Goal: Task Accomplishment & Management: Use online tool/utility

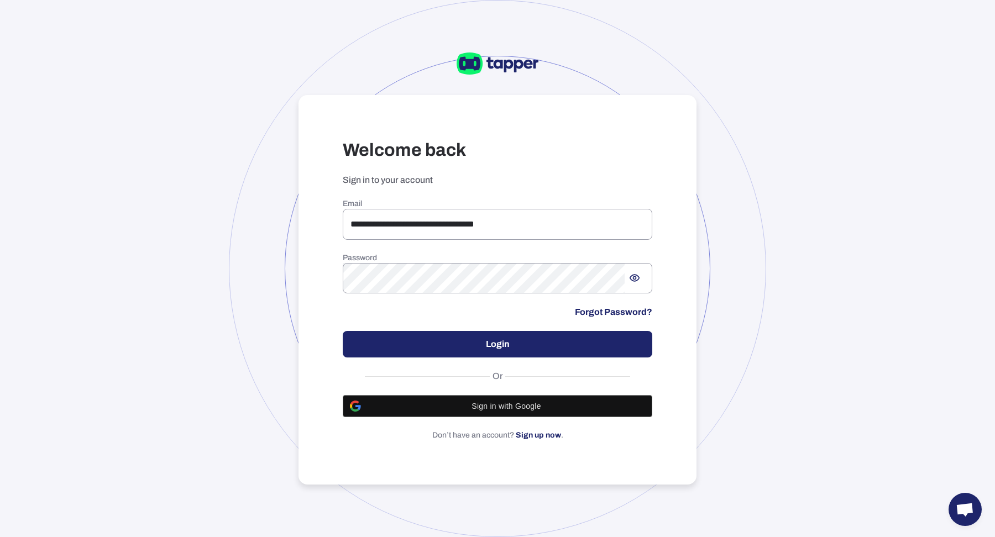
click at [413, 339] on button "Login" at bounding box center [498, 344] width 310 height 27
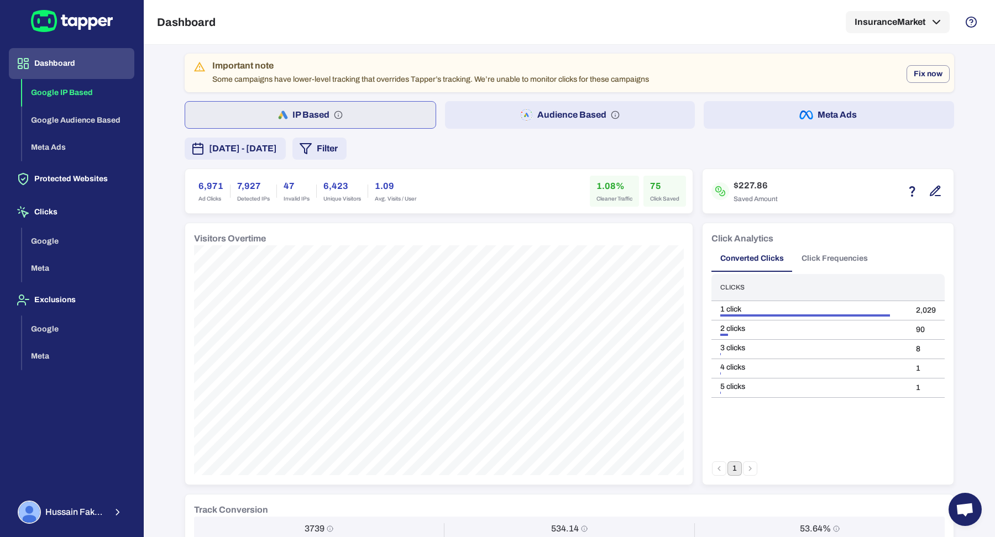
scroll to position [61, 0]
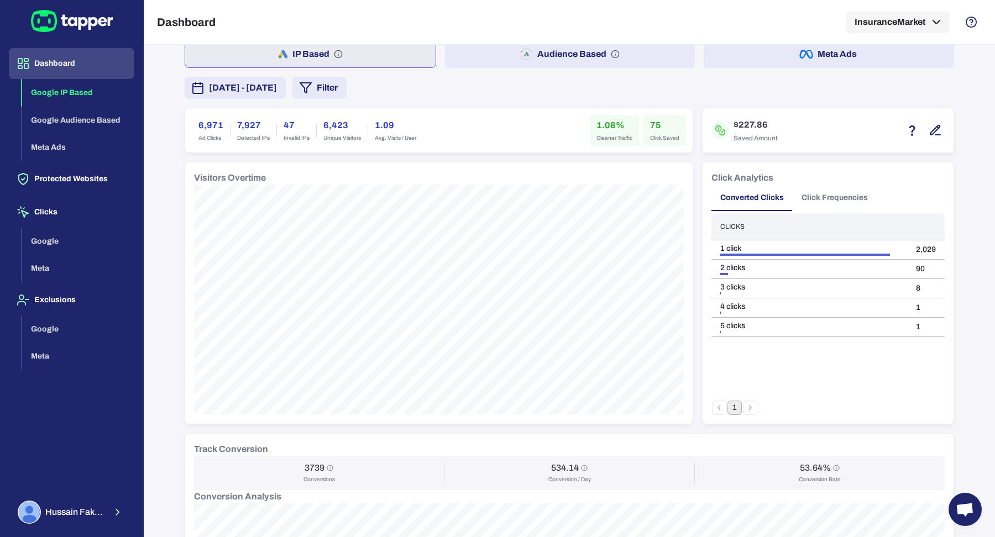
click at [277, 90] on span "[DATE] - [DATE]" at bounding box center [243, 87] width 68 height 13
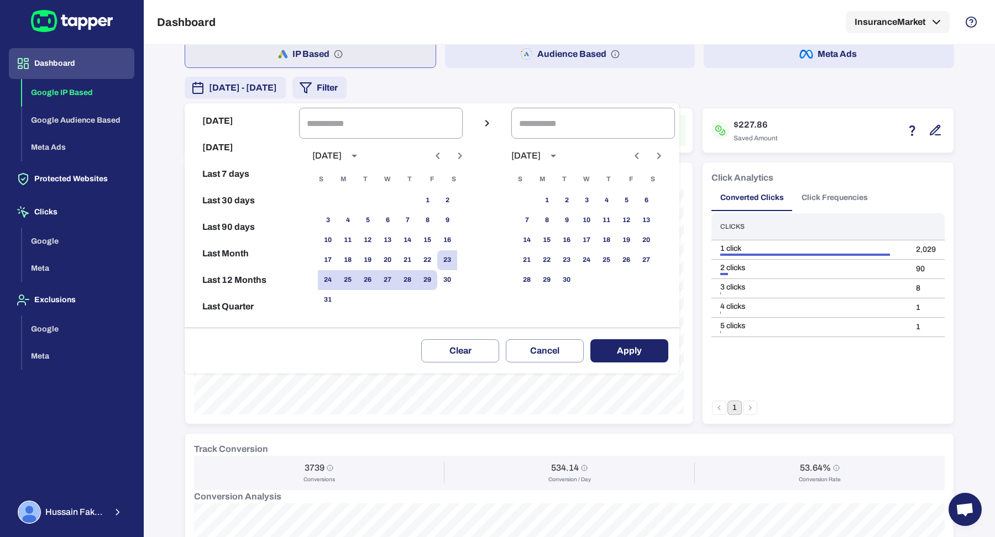
click at [432, 156] on icon "Previous month" at bounding box center [437, 155] width 13 height 13
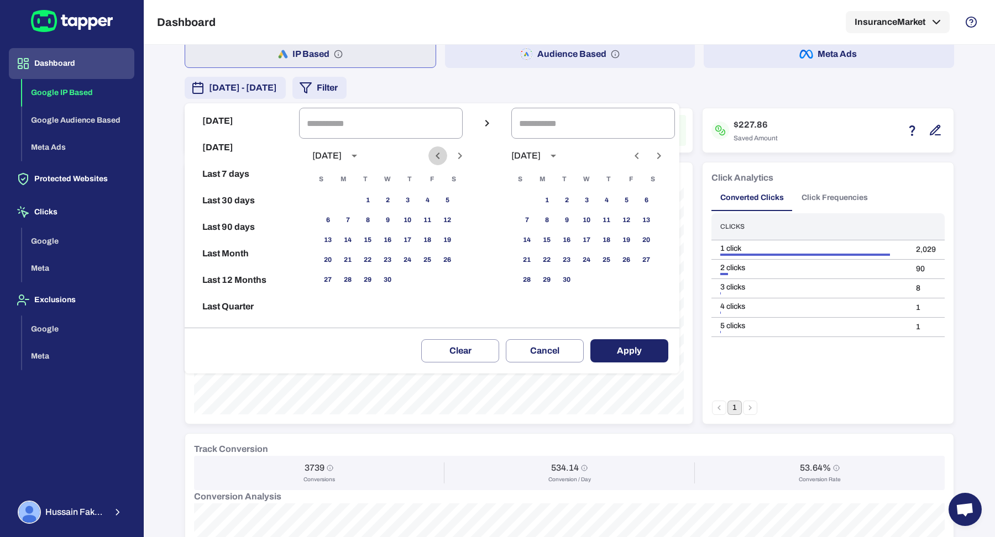
click at [432, 156] on icon "Previous month" at bounding box center [437, 155] width 13 height 13
click at [426, 193] on button "1" at bounding box center [427, 201] width 20 height 20
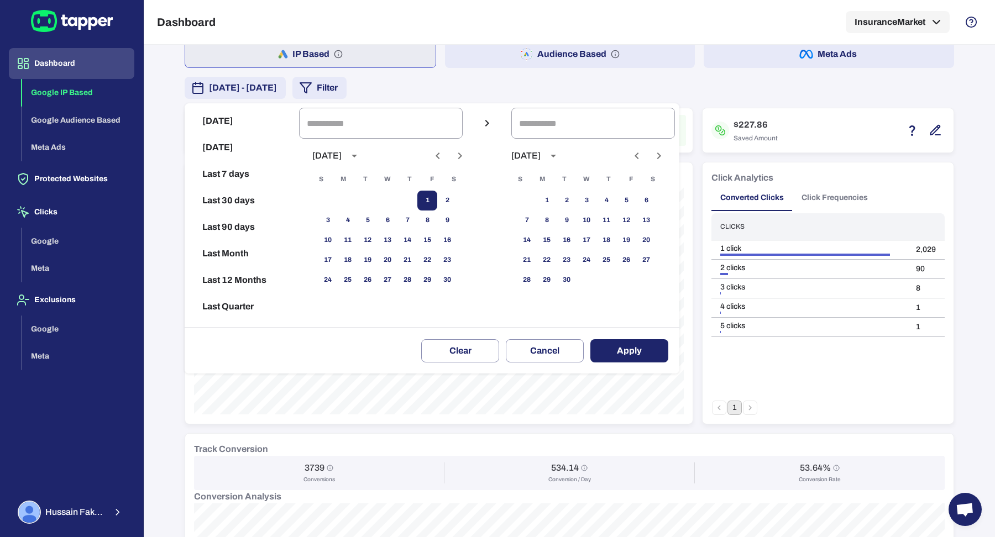
type input "**********"
click at [638, 161] on icon "Previous month" at bounding box center [636, 155] width 13 height 13
click at [631, 277] on button "29" at bounding box center [626, 280] width 20 height 20
type input "**********"
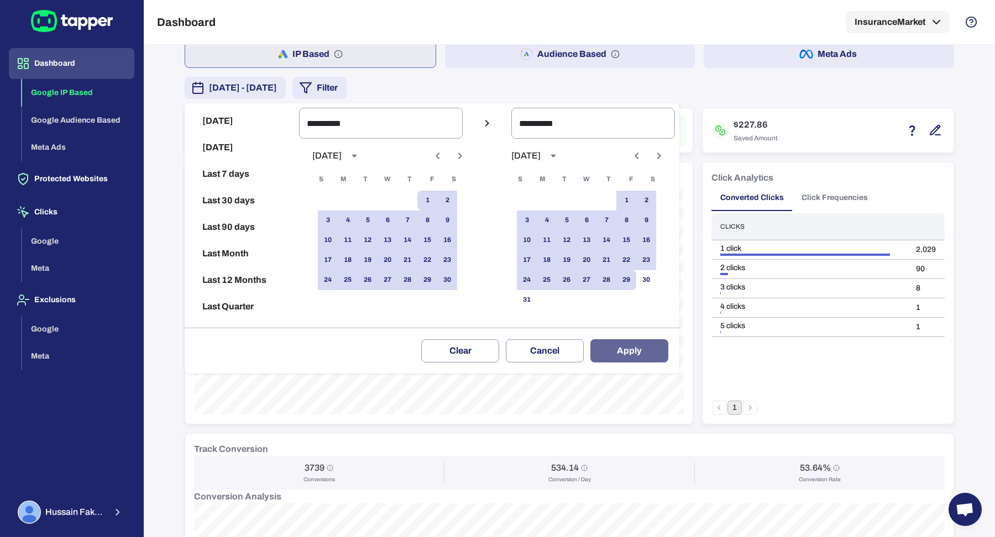
click at [627, 353] on button "Apply" at bounding box center [629, 350] width 78 height 23
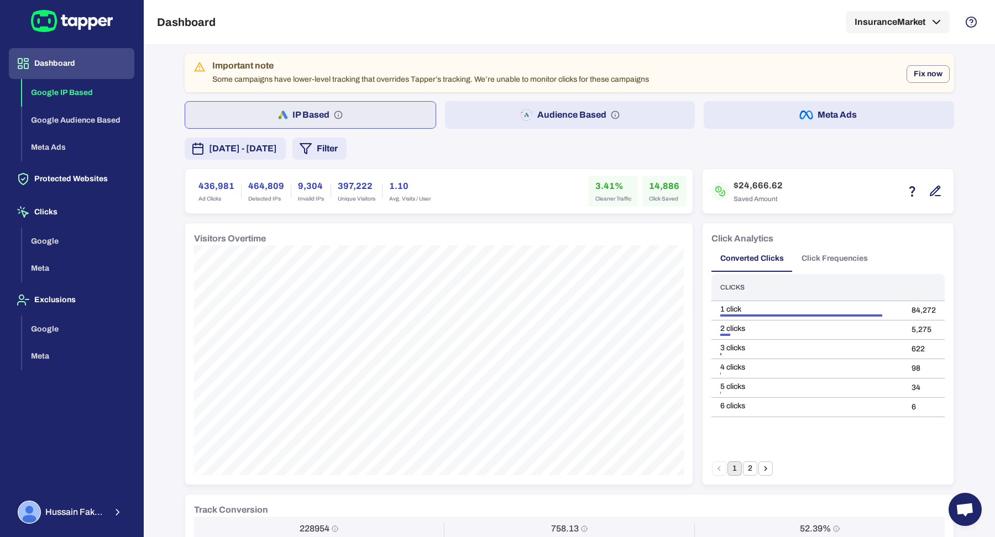
click at [877, 262] on div "Converted Clicks Click Frequencies" at bounding box center [827, 258] width 233 height 27
click at [853, 257] on button "Click Frequencies" at bounding box center [835, 258] width 84 height 27
click at [502, 165] on div "Important note Some campaigns have lower-level tracking that overrides Tapper’s…" at bounding box center [569, 511] width 769 height 915
click at [893, 73] on div "Important note Some campaigns have lower-level tracking that overrides Tapper’s…" at bounding box center [569, 73] width 769 height 39
click at [846, 54] on div "Important note Some campaigns have lower-level tracking that overrides Tapper’s…" at bounding box center [569, 73] width 769 height 39
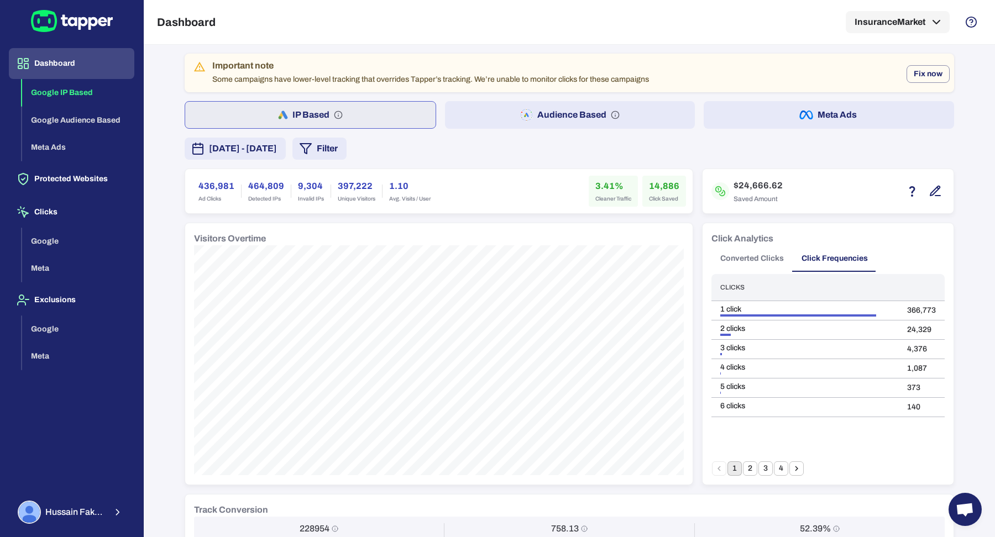
drag, startPoint x: 694, startPoint y: 171, endPoint x: 506, endPoint y: 151, distance: 188.9
click at [506, 151] on div "Important note Some campaigns have lower-level tracking that overrides Tapper’s…" at bounding box center [569, 511] width 769 height 915
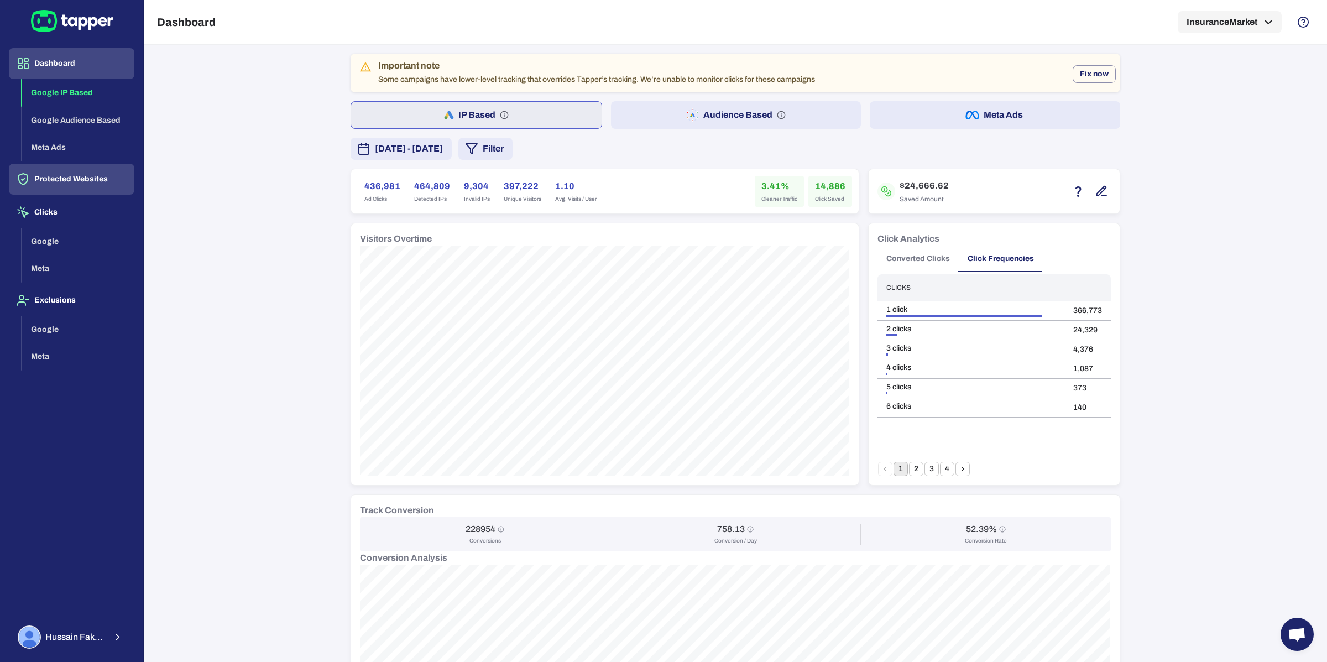
click at [90, 179] on button "Protected Websites" at bounding box center [71, 179] width 125 height 31
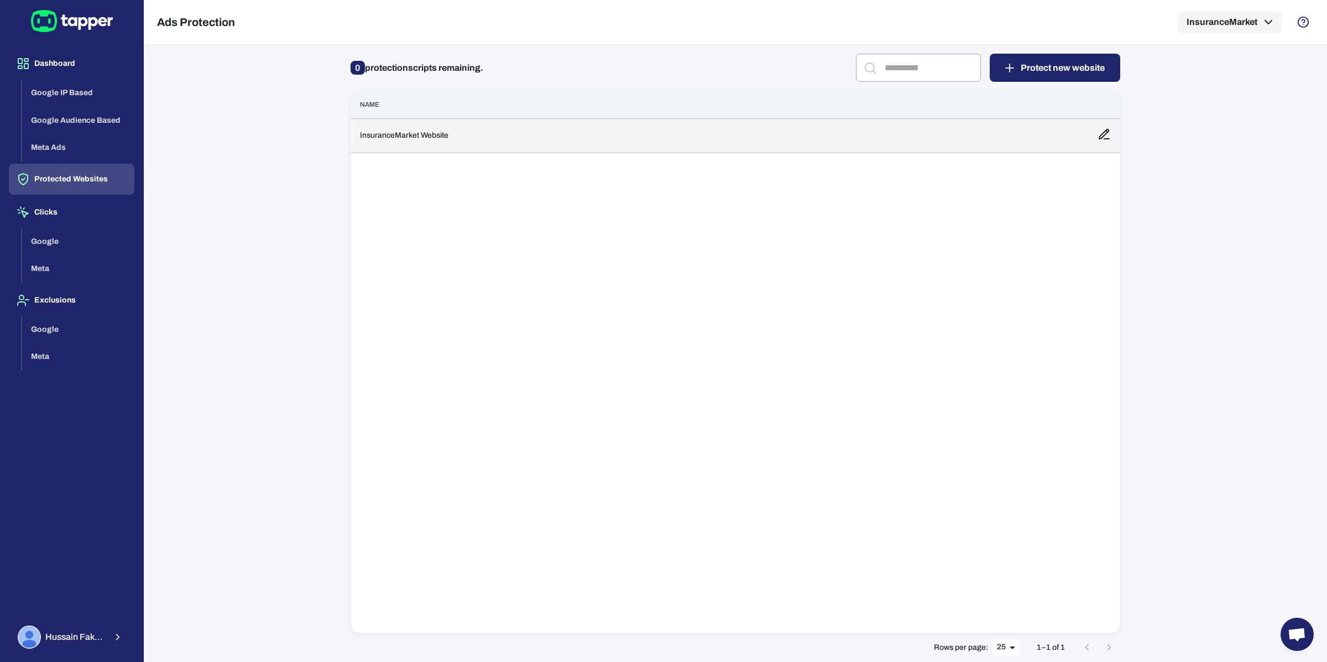
click at [502, 132] on td "InsuranceMarket Website" at bounding box center [719, 135] width 737 height 34
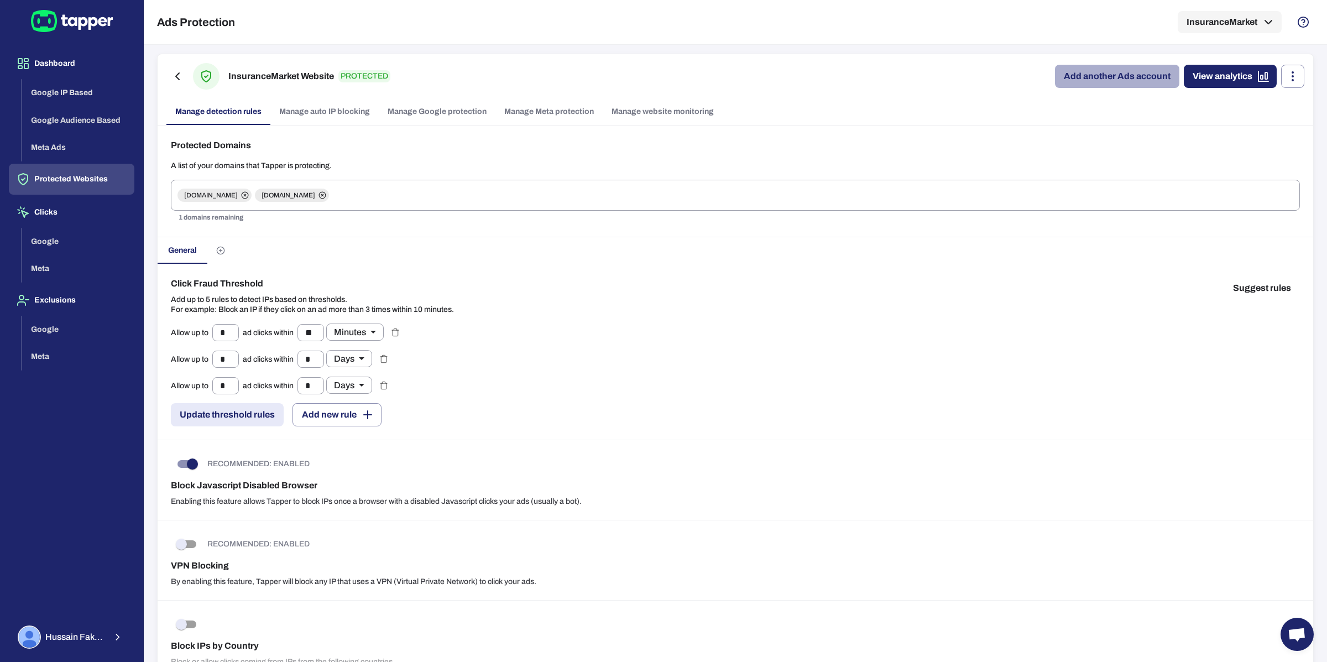
click at [994, 76] on link "Add another Ads account" at bounding box center [1117, 76] width 124 height 23
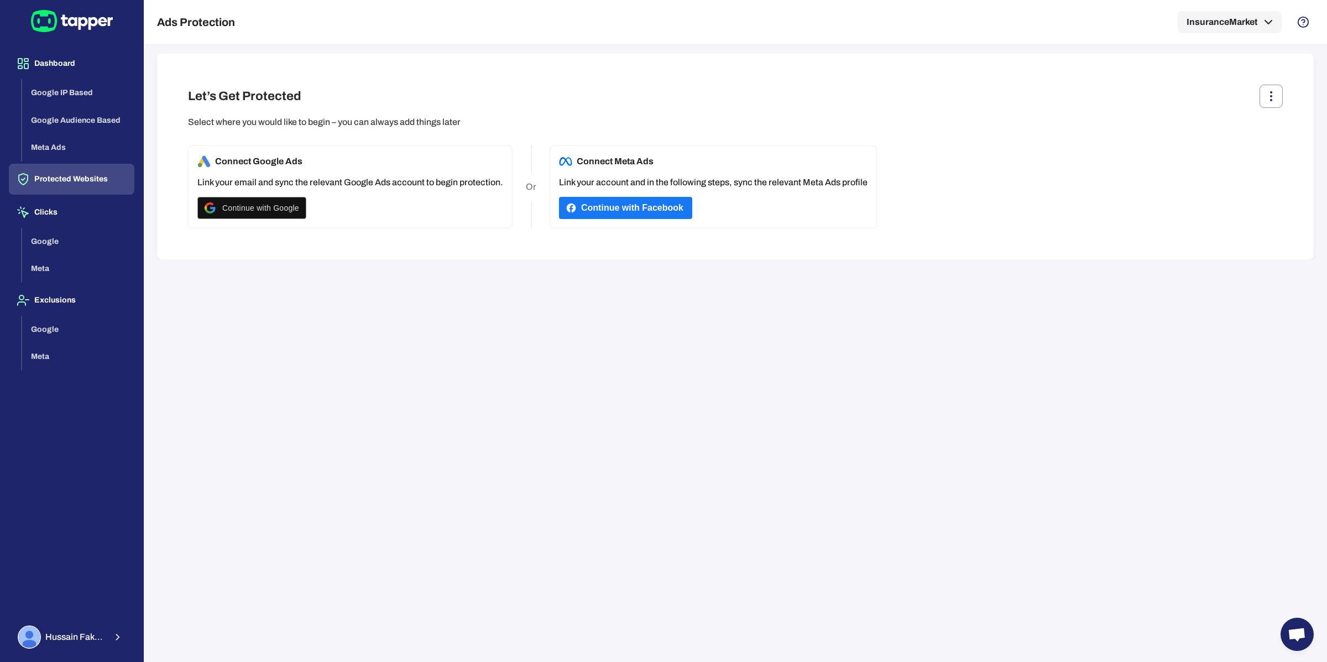
click at [62, 177] on button "Protected Websites" at bounding box center [71, 179] width 125 height 31
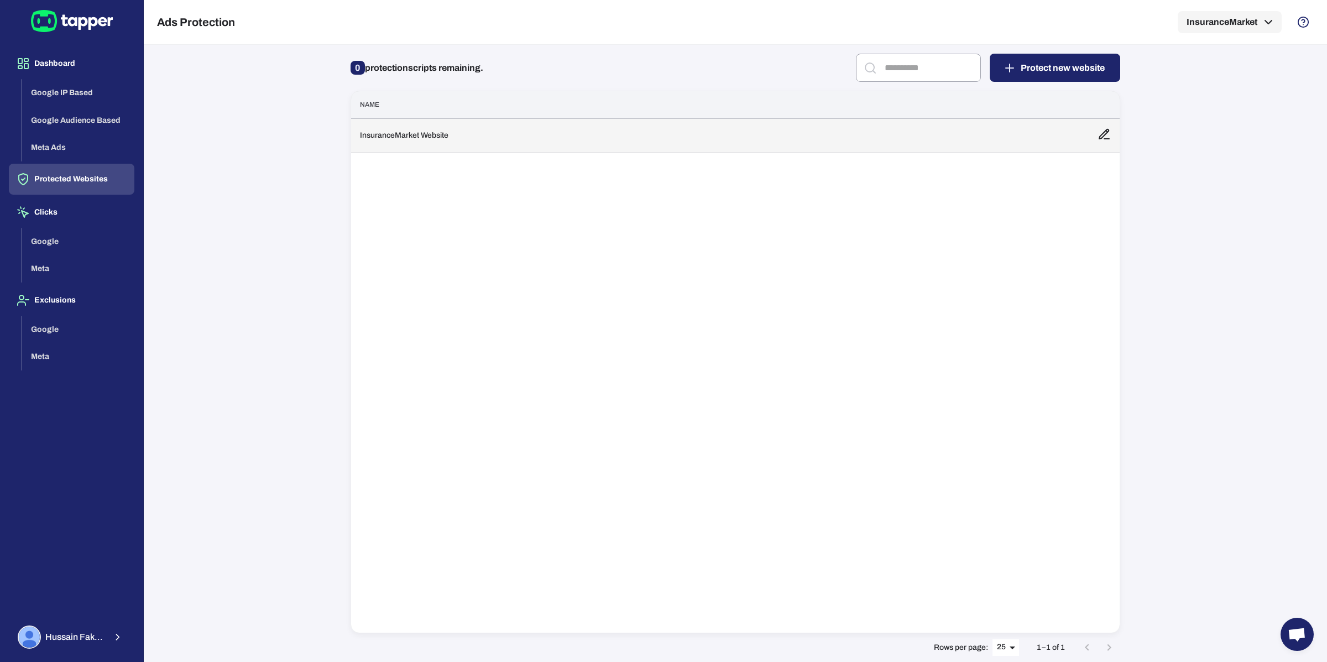
click at [492, 140] on td "InsuranceMarket Website" at bounding box center [719, 135] width 737 height 34
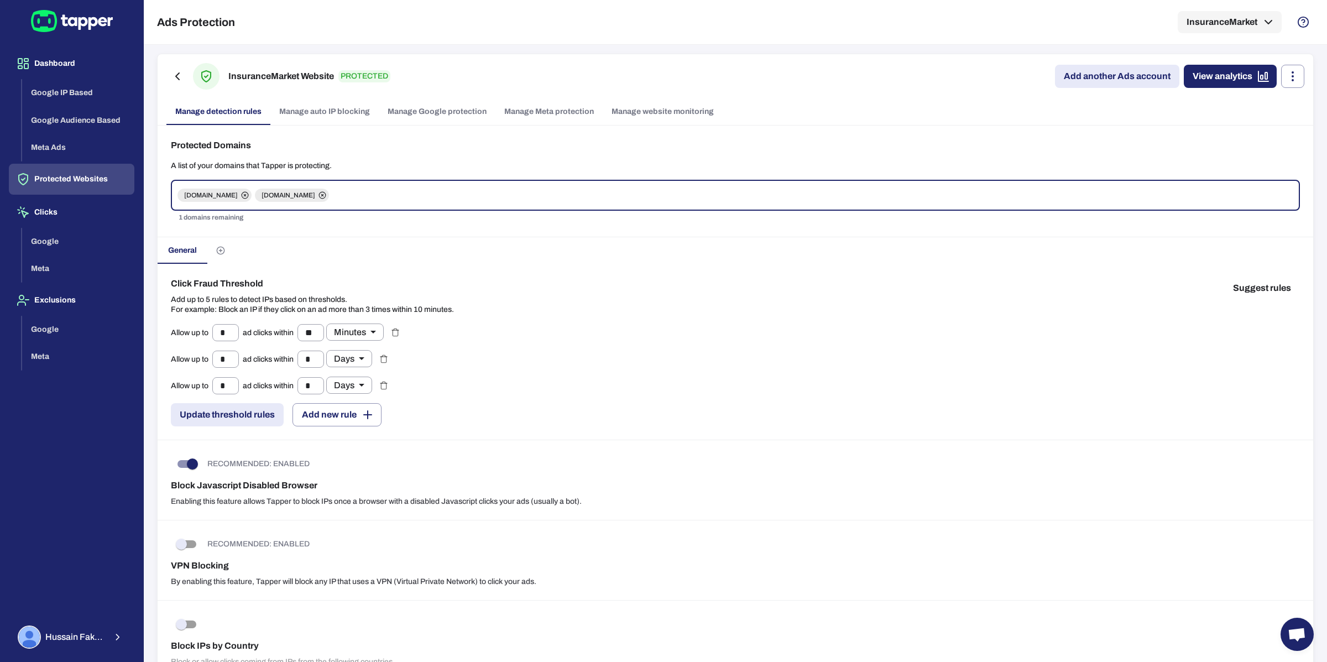
click at [433, 117] on link "Manage Google protection" at bounding box center [437, 111] width 117 height 27
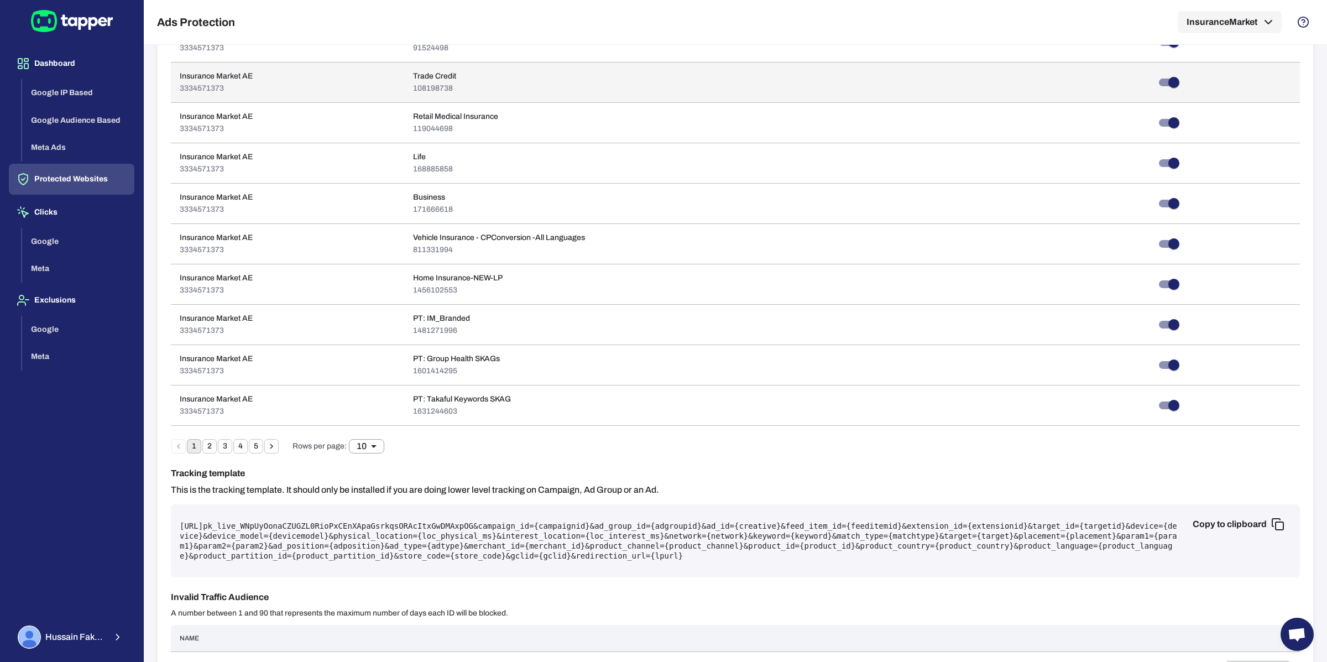
scroll to position [405, 0]
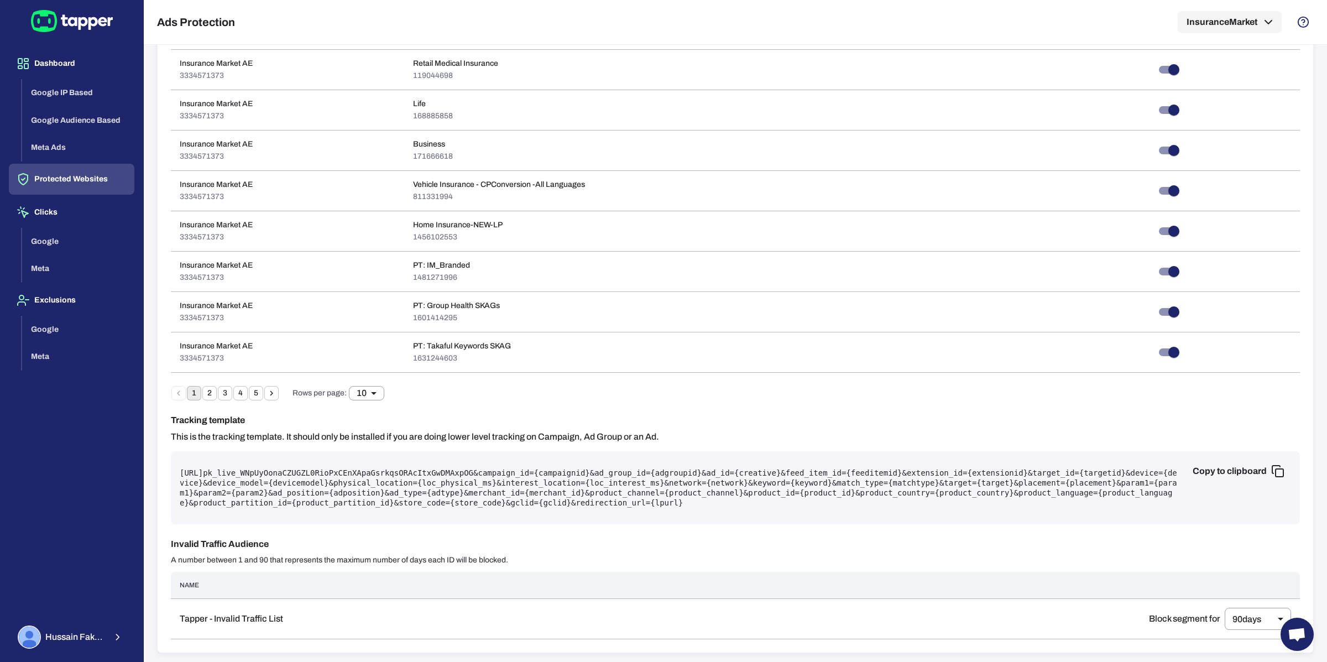
click at [552, 486] on pre "[URL] pk_live_WNpUyOonaCZUGZL0RioPxCEnXApaGsrkqsORAcItxGwDMAxpOG &campaign_id={…" at bounding box center [735, 488] width 1111 height 40
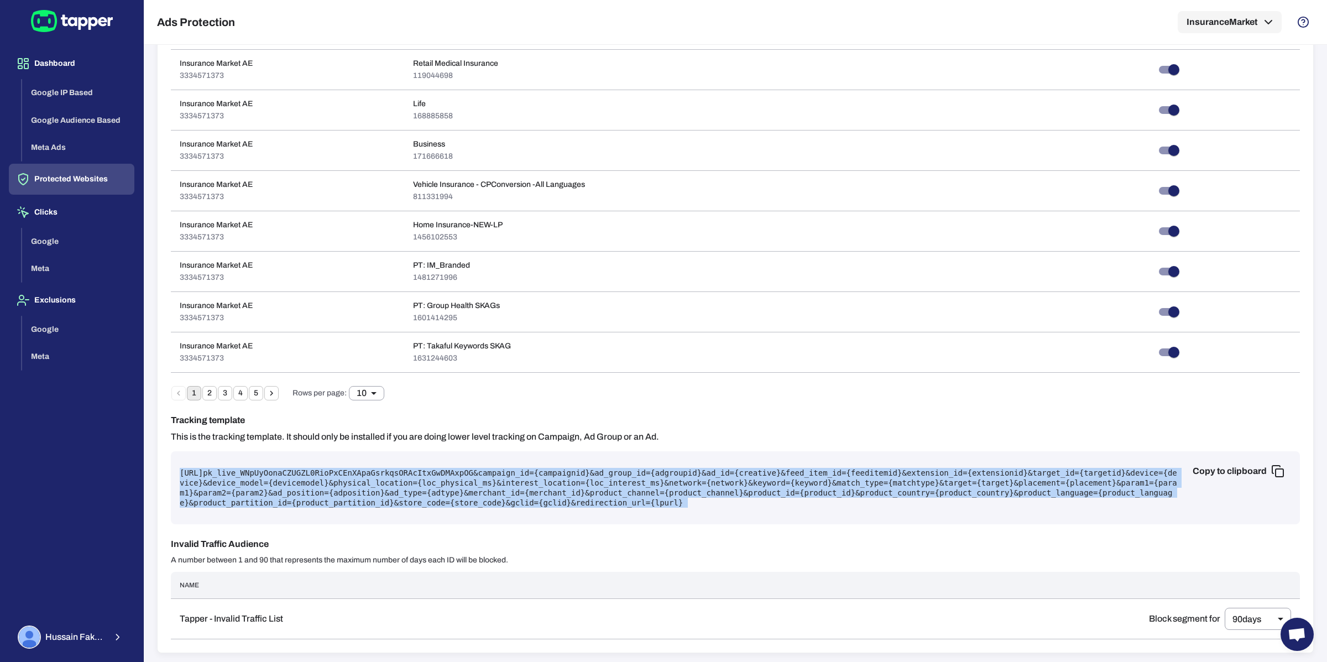
click at [552, 486] on pre "[URL] pk_live_WNpUyOonaCZUGZL0RioPxCEnXApaGsrkqsORAcItxGwDMAxpOG &campaign_id={…" at bounding box center [735, 488] width 1111 height 40
click at [206, 472] on pre "[URL] pk_live_WNpUyOonaCZUGZL0RioPxCEnXApaGsrkqsORAcItxGwDMAxpOG &campaign_id={…" at bounding box center [735, 488] width 1111 height 40
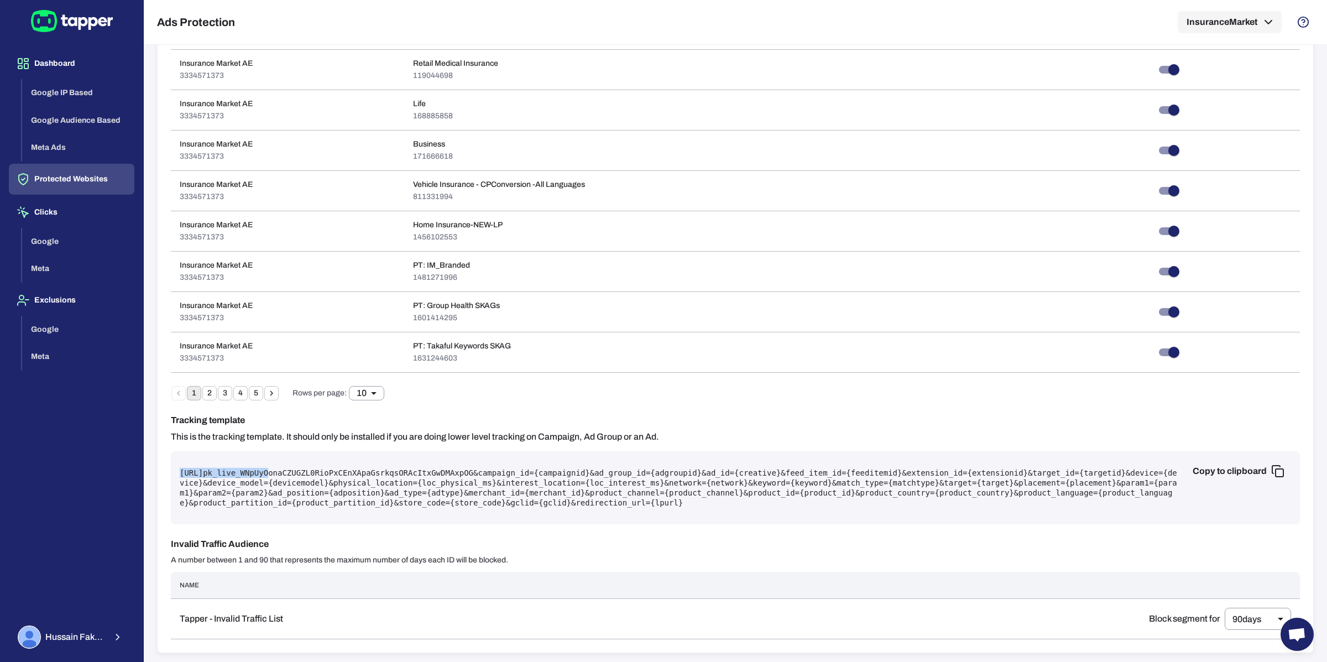
drag, startPoint x: 179, startPoint y: 471, endPoint x: 459, endPoint y: 472, distance: 280.8
click at [459, 472] on div "Copy to clipboard [URL] pk_live_WNpUyOonaCZUGZL0RioPxCEnXApaGsrkqsORAcItxGwDMAx…" at bounding box center [735, 487] width 1129 height 73
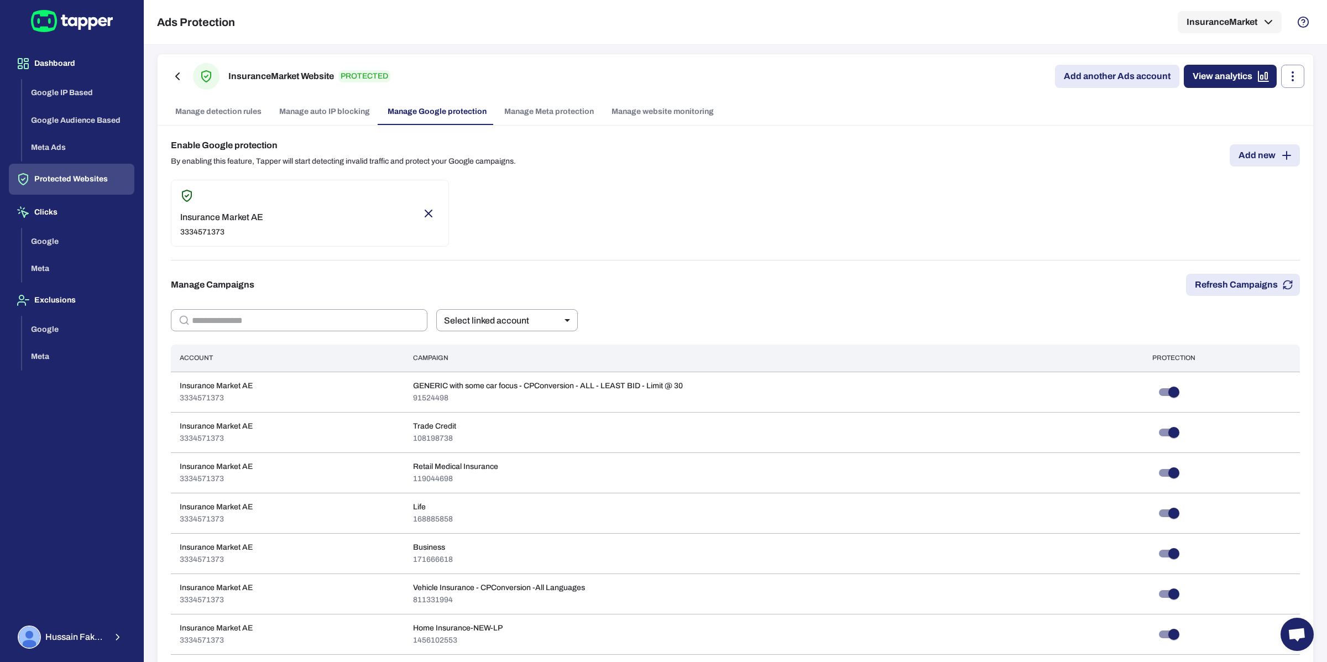
click at [654, 109] on link "Manage website monitoring" at bounding box center [662, 111] width 120 height 27
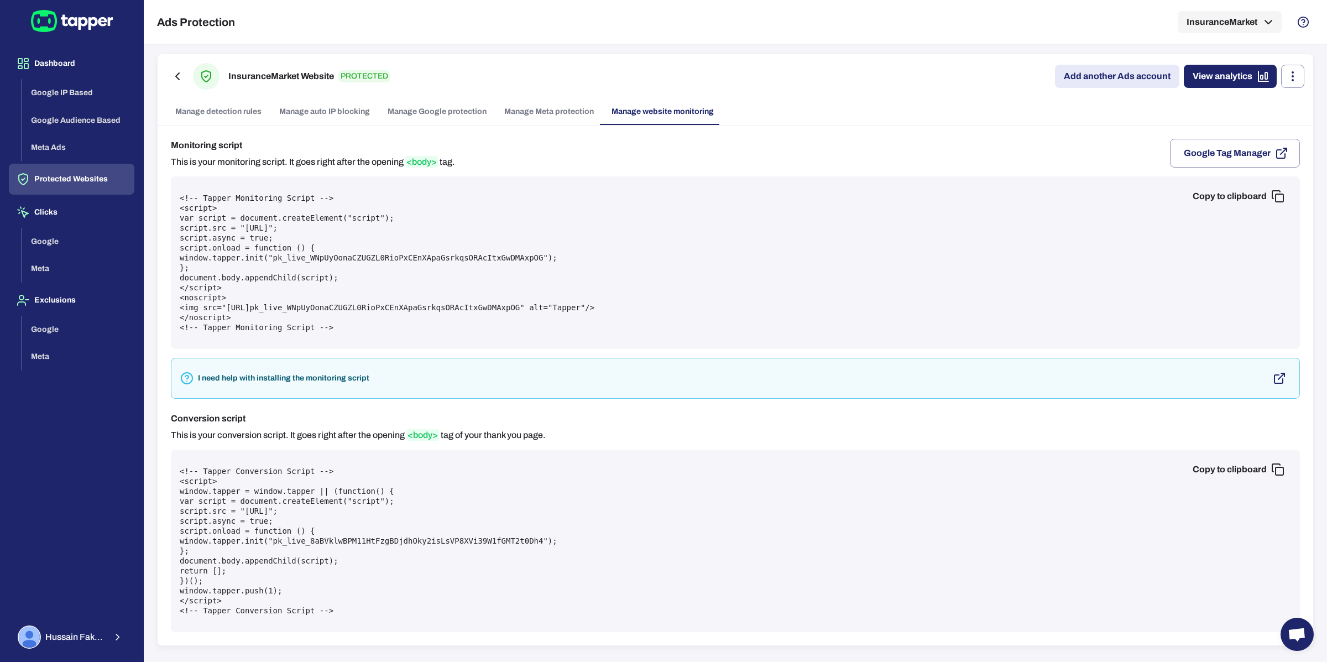
click at [304, 537] on pre "<!-- Tapper Conversion Script --> <script> window.tapper = window.tapper || (fu…" at bounding box center [735, 540] width 1111 height 149
click at [433, 112] on link "Manage Google protection" at bounding box center [437, 111] width 117 height 27
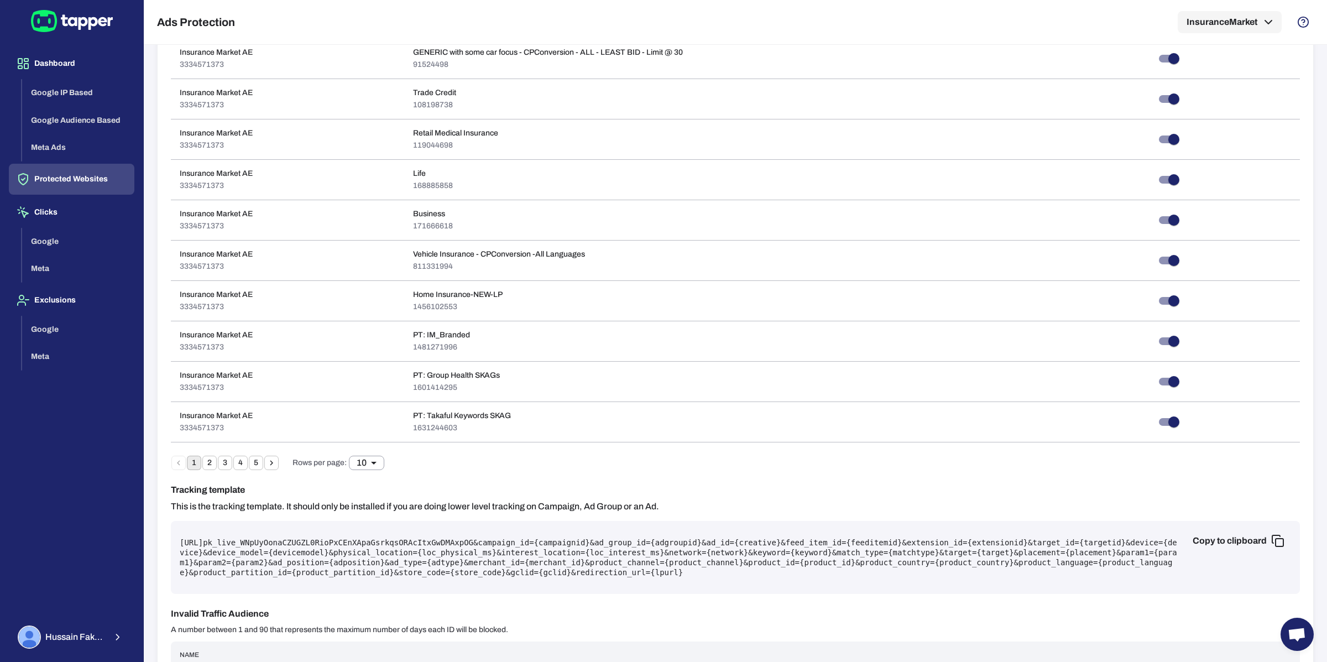
scroll to position [405, 0]
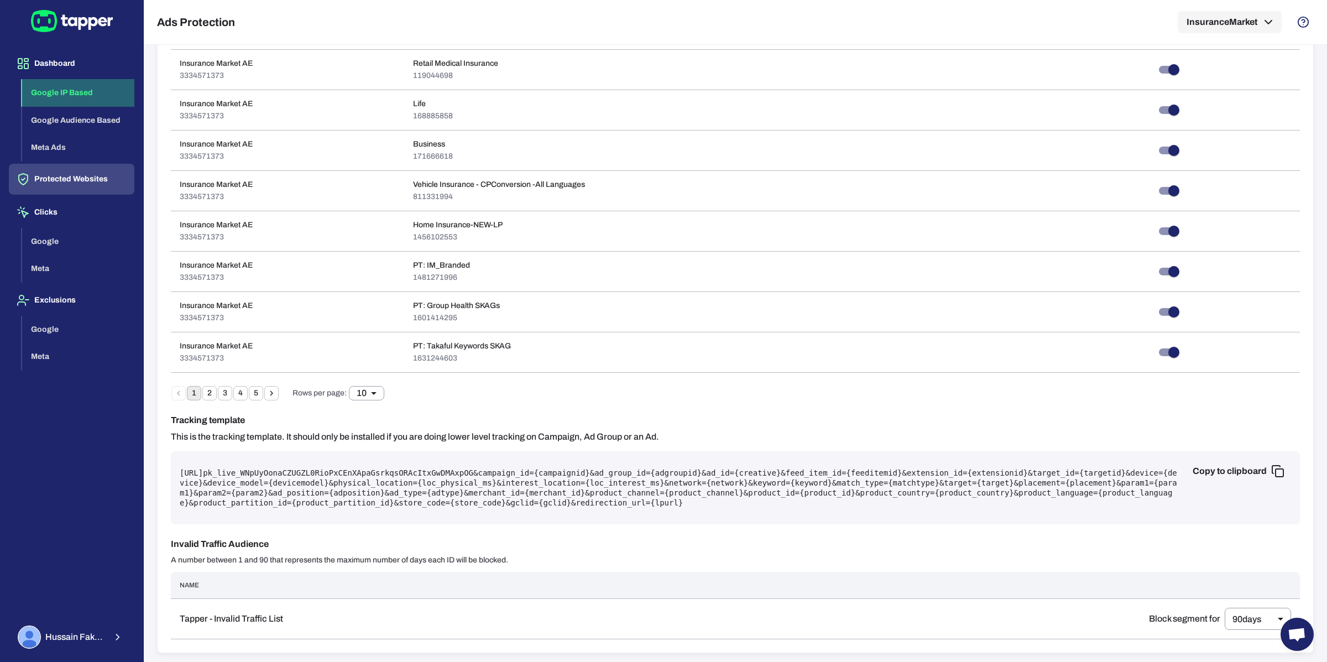
click at [83, 97] on button "Google IP Based" at bounding box center [78, 93] width 112 height 28
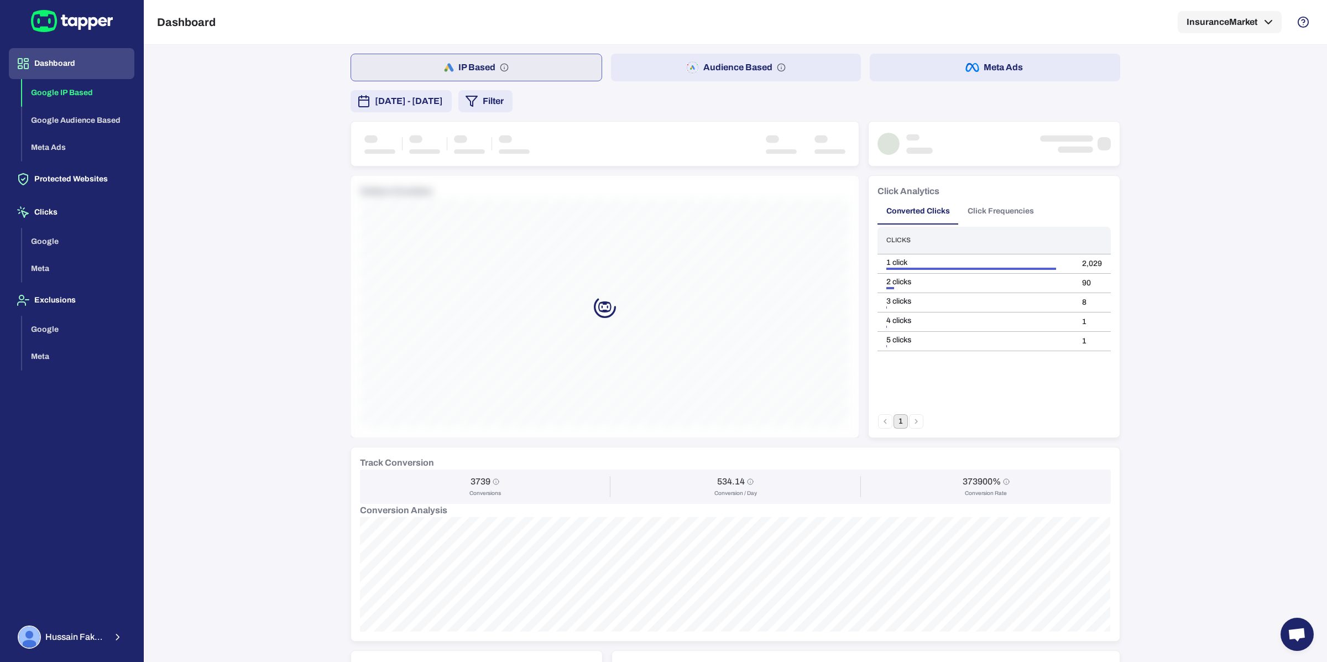
click at [416, 96] on div "IP Based Audience Based Meta Ads [DATE] - [DATE] Filter Visitors Overtime Click…" at bounding box center [734, 488] width 769 height 868
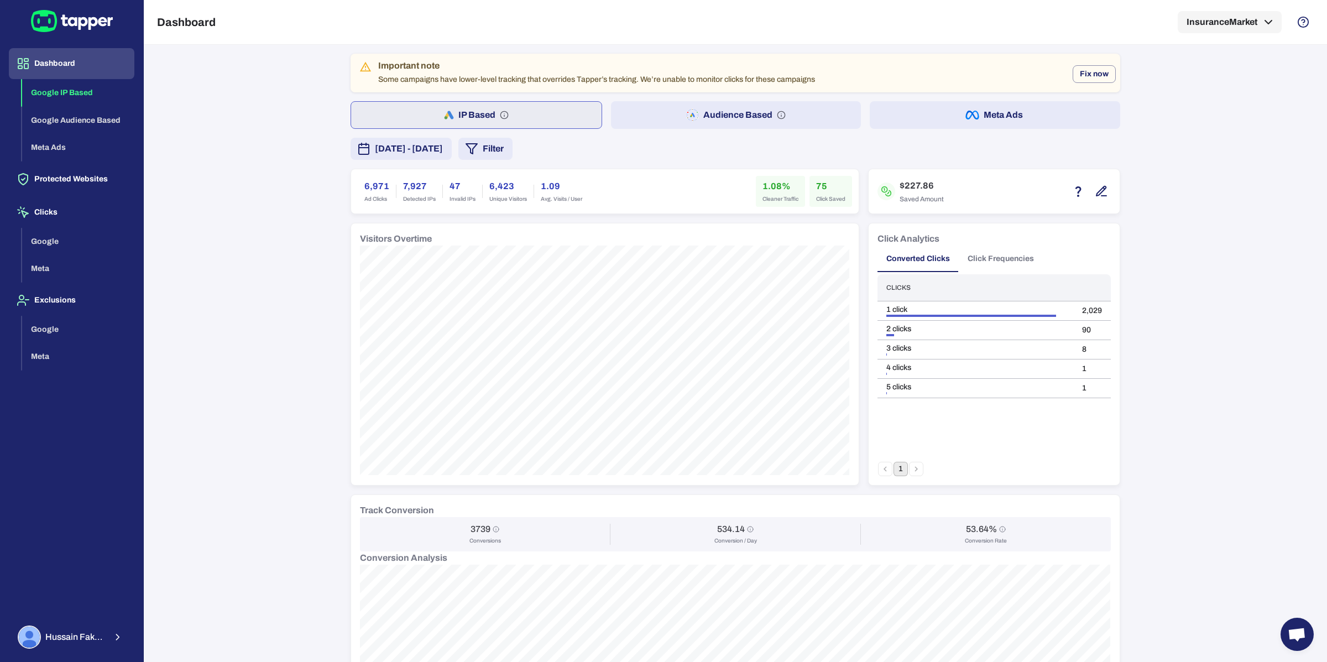
click at [422, 151] on span "[DATE] - [DATE]" at bounding box center [409, 148] width 68 height 13
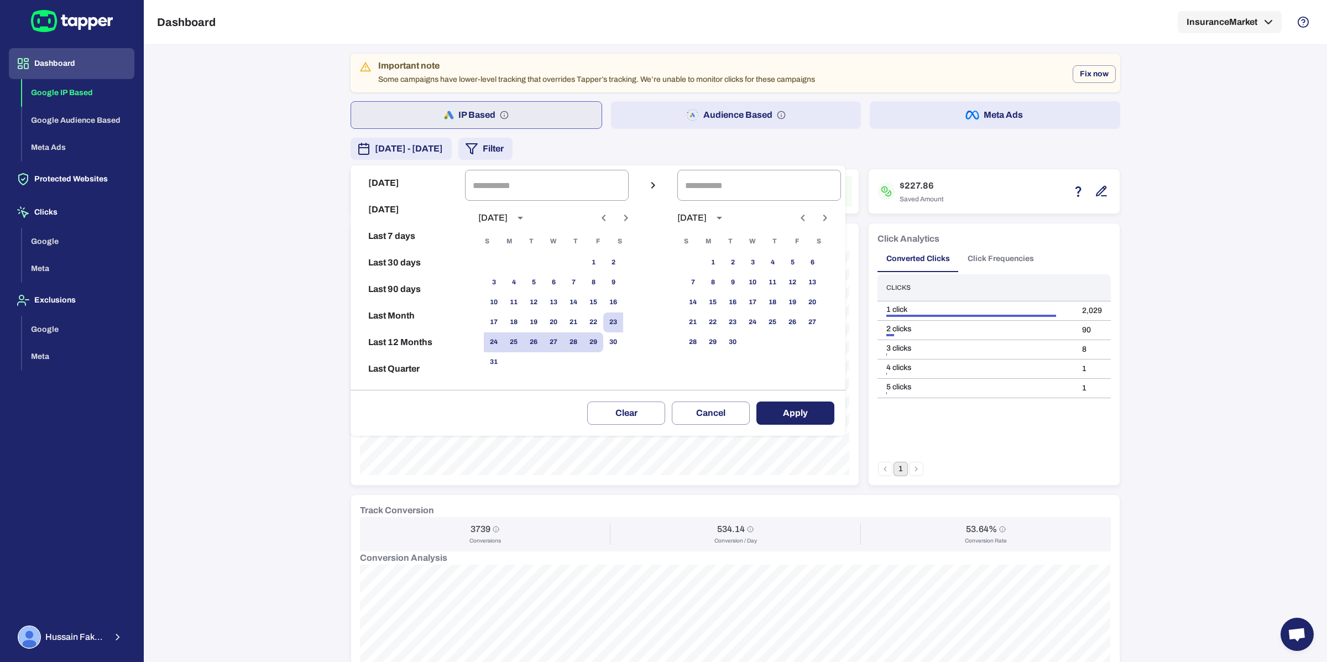
click at [610, 218] on button "Previous month" at bounding box center [603, 217] width 19 height 19
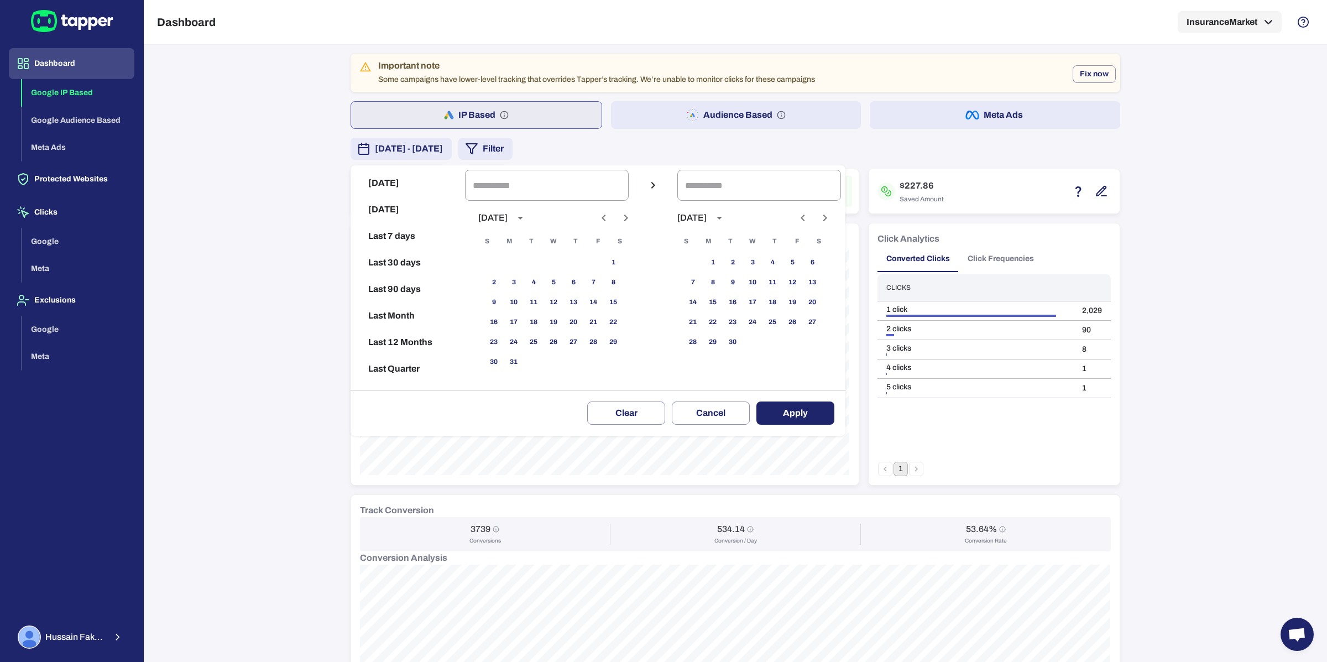
click at [610, 218] on button "Previous month" at bounding box center [603, 217] width 19 height 19
click at [607, 219] on icon "Previous month" at bounding box center [603, 217] width 13 height 13
click at [595, 258] on button "1" at bounding box center [593, 263] width 20 height 20
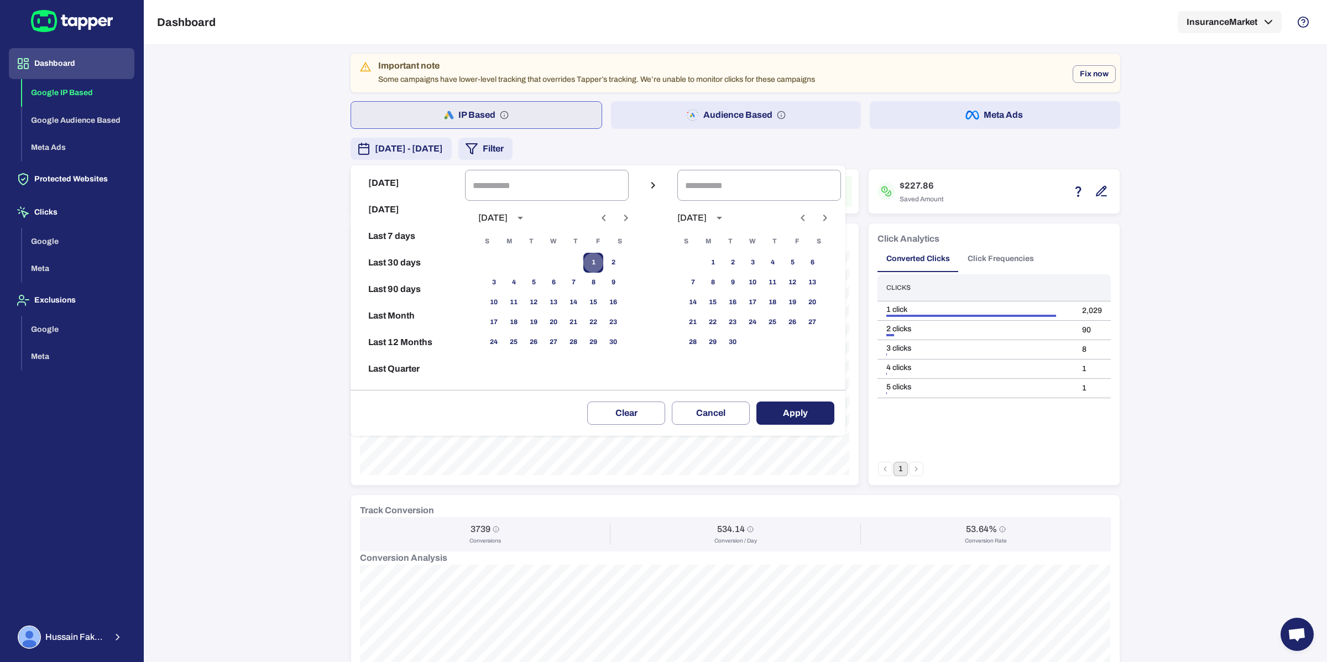
type input "**********"
click at [809, 213] on button "Previous month" at bounding box center [802, 217] width 19 height 19
click at [791, 342] on button "29" at bounding box center [792, 342] width 20 height 20
type input "**********"
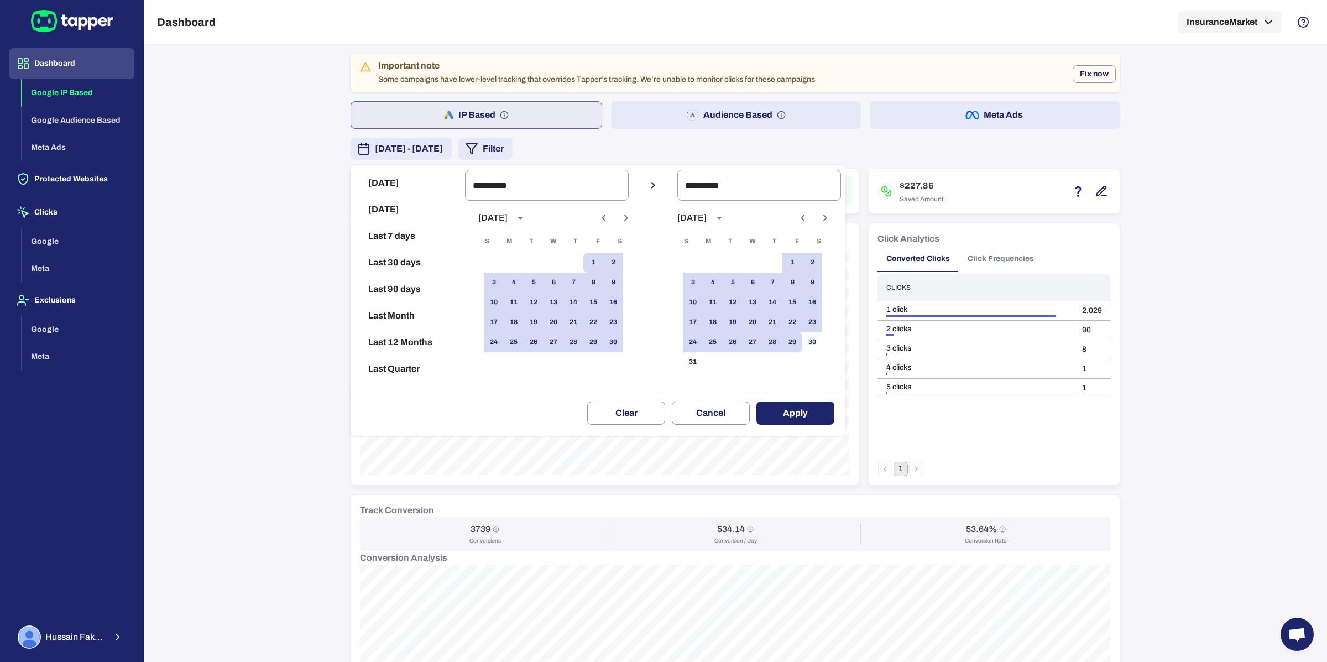
click at [812, 411] on button "Apply" at bounding box center [795, 412] width 78 height 23
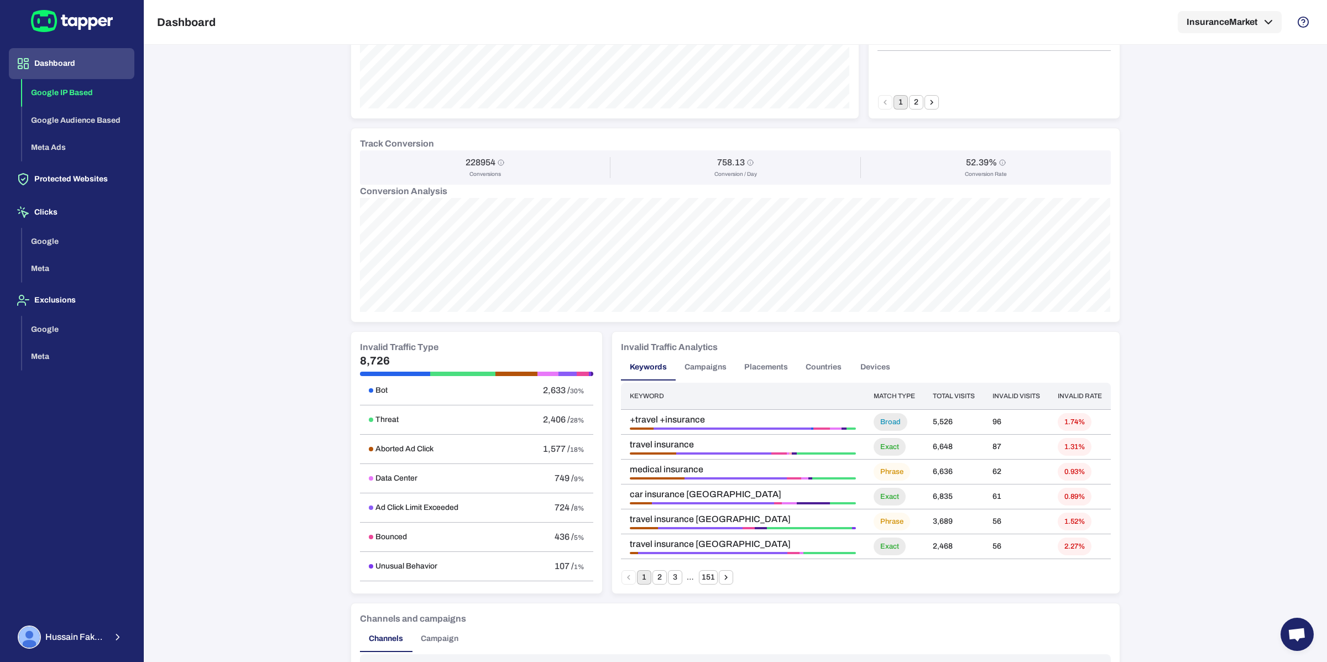
scroll to position [579, 0]
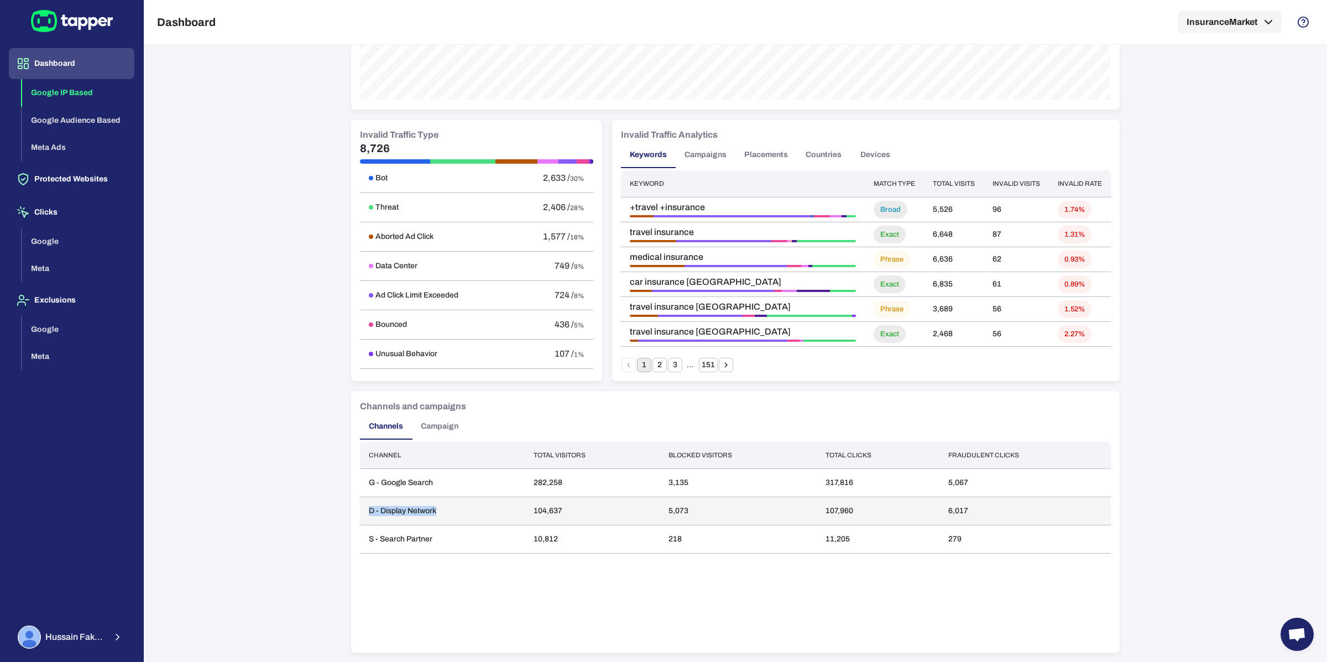
drag, startPoint x: 366, startPoint y: 510, endPoint x: 448, endPoint y: 510, distance: 81.8
click at [448, 510] on td "D - Display Network" at bounding box center [442, 511] width 165 height 28
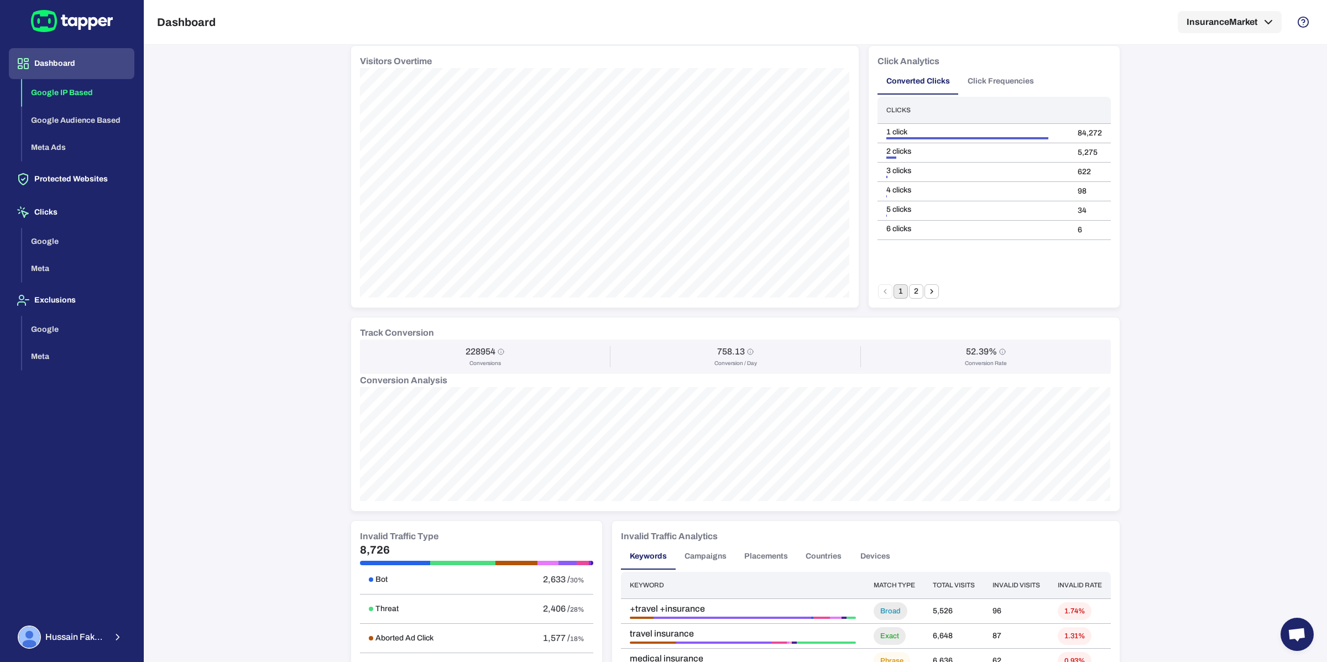
scroll to position [0, 0]
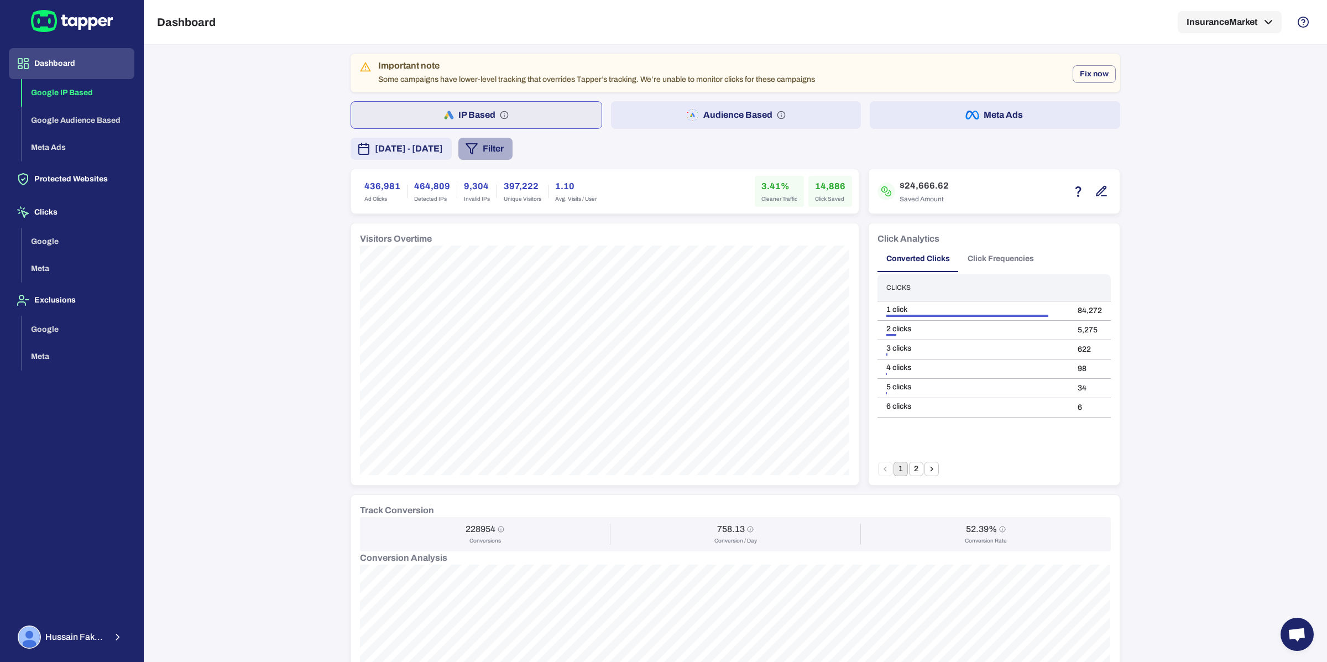
click at [512, 150] on button "Filter" at bounding box center [485, 149] width 54 height 22
click at [656, 331] on button "Campaign type" at bounding box center [678, 339] width 252 height 22
click at [635, 285] on li "Display" at bounding box center [678, 292] width 252 height 22
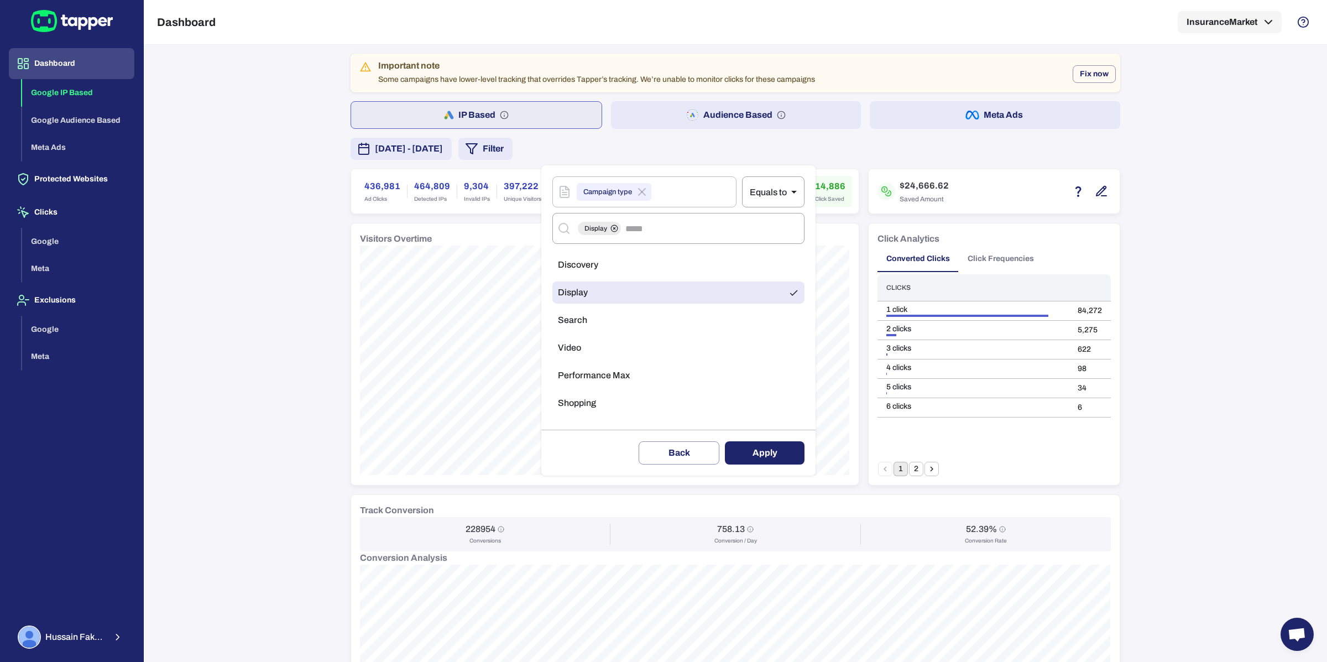
click at [764, 455] on button "Apply" at bounding box center [765, 452] width 80 height 23
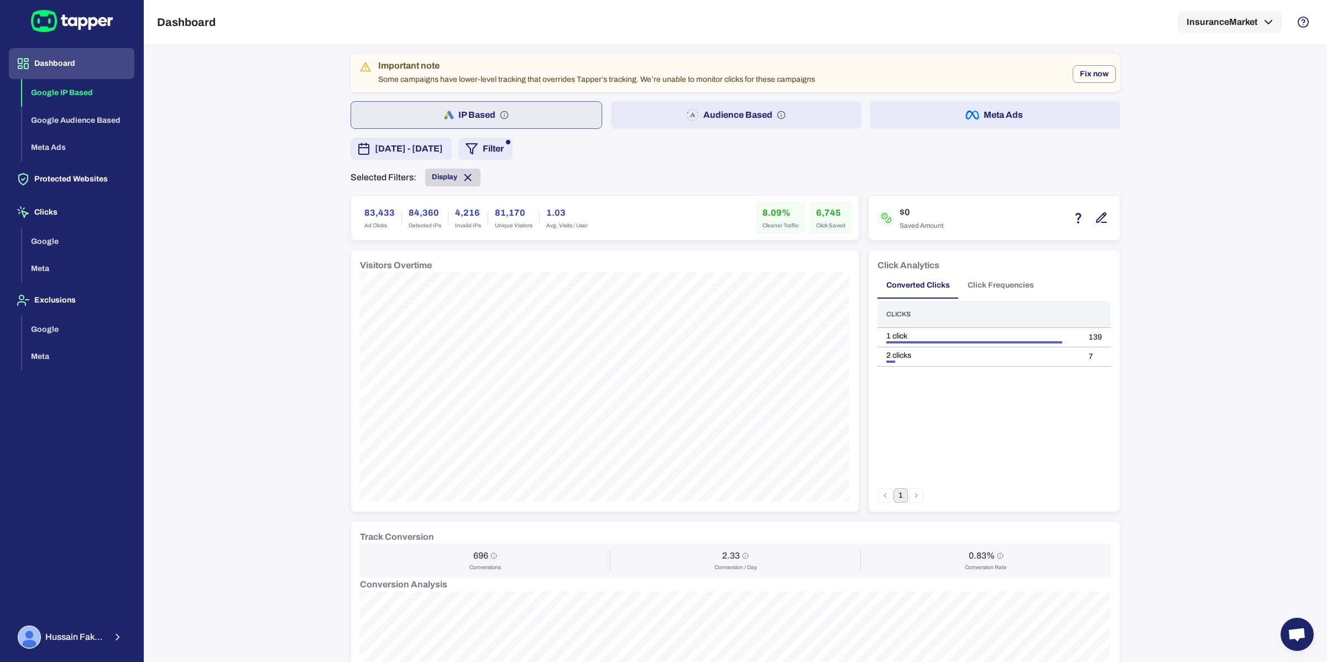
click at [474, 174] on span "Display" at bounding box center [452, 177] width 55 height 12
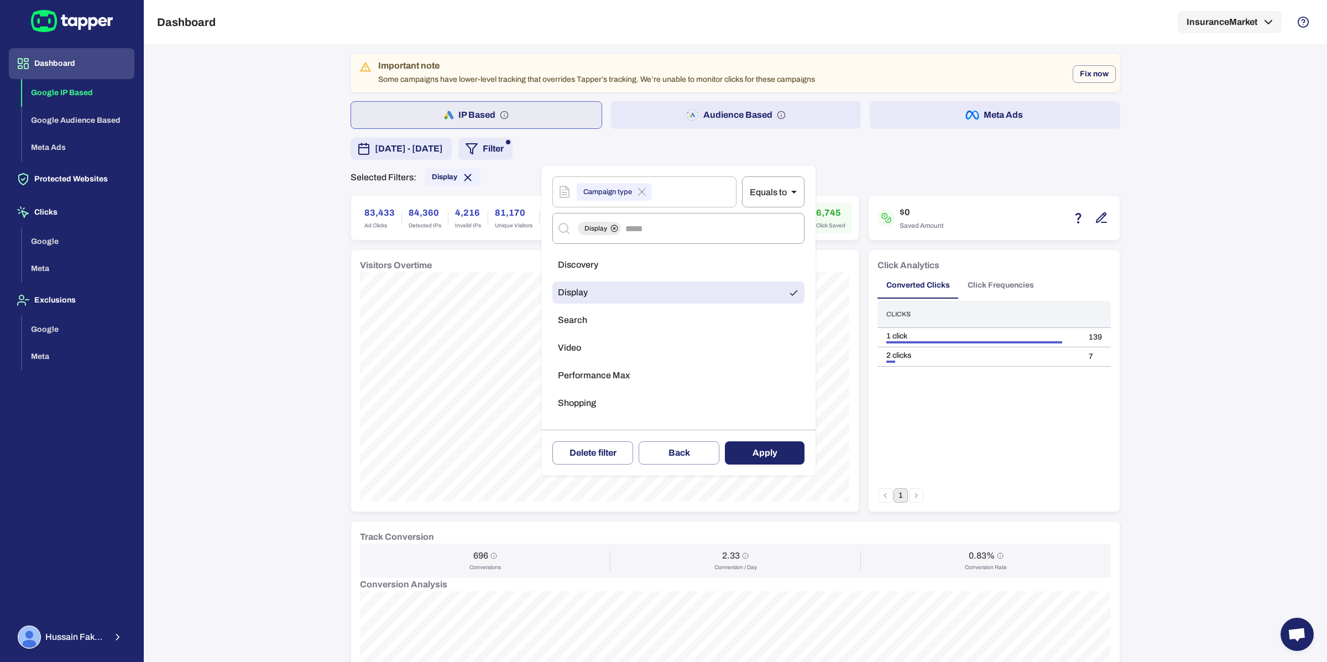
click at [471, 177] on div at bounding box center [663, 331] width 1327 height 662
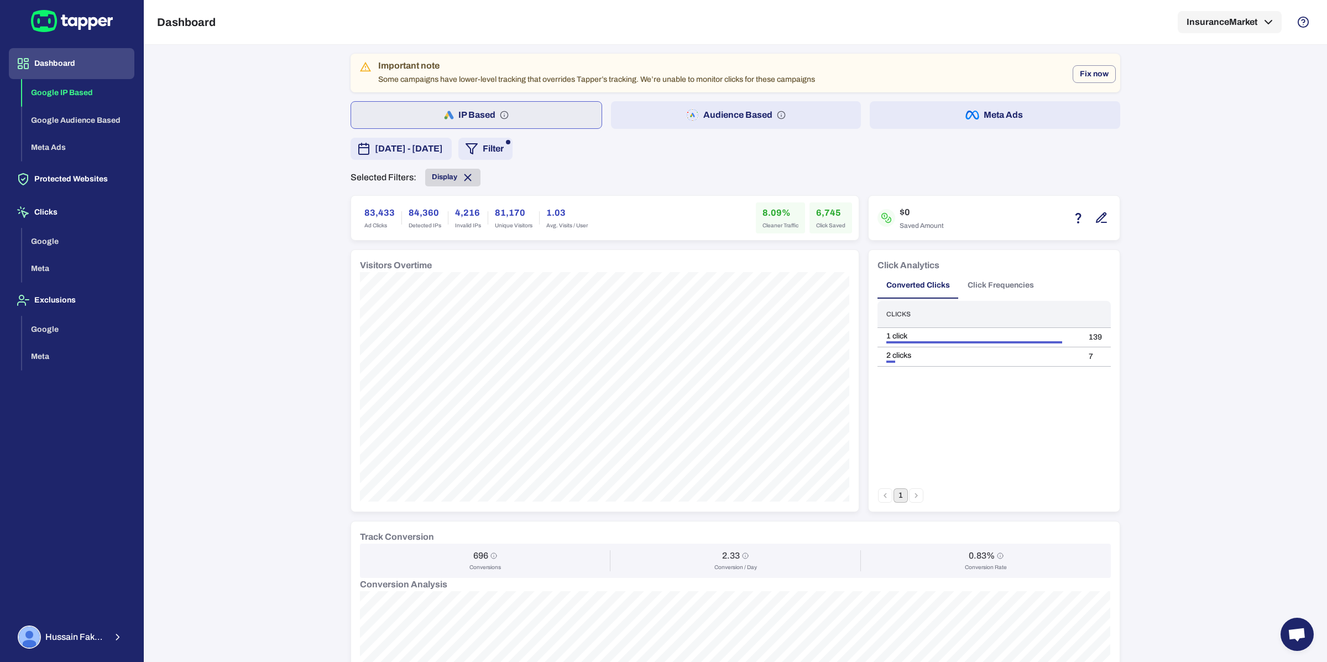
click at [470, 177] on icon at bounding box center [468, 177] width 12 height 12
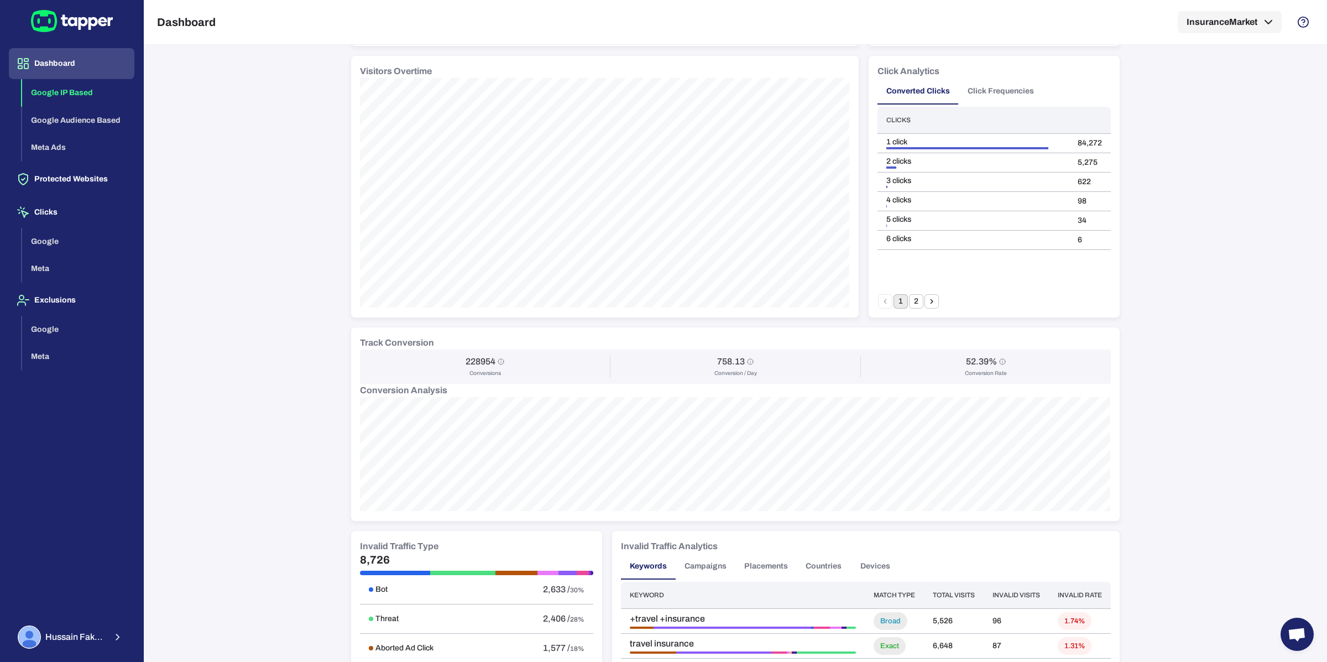
scroll to position [155, 0]
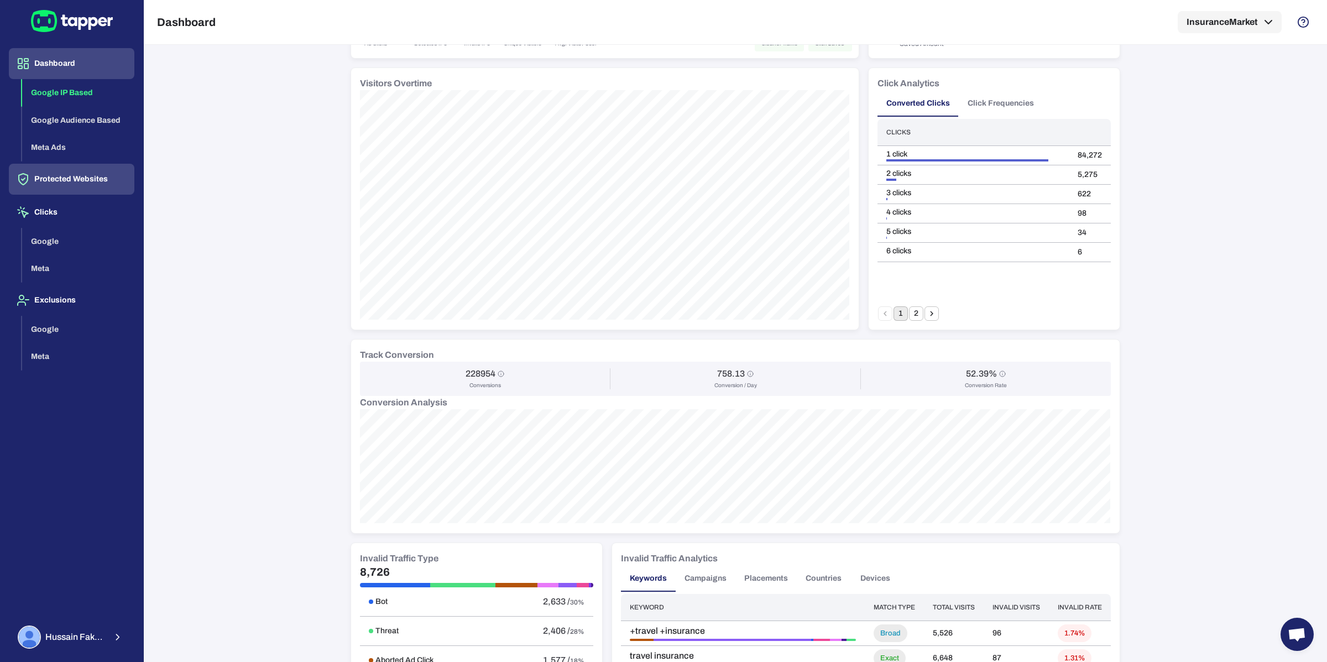
click at [95, 184] on button "Protected Websites" at bounding box center [71, 179] width 125 height 31
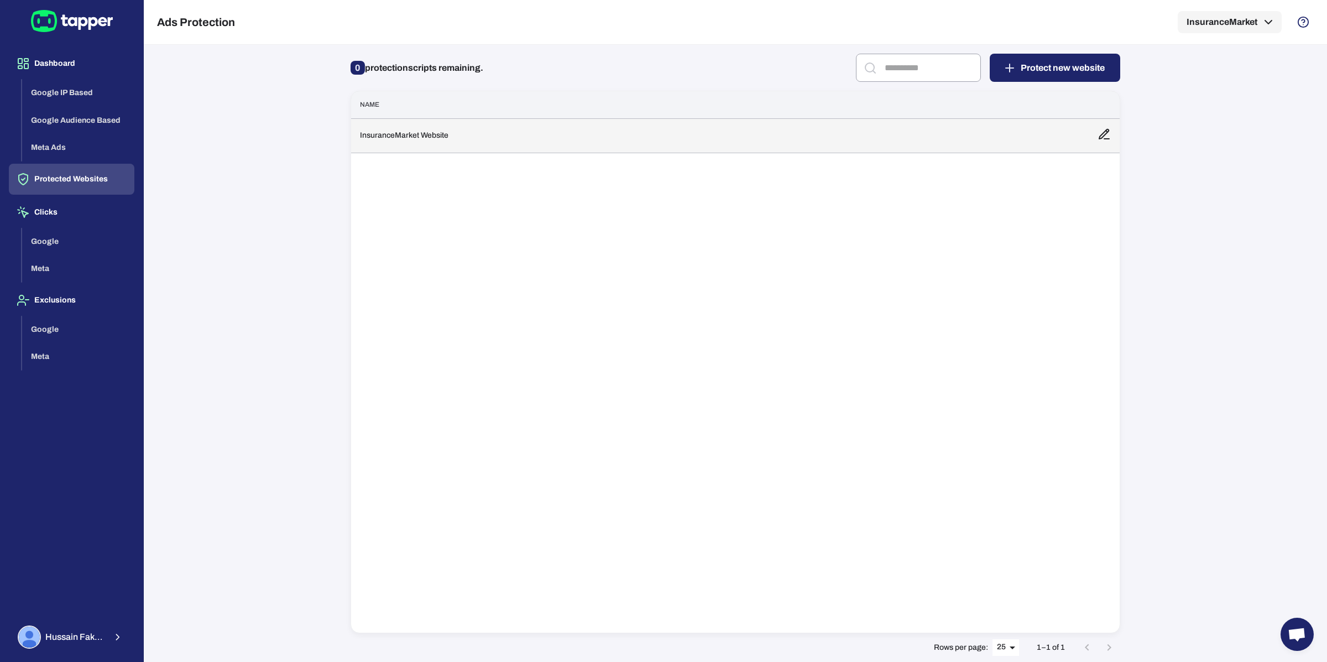
click at [408, 144] on td "InsuranceMarket Website" at bounding box center [719, 135] width 737 height 34
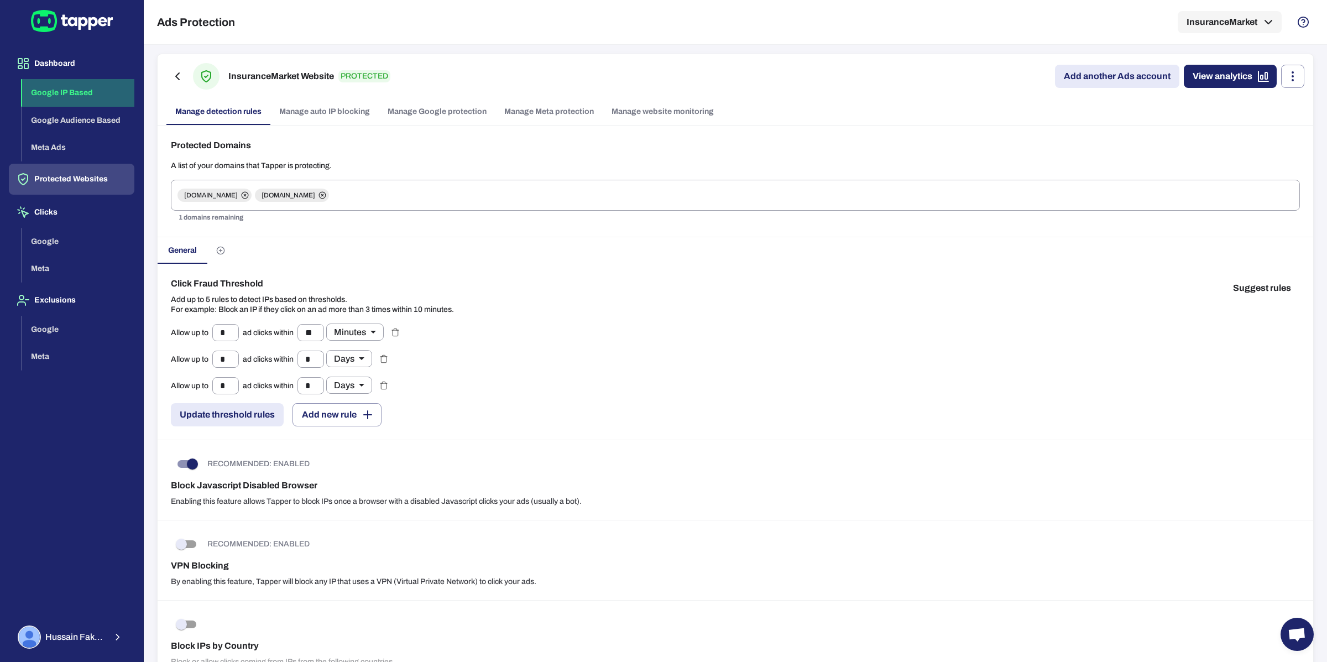
click at [51, 81] on button "Google IP Based" at bounding box center [78, 93] width 112 height 28
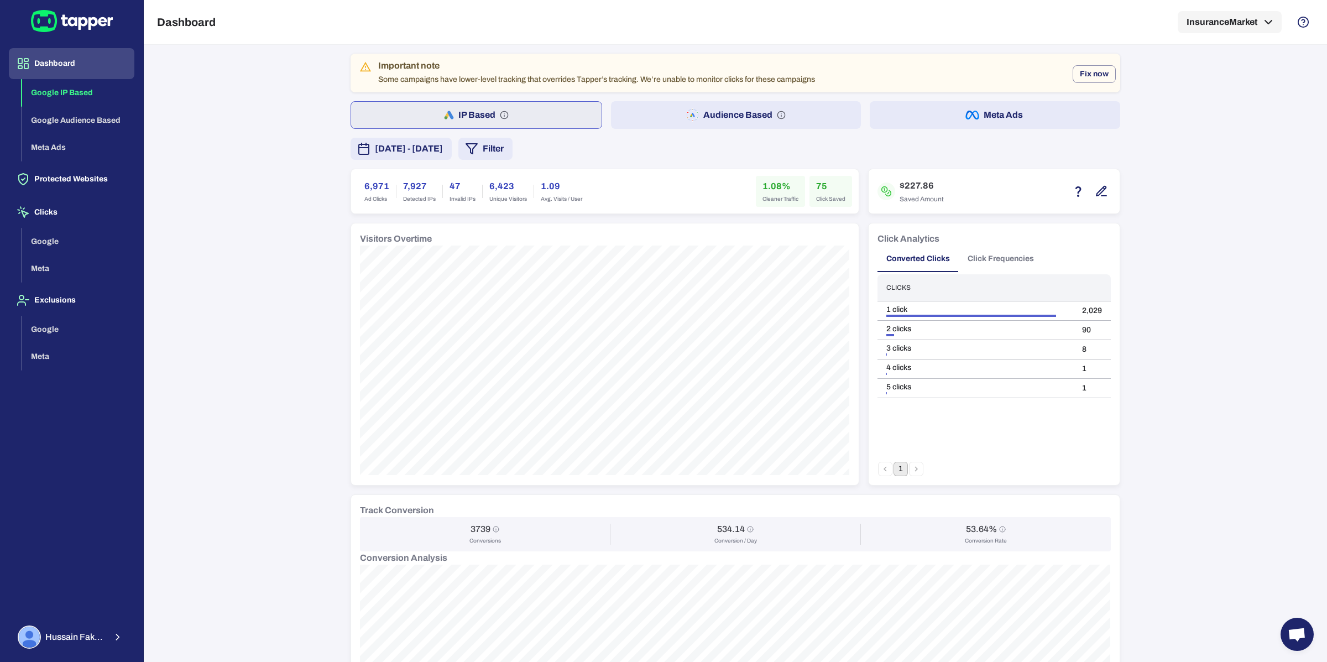
click at [994, 259] on button "Click Frequencies" at bounding box center [1000, 258] width 84 height 27
click at [921, 471] on button "2" at bounding box center [916, 469] width 14 height 14
click at [888, 314] on div "9 clicks" at bounding box center [982, 310] width 193 height 10
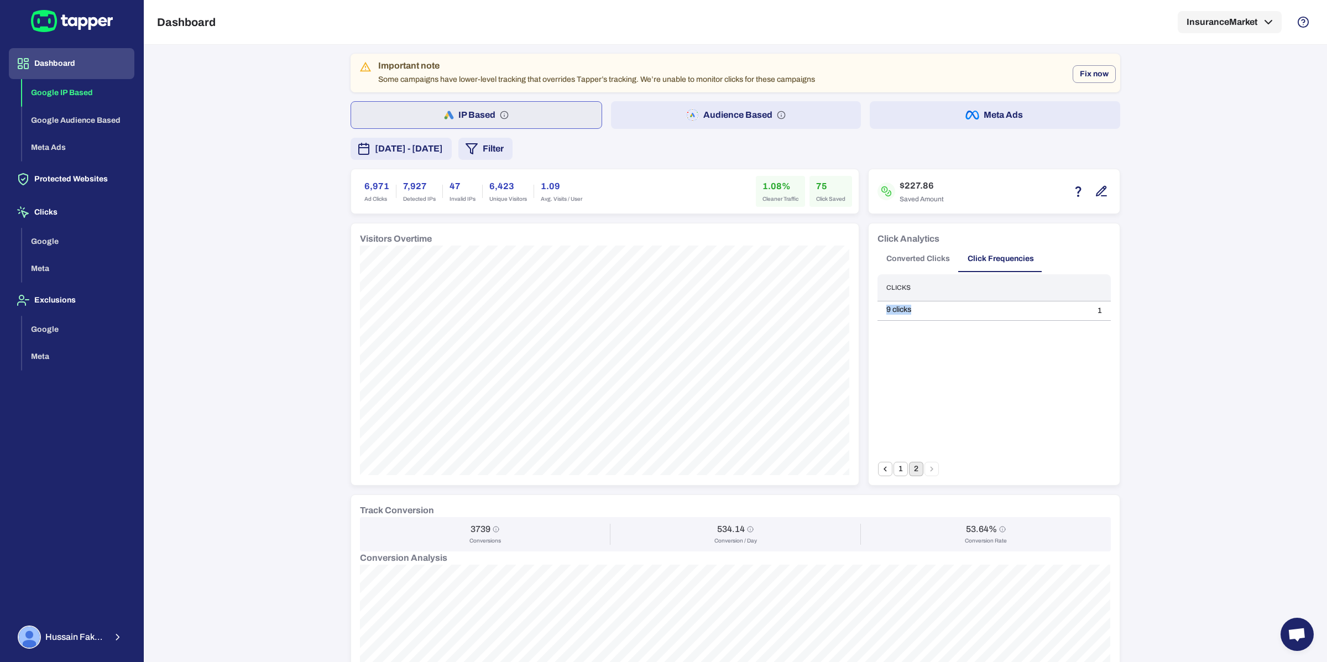
click at [919, 261] on button "Converted Clicks" at bounding box center [917, 258] width 81 height 27
click at [994, 261] on button "Click Frequencies" at bounding box center [1000, 258] width 84 height 27
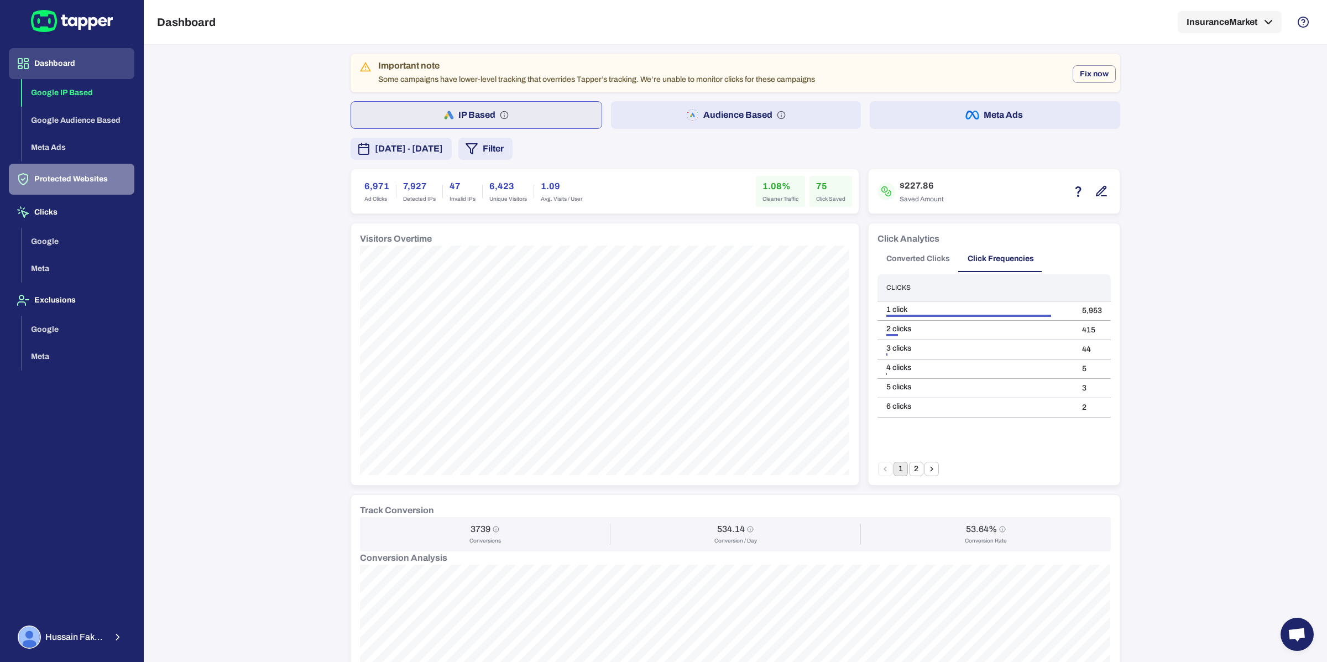
click at [51, 180] on button "Protected Websites" at bounding box center [71, 179] width 125 height 31
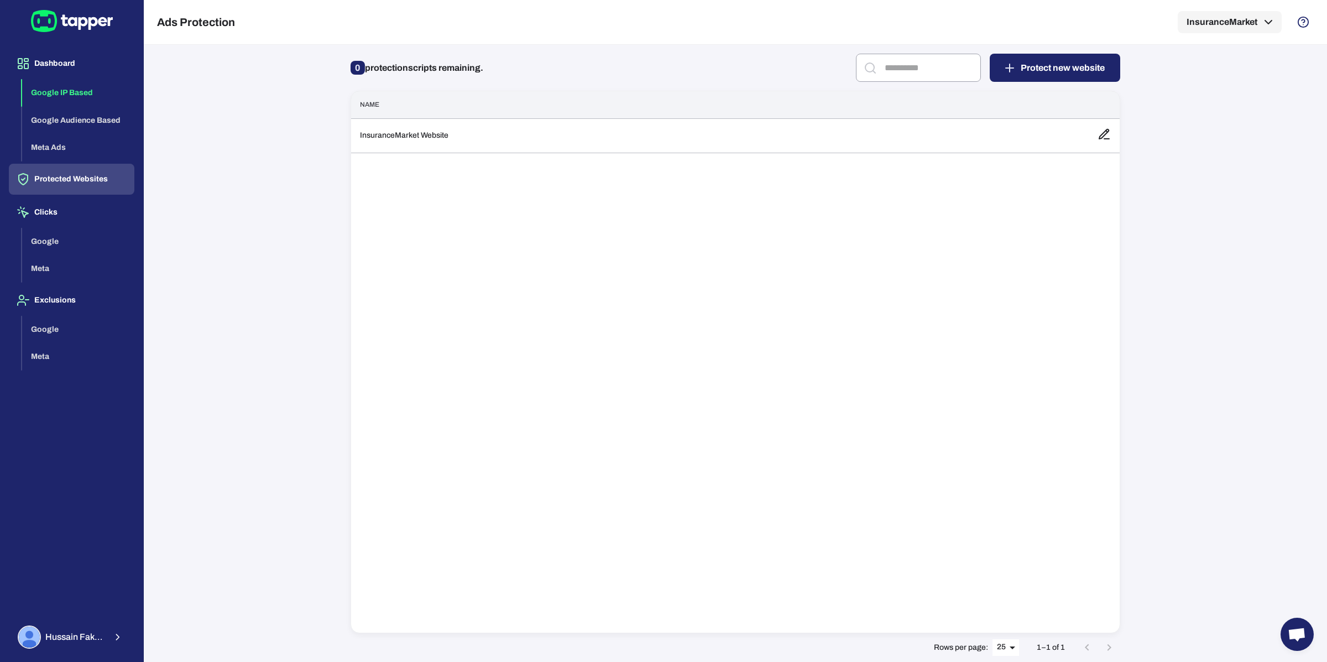
click at [52, 93] on button "Google IP Based" at bounding box center [78, 93] width 112 height 28
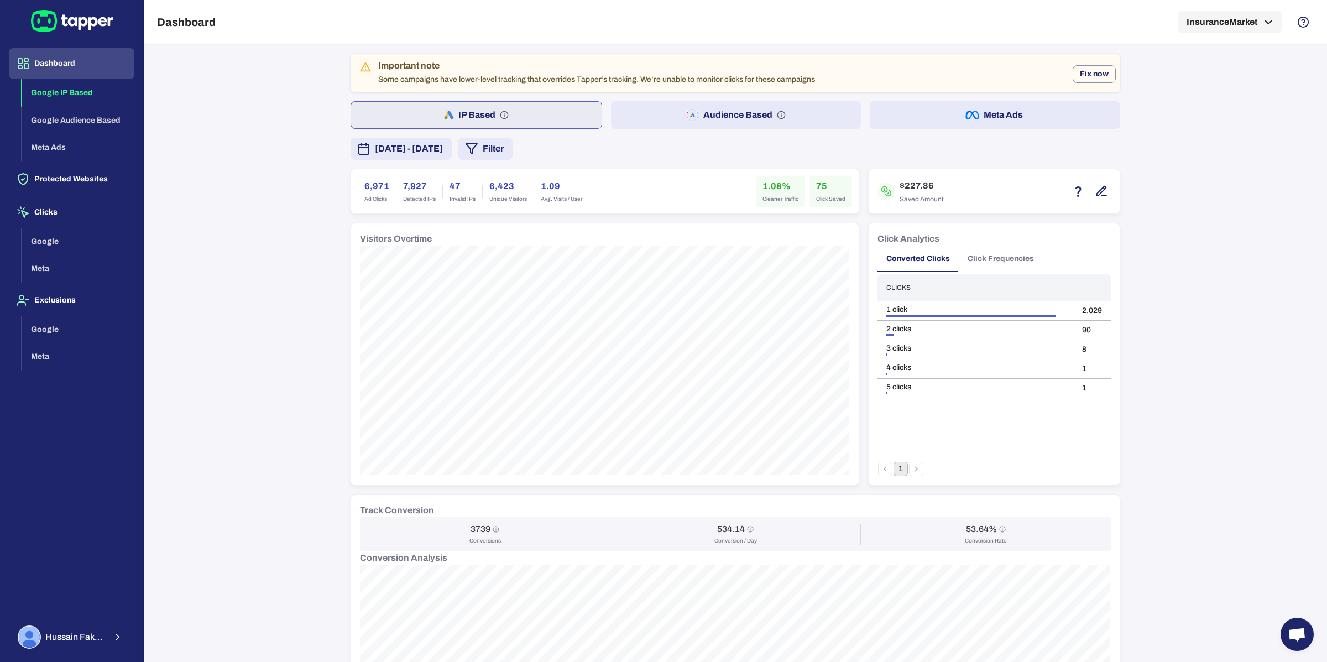
click at [964, 258] on button "Click Frequencies" at bounding box center [1000, 258] width 84 height 27
click at [934, 471] on icon "Go to next page" at bounding box center [931, 469] width 10 height 10
click at [898, 471] on button "1" at bounding box center [900, 469] width 14 height 14
click at [932, 473] on icon "Go to next page" at bounding box center [931, 469] width 10 height 10
click at [432, 153] on span "[DATE] - [DATE]" at bounding box center [409, 148] width 68 height 13
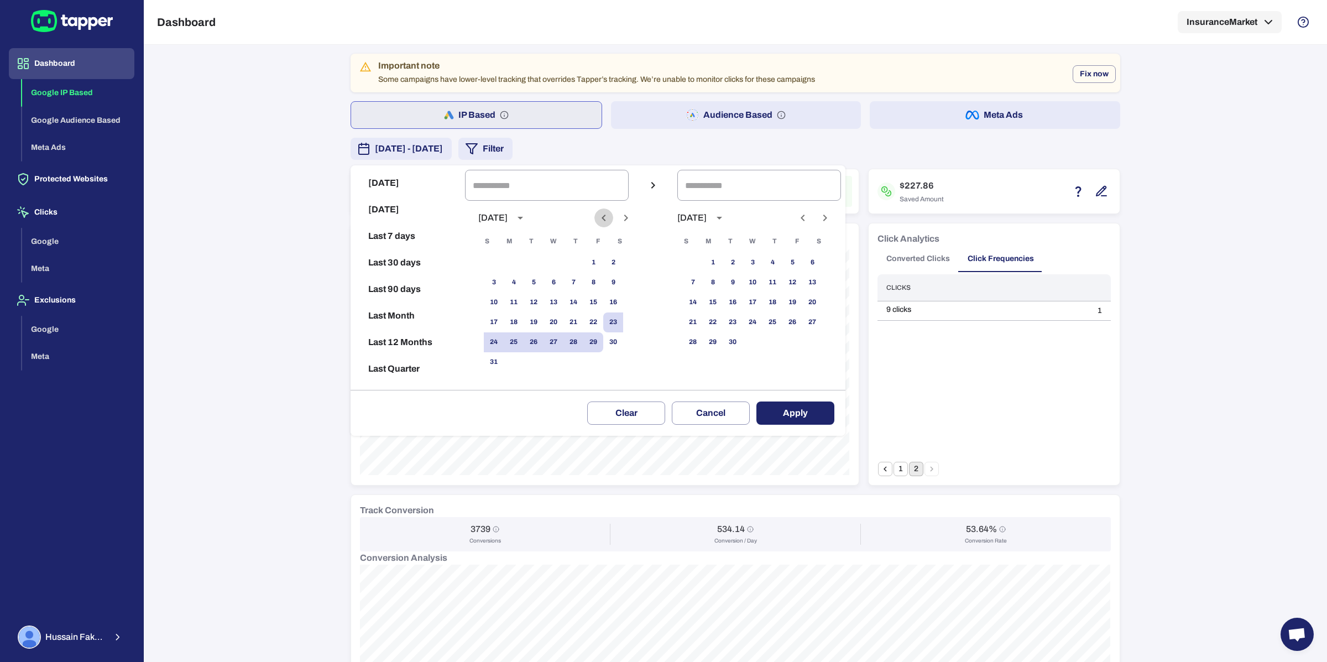
click at [605, 217] on icon "Previous month" at bounding box center [603, 217] width 13 height 13
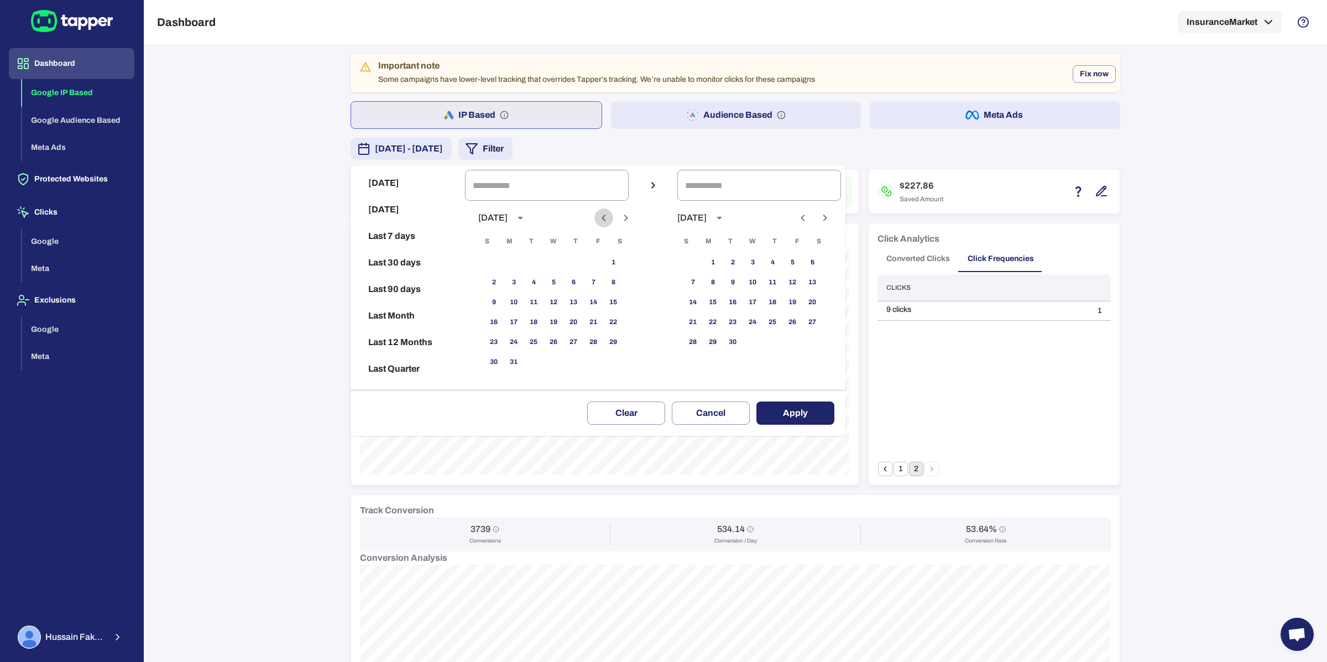
click at [605, 217] on icon "Previous month" at bounding box center [603, 217] width 13 height 13
click at [551, 263] on button "1" at bounding box center [553, 263] width 20 height 20
type input "**********"
click at [804, 216] on icon "Previous month" at bounding box center [802, 217] width 13 height 13
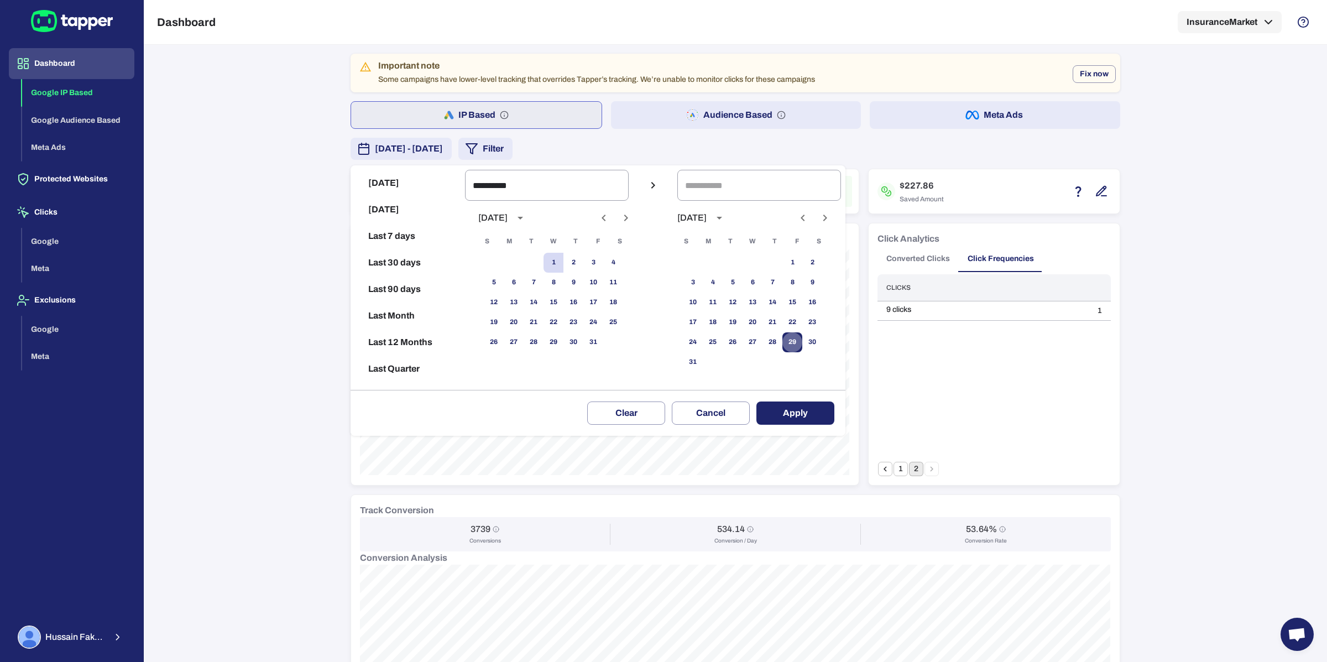
click at [786, 340] on button "29" at bounding box center [792, 342] width 20 height 20
type input "**********"
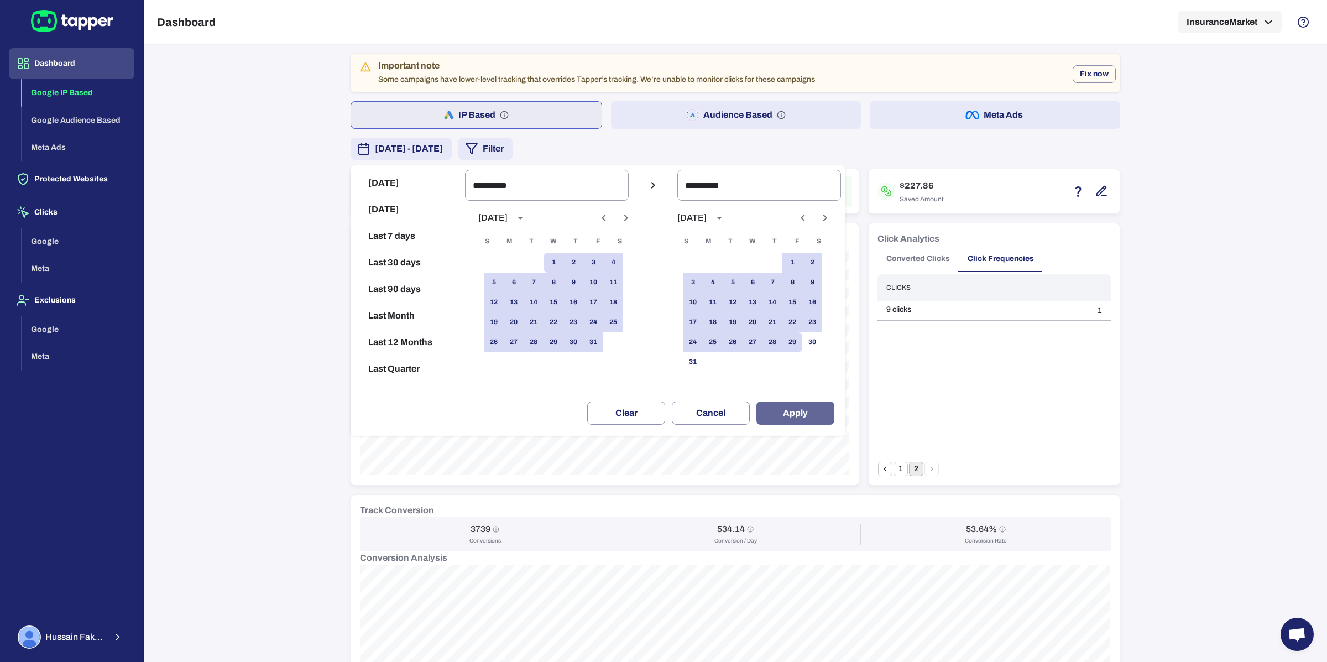
click at [801, 418] on button "Apply" at bounding box center [795, 412] width 78 height 23
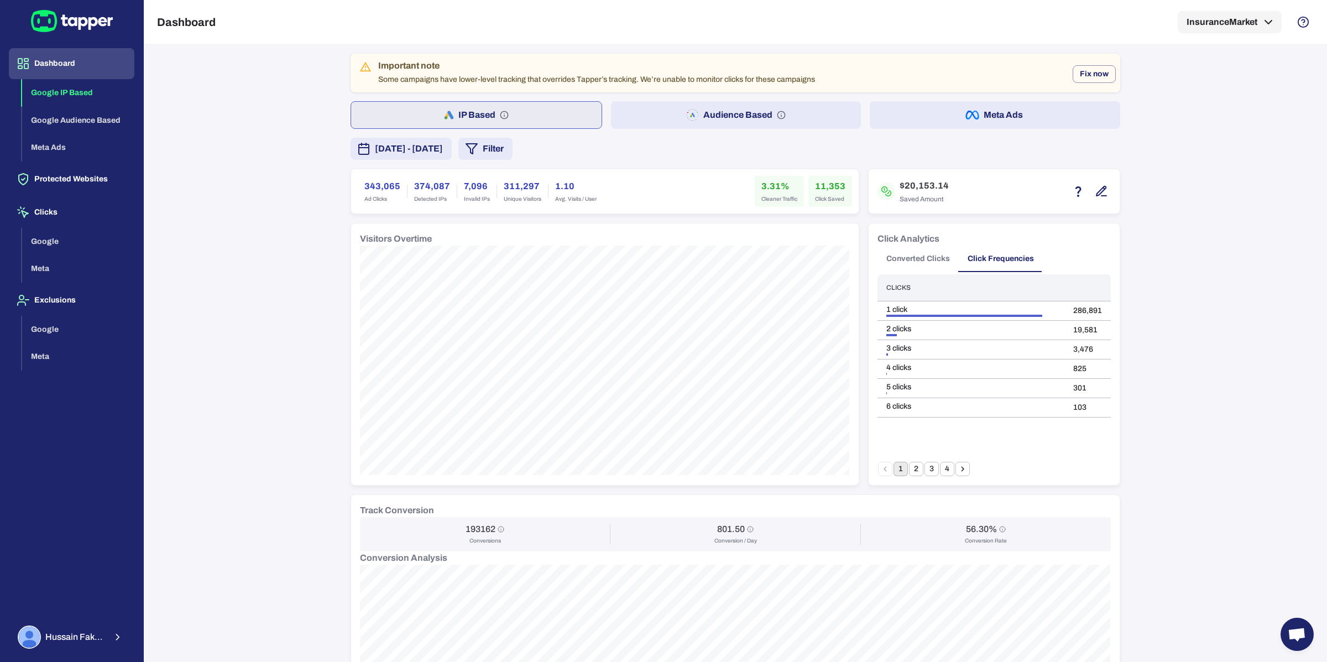
click at [922, 263] on button "Converted Clicks" at bounding box center [917, 258] width 81 height 27
click at [920, 471] on button "2" at bounding box center [916, 469] width 14 height 14
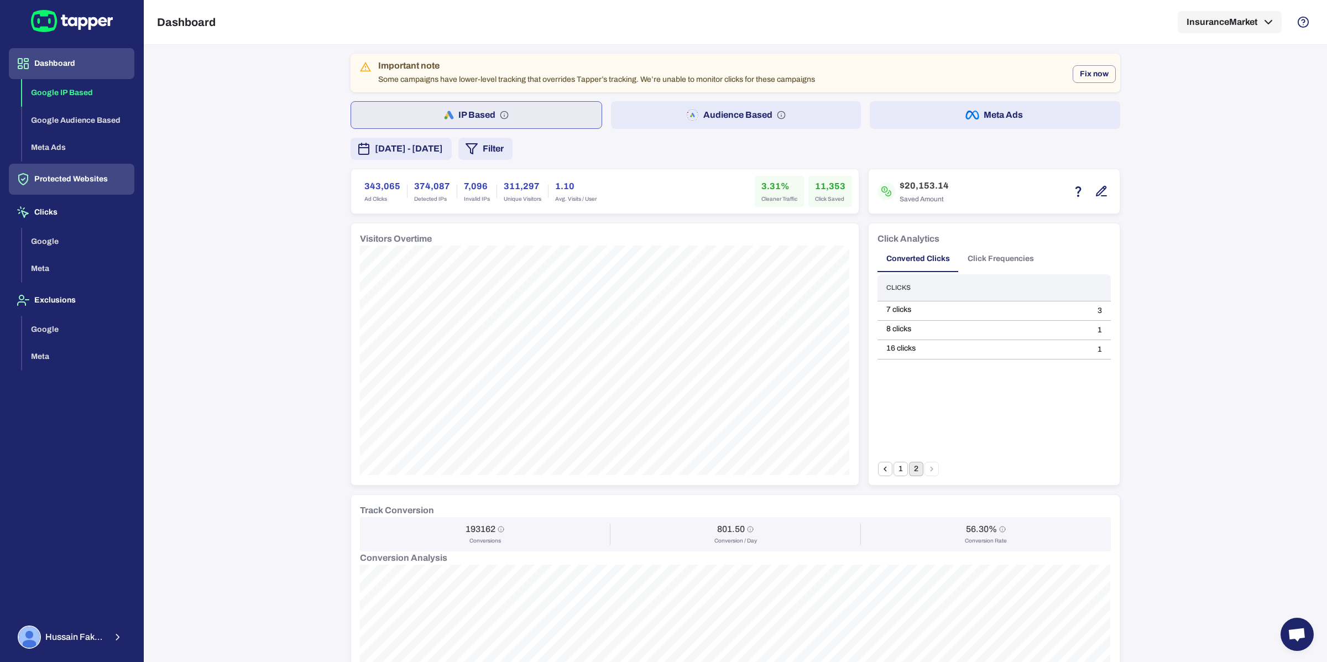
click at [81, 177] on button "Protected Websites" at bounding box center [71, 179] width 125 height 31
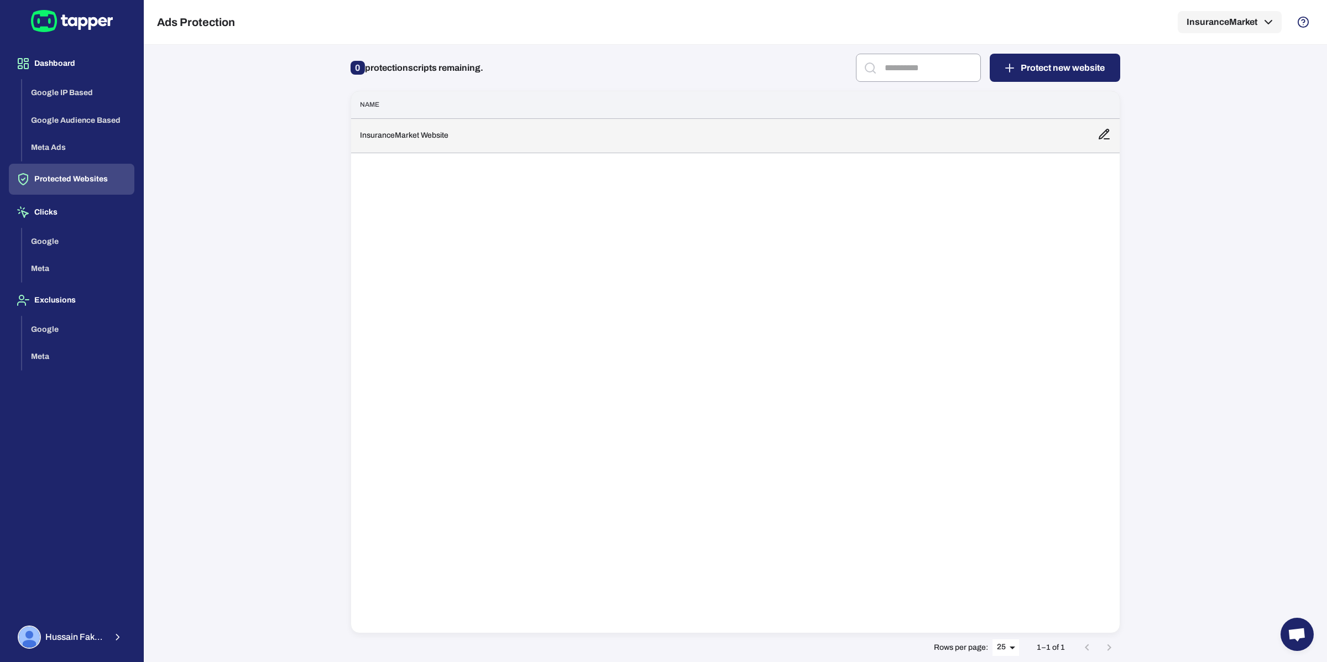
click at [407, 134] on td "InsuranceMarket Website" at bounding box center [719, 135] width 737 height 34
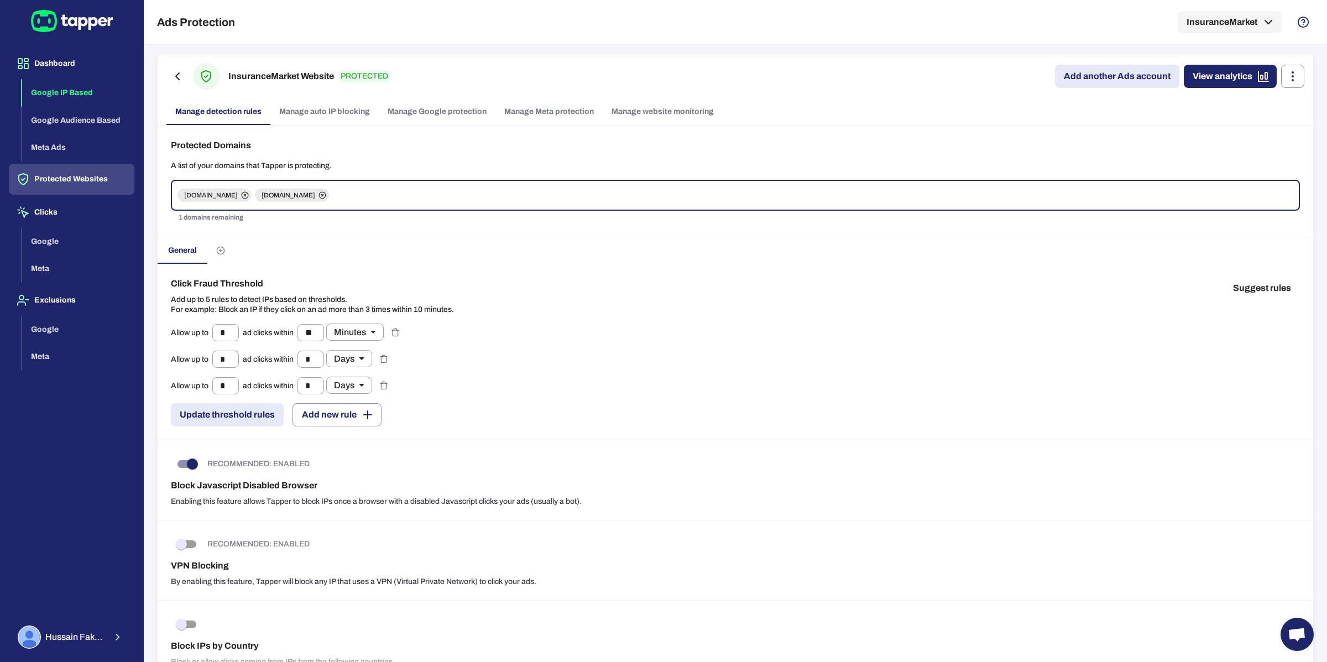
click at [60, 96] on button "Google IP Based" at bounding box center [78, 93] width 112 height 28
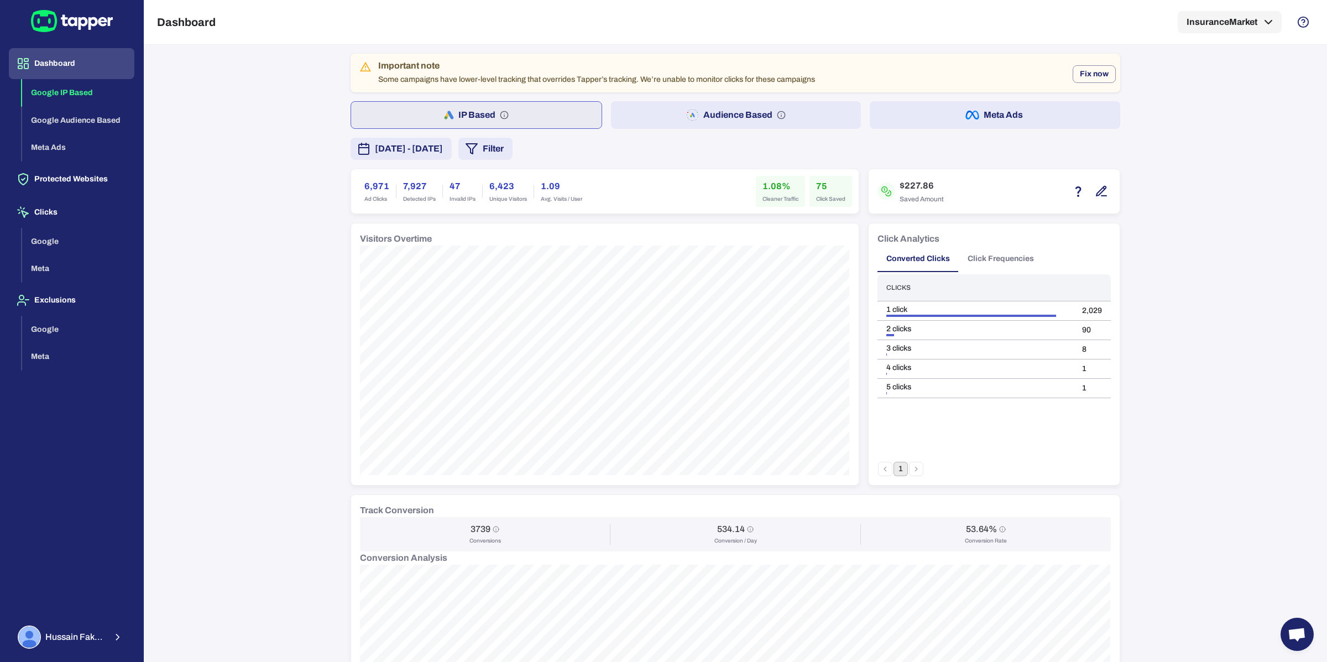
click at [979, 262] on button "Click Frequencies" at bounding box center [1000, 258] width 84 height 27
click at [925, 256] on button "Converted Clicks" at bounding box center [917, 258] width 81 height 27
click at [110, 187] on button "Protected Websites" at bounding box center [71, 179] width 125 height 31
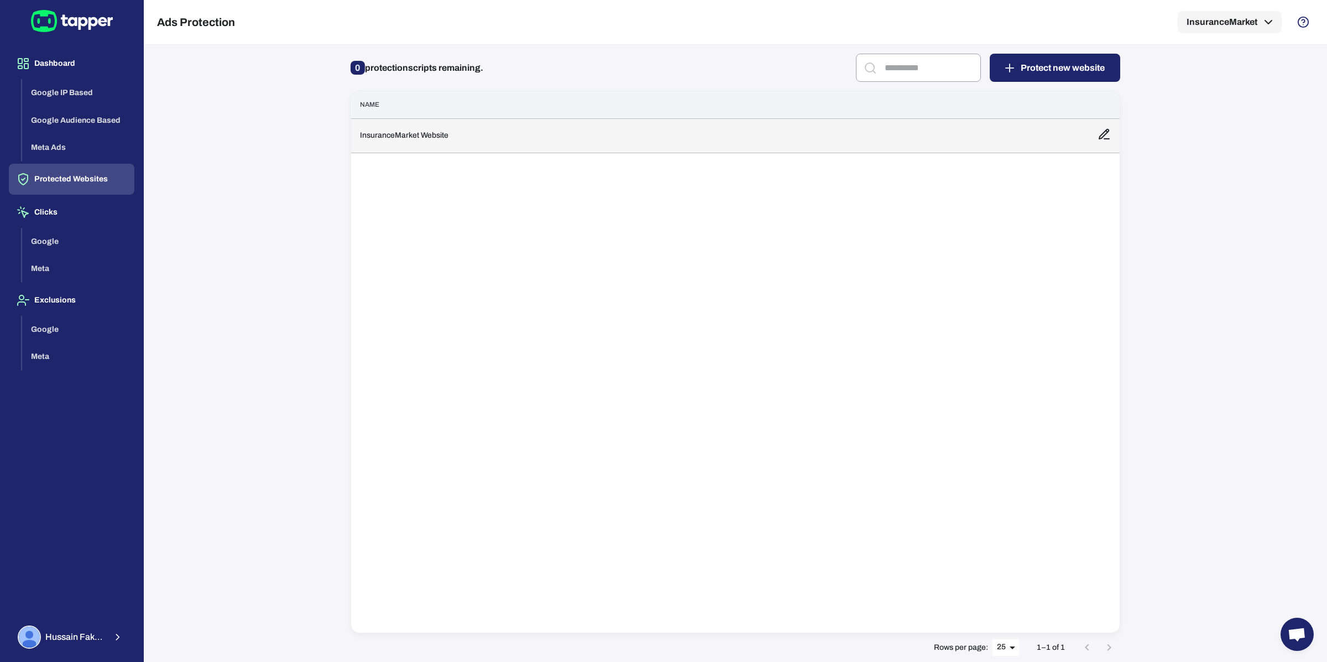
click at [465, 137] on td "InsuranceMarket Website" at bounding box center [719, 135] width 737 height 34
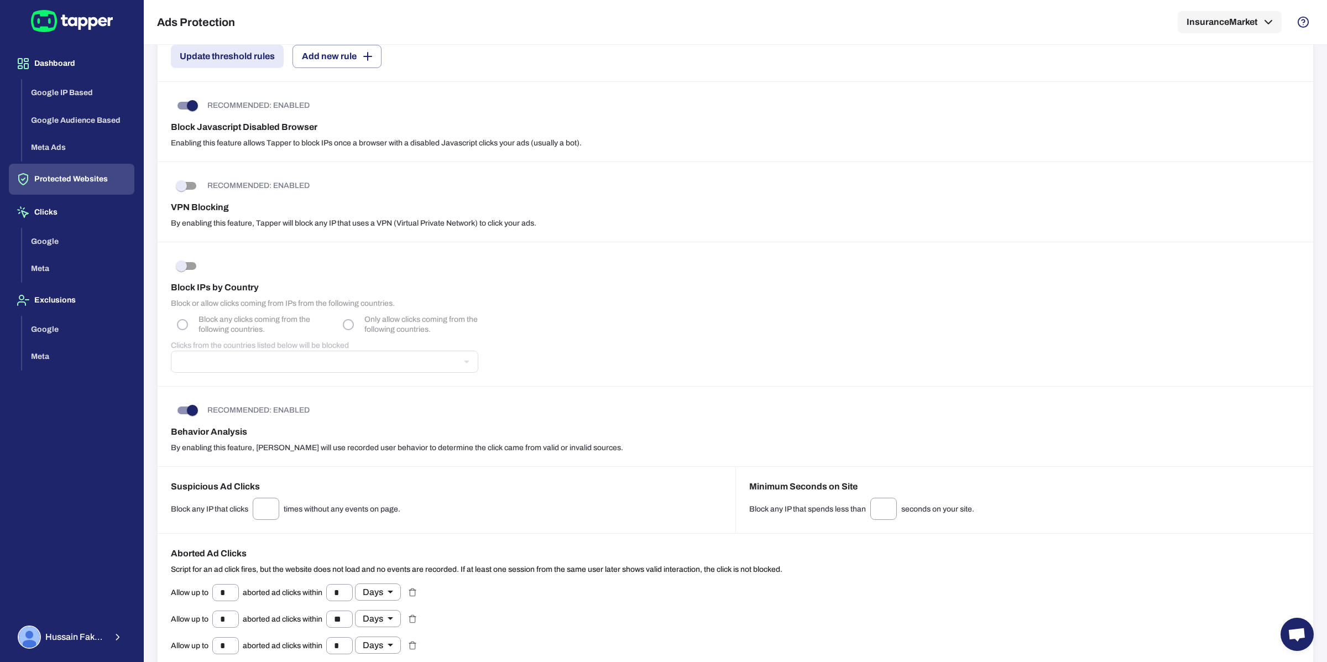
scroll to position [531, 0]
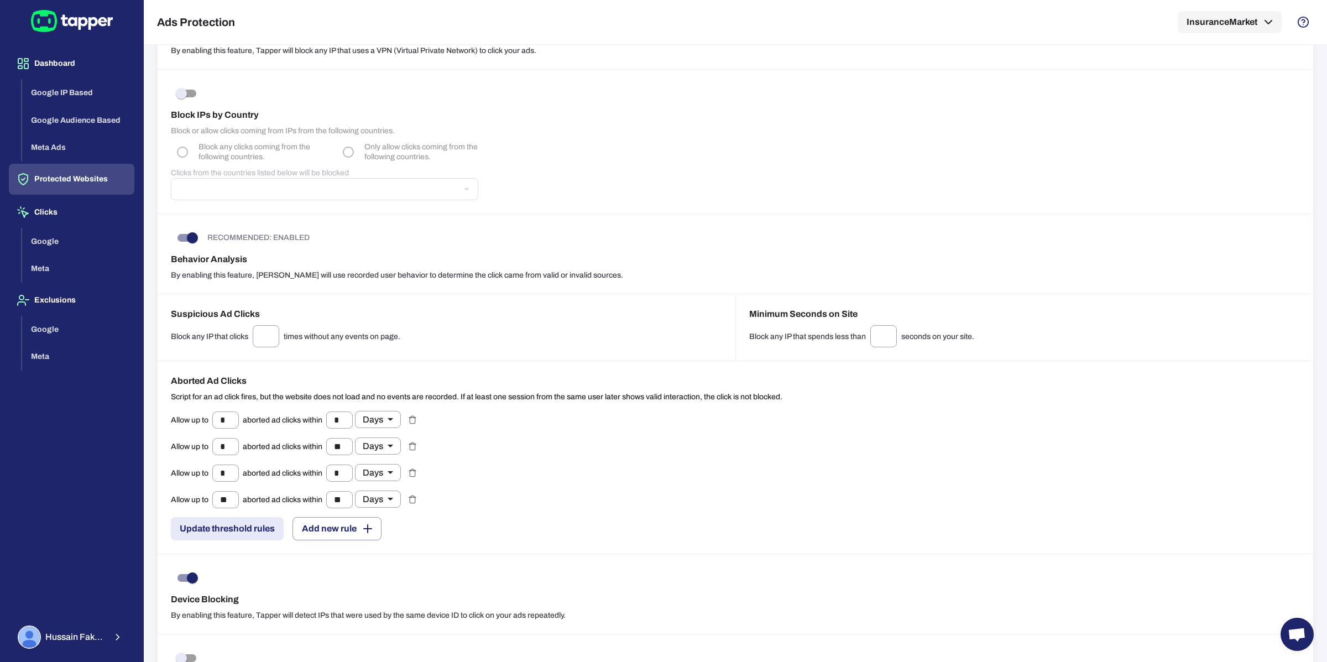
click at [359, 336] on div "Block any IP that clicks * ​ times without any events on page." at bounding box center [446, 336] width 551 height 22
click at [780, 309] on h6 "Minimum Seconds on Site" at bounding box center [1024, 313] width 551 height 13
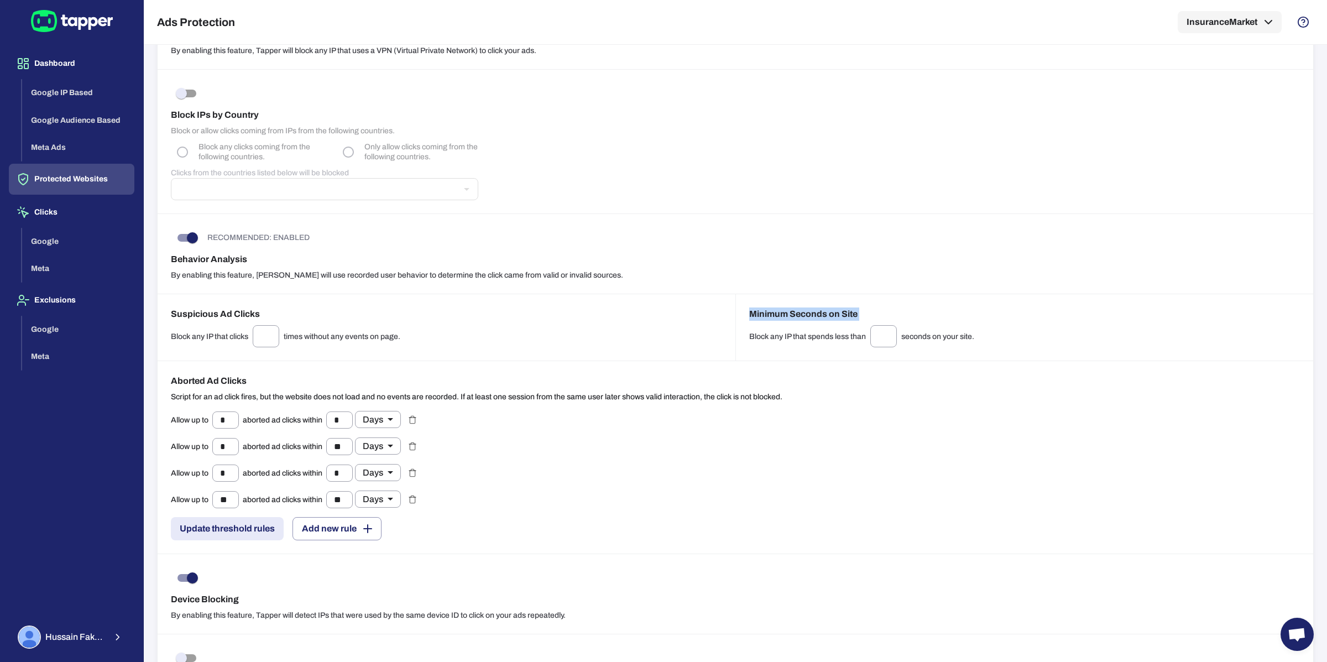
click at [780, 309] on h6 "Minimum Seconds on Site" at bounding box center [1024, 313] width 551 height 13
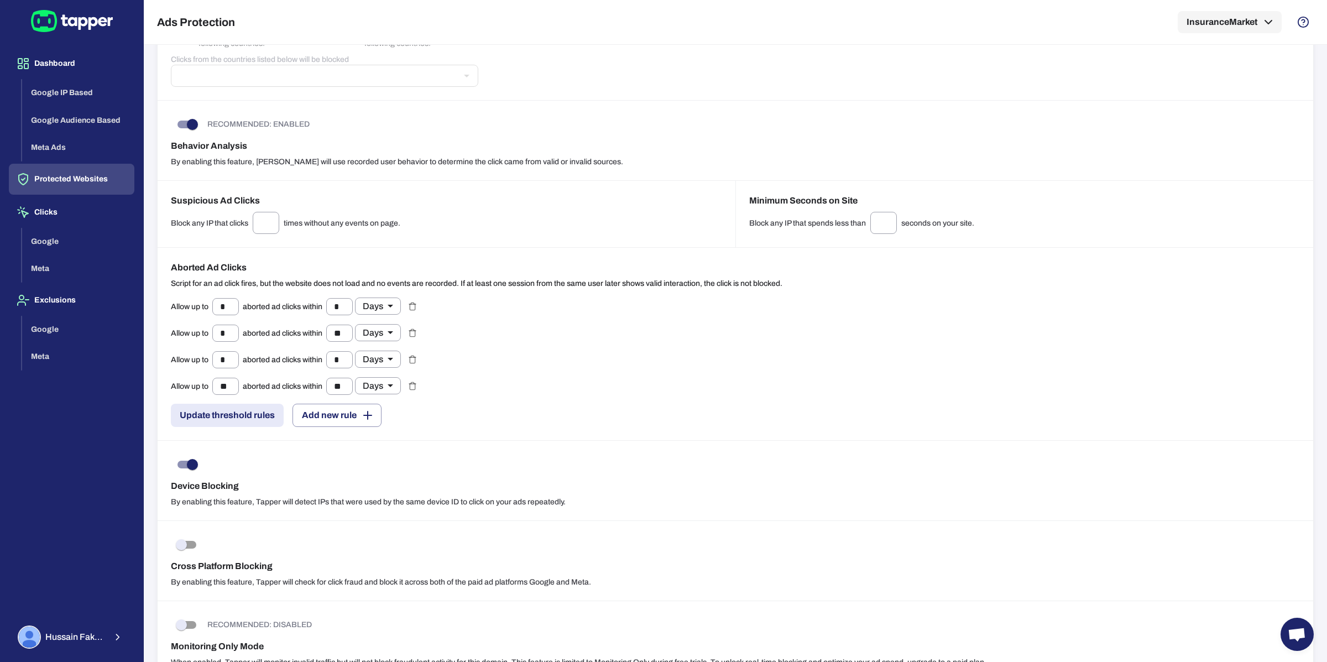
click at [230, 505] on p "By enabling this feature, Tapper will detect IPs that were used by the same dev…" at bounding box center [735, 502] width 1129 height 10
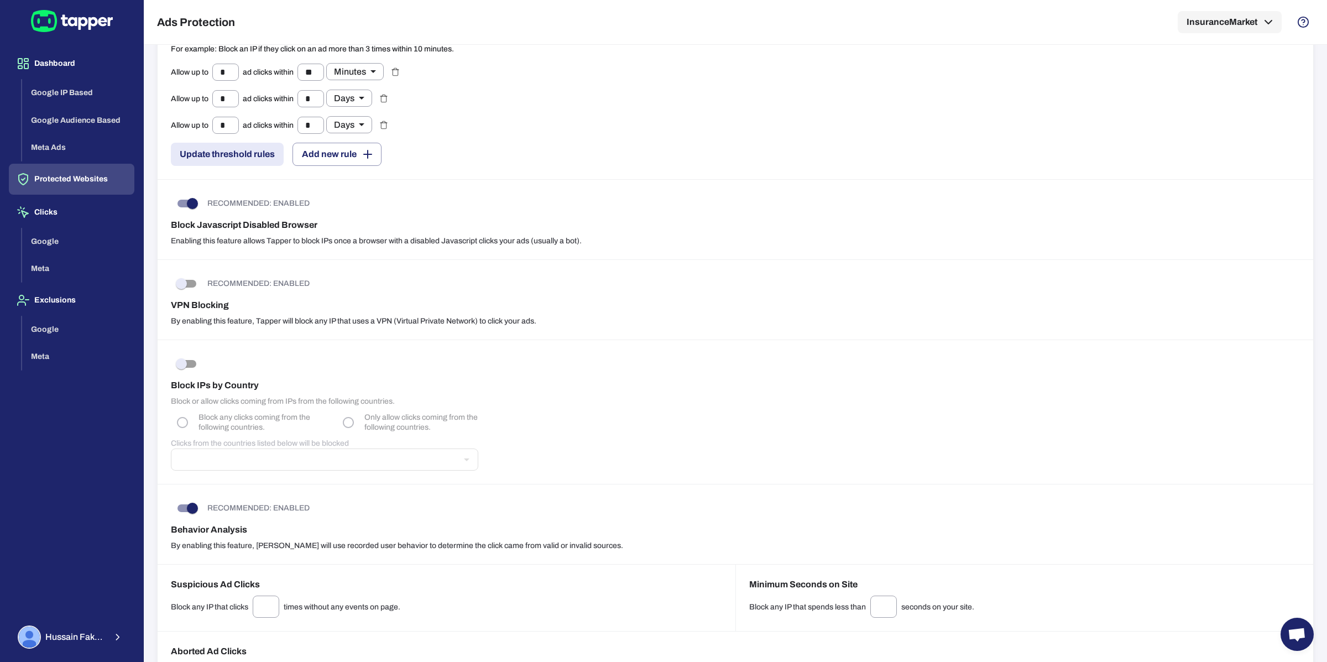
scroll to position [280, 0]
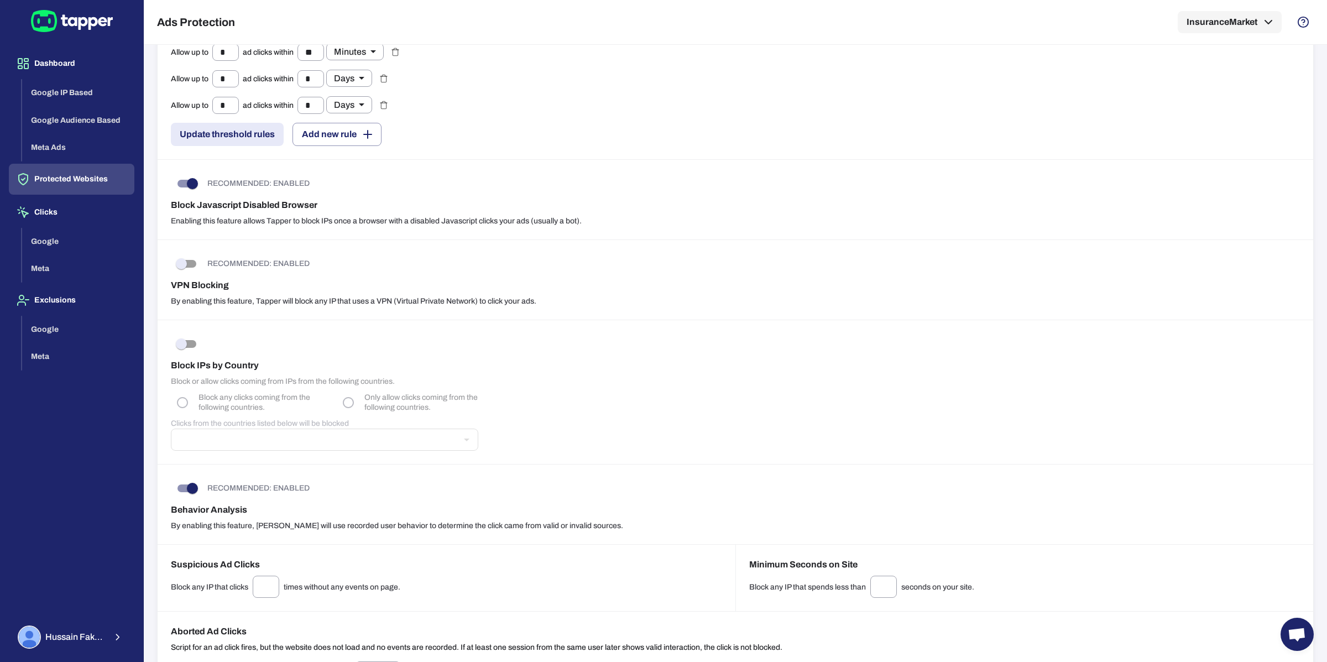
click at [208, 365] on h6 "Block IPs by Country" at bounding box center [735, 365] width 1129 height 13
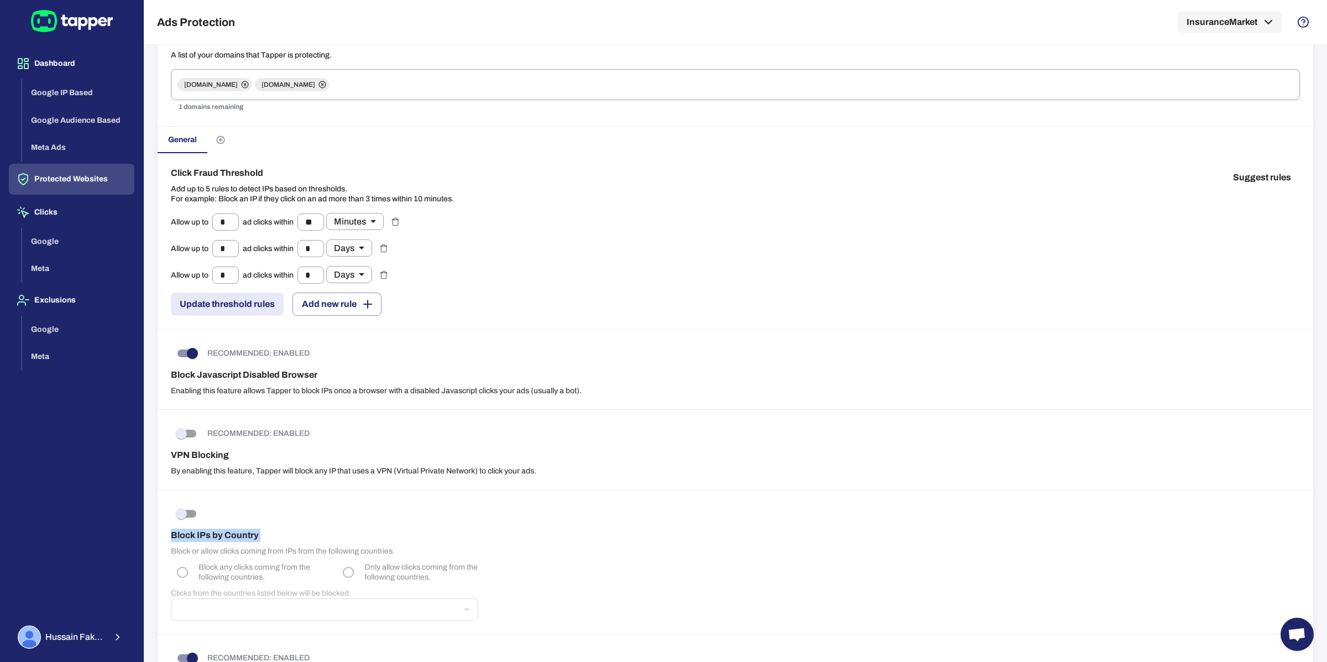
scroll to position [90, 0]
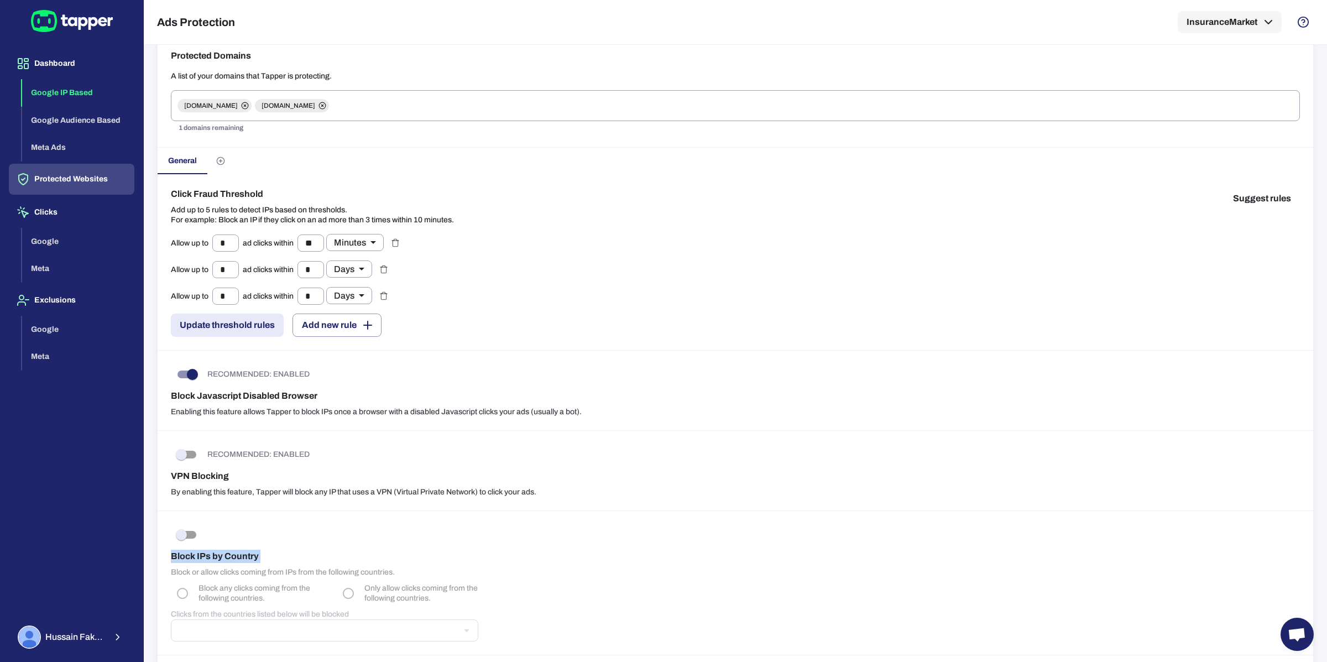
click at [74, 90] on button "Google IP Based" at bounding box center [78, 93] width 112 height 28
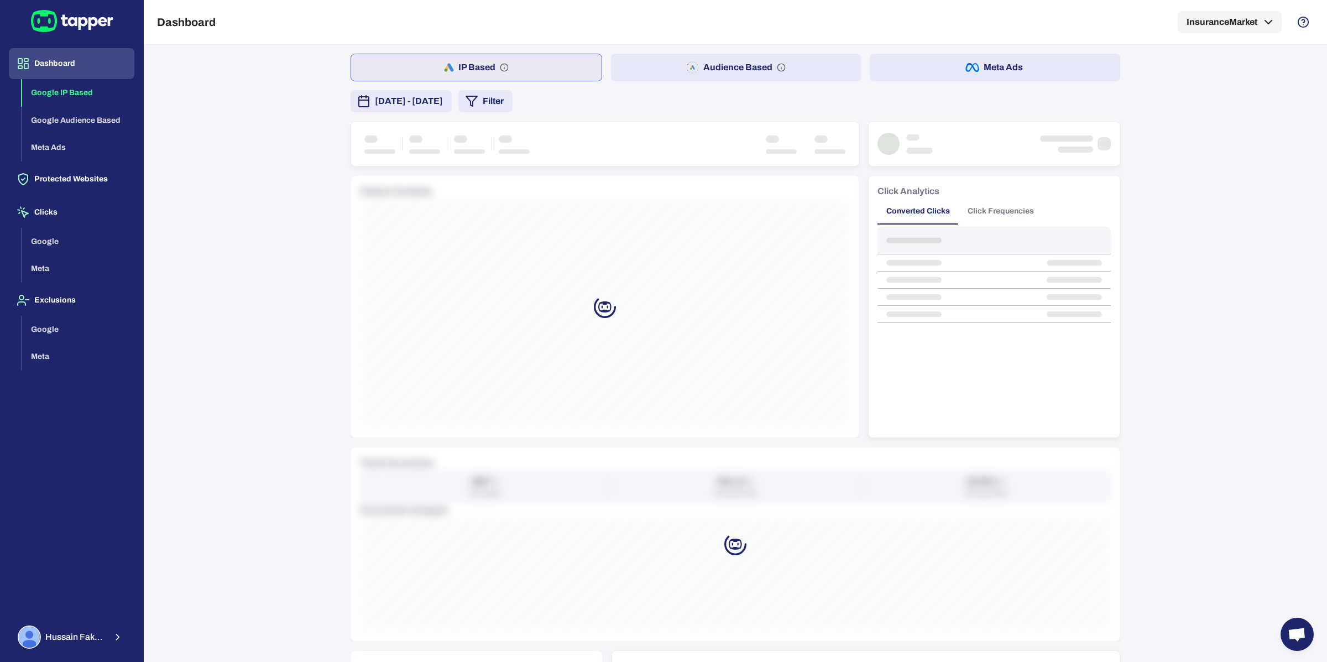
click at [412, 111] on button "[DATE] - [DATE]" at bounding box center [400, 101] width 101 height 22
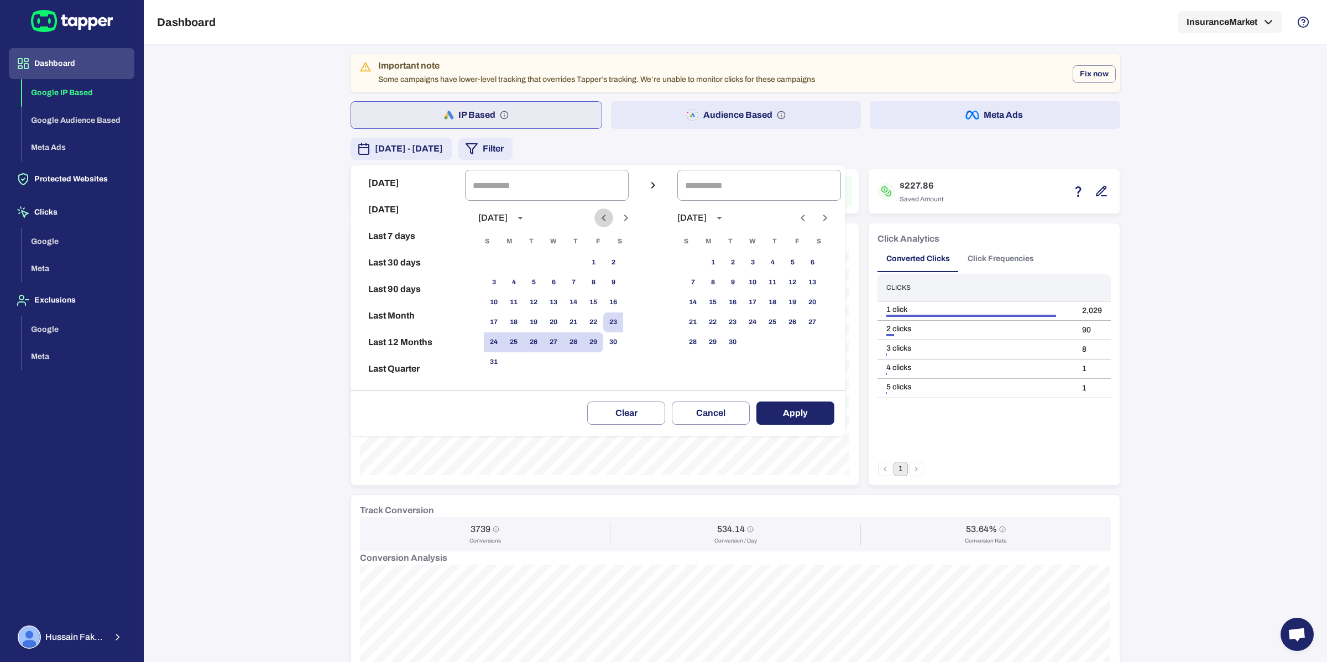
click at [600, 219] on icon "Previous month" at bounding box center [603, 217] width 13 height 13
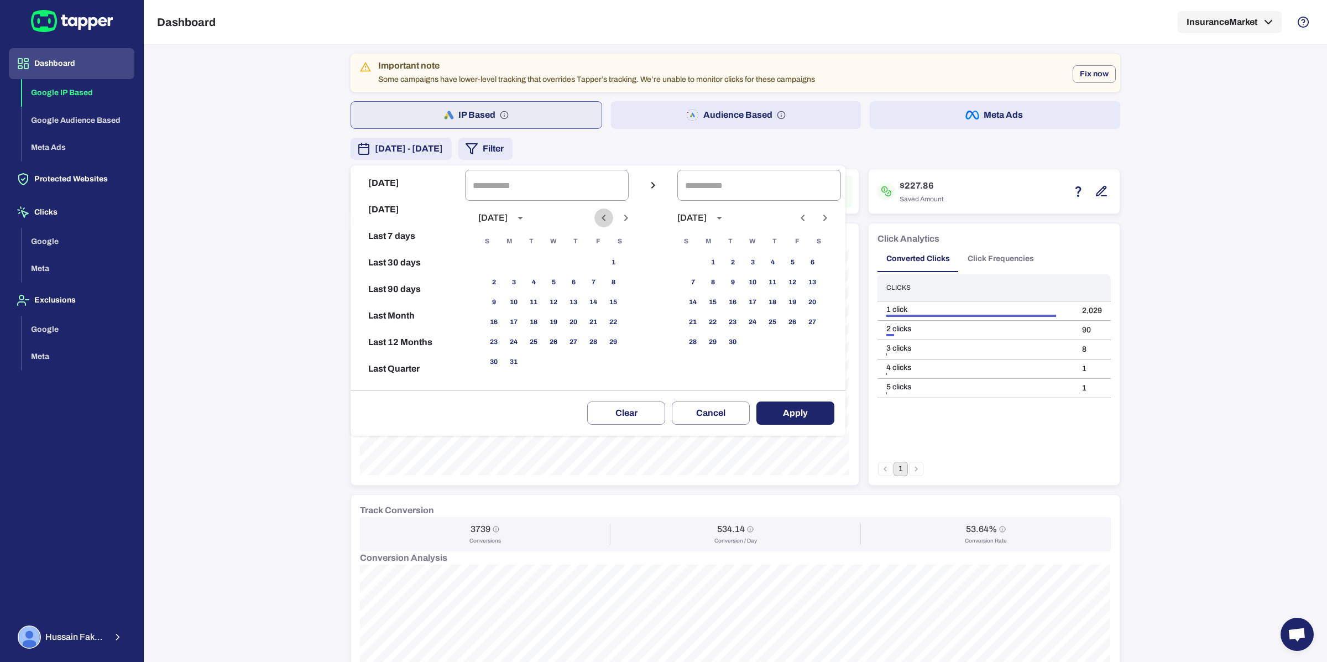
click at [600, 219] on icon "Previous month" at bounding box center [603, 217] width 13 height 13
click at [599, 218] on icon "Previous month" at bounding box center [603, 217] width 13 height 13
click at [596, 257] on button "1" at bounding box center [593, 263] width 20 height 20
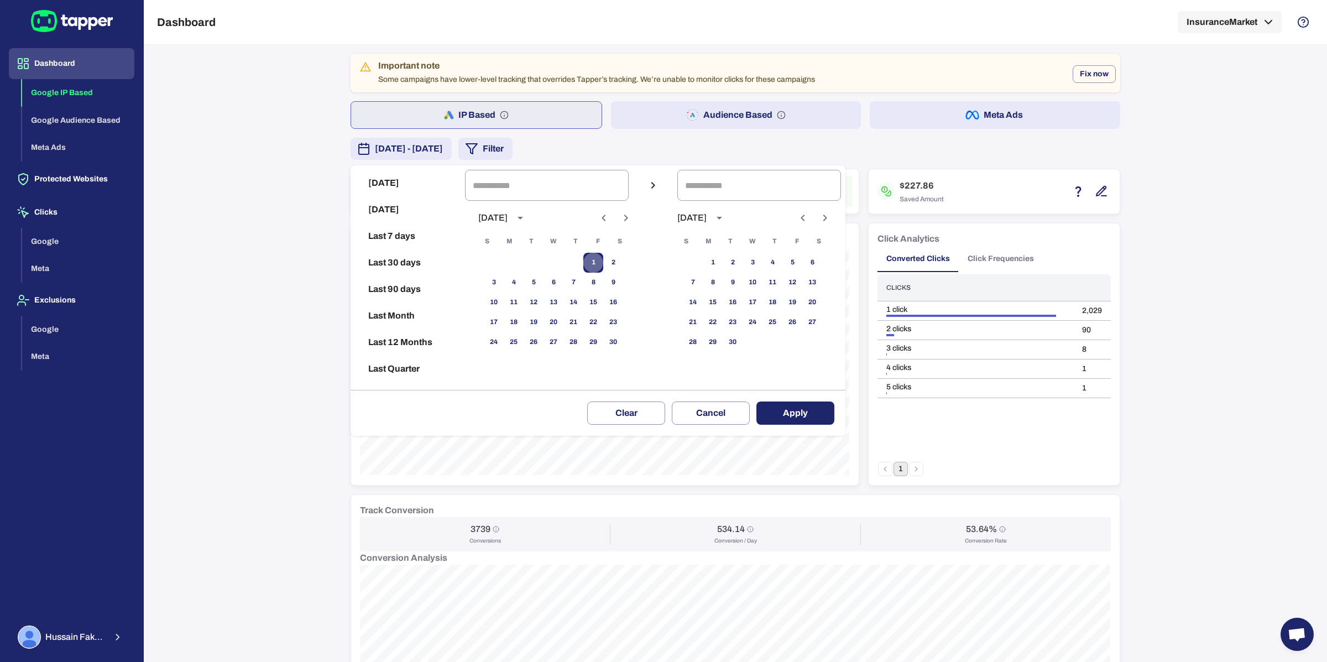
type input "**********"
click at [806, 216] on icon "Previous month" at bounding box center [802, 217] width 13 height 13
click at [787, 340] on button "29" at bounding box center [792, 342] width 20 height 20
type input "**********"
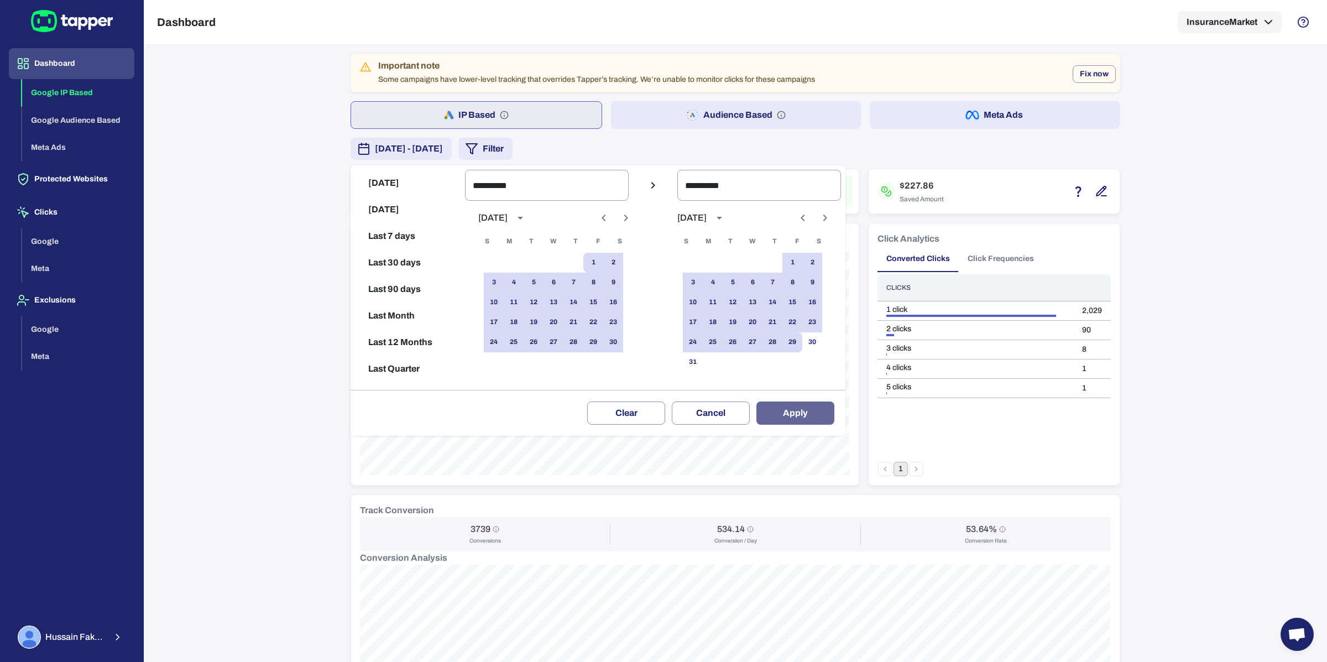
click at [815, 408] on button "Apply" at bounding box center [795, 412] width 78 height 23
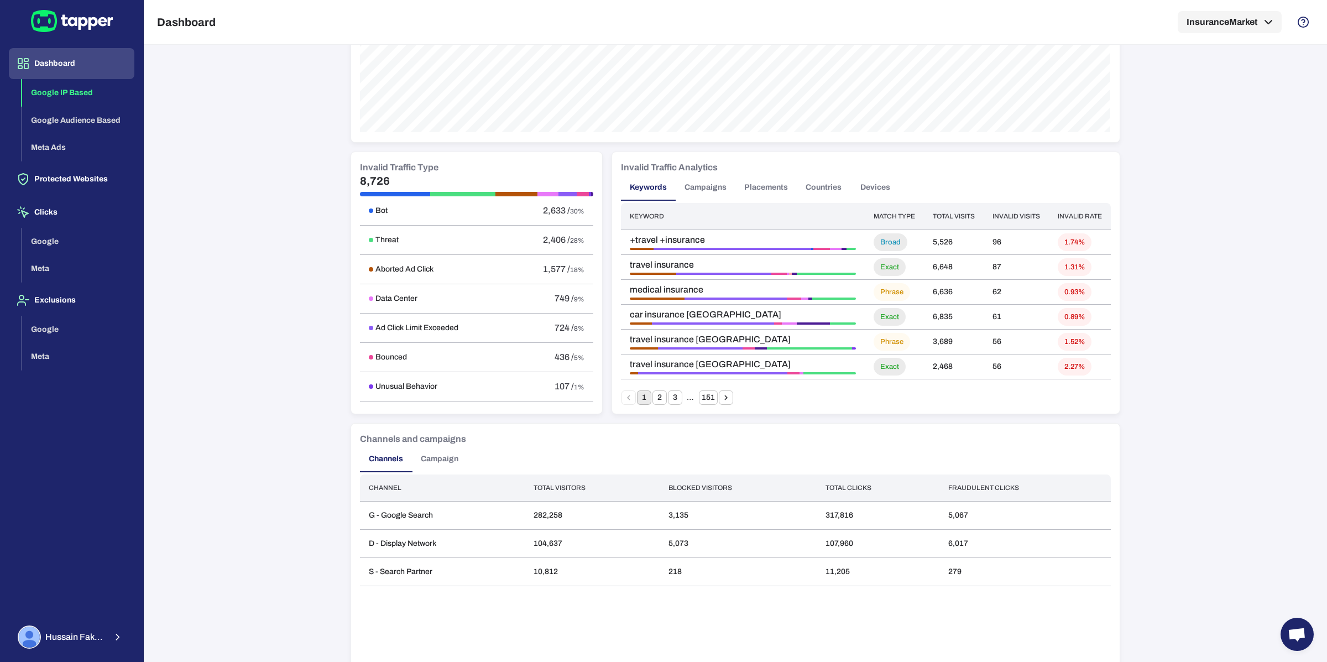
scroll to position [542, 0]
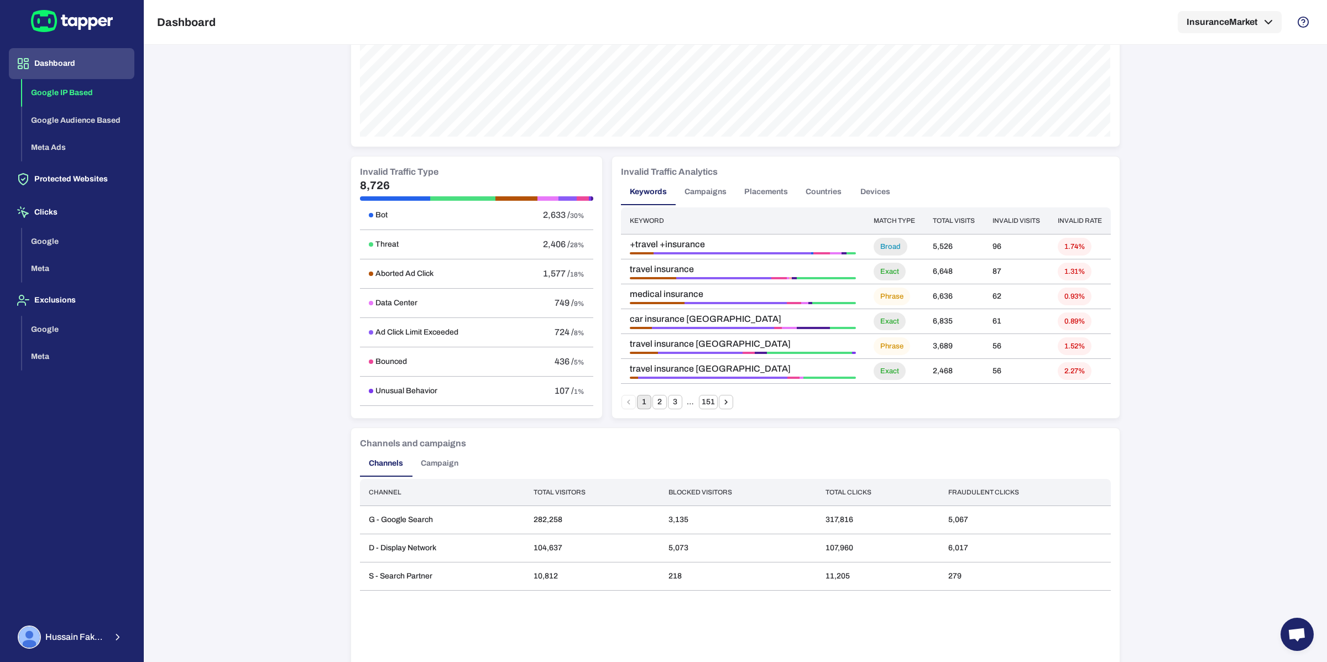
click at [705, 198] on button "Campaigns" at bounding box center [705, 192] width 60 height 27
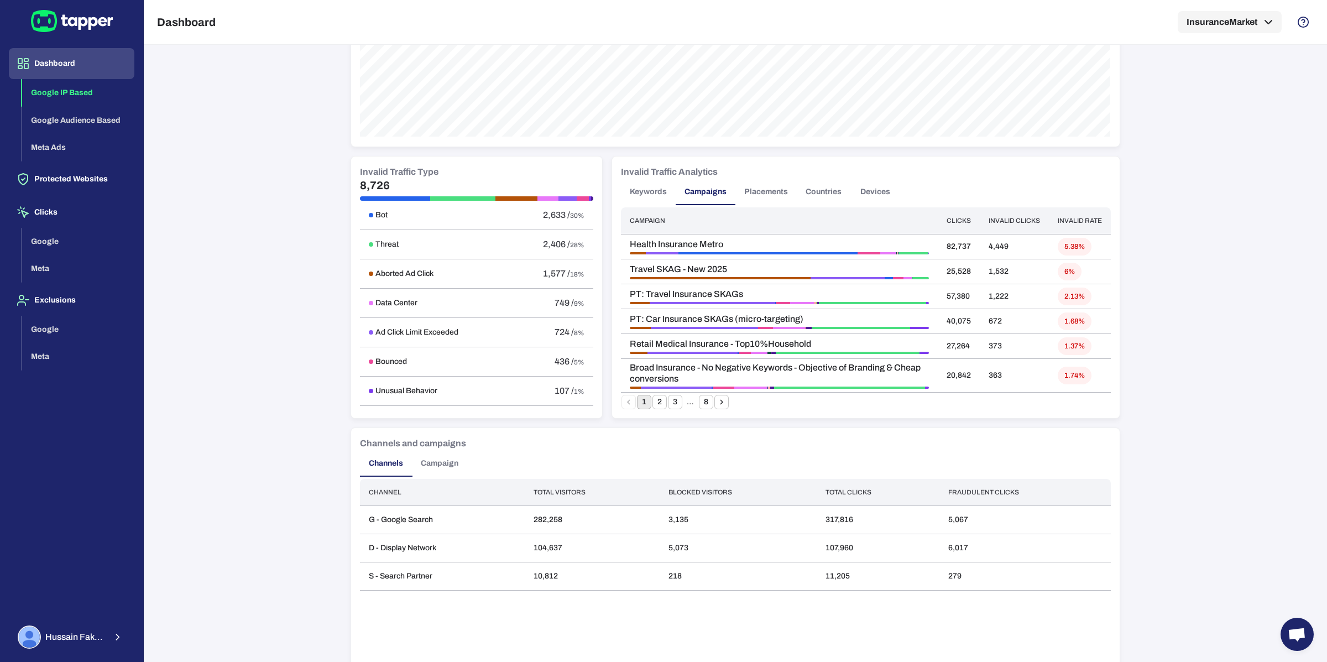
click at [751, 188] on button "Placements" at bounding box center [765, 192] width 61 height 27
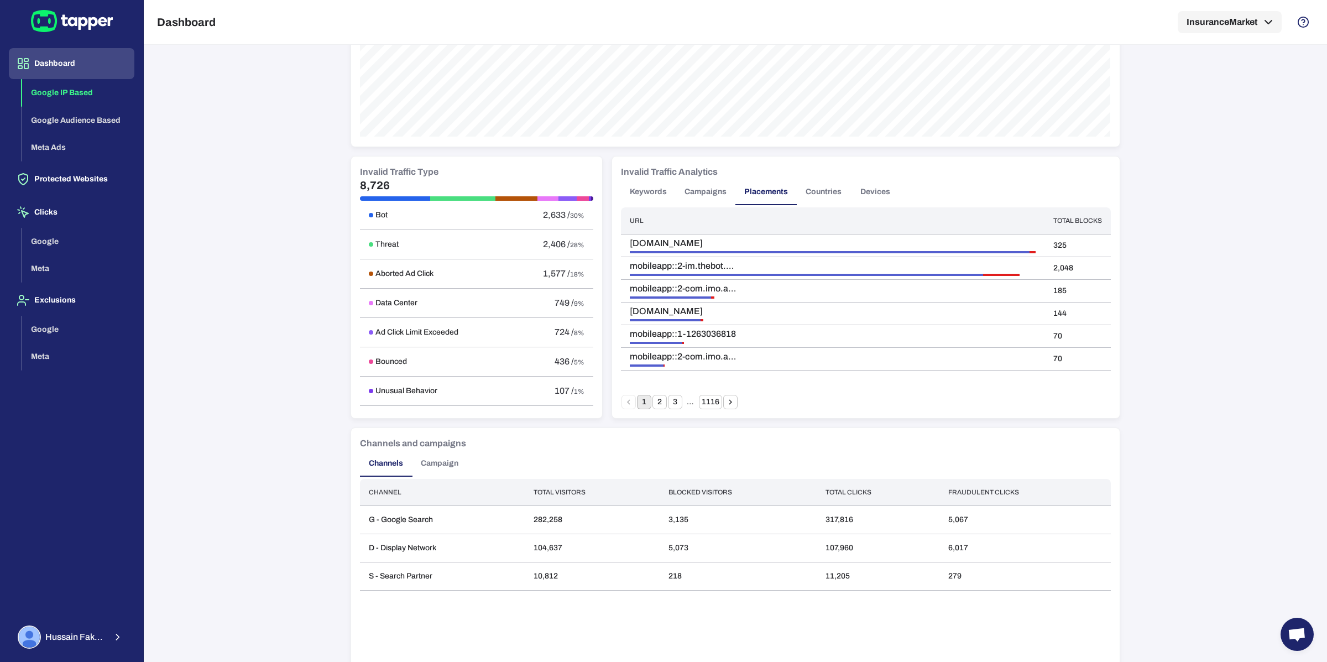
click at [696, 197] on button "Campaigns" at bounding box center [705, 192] width 60 height 27
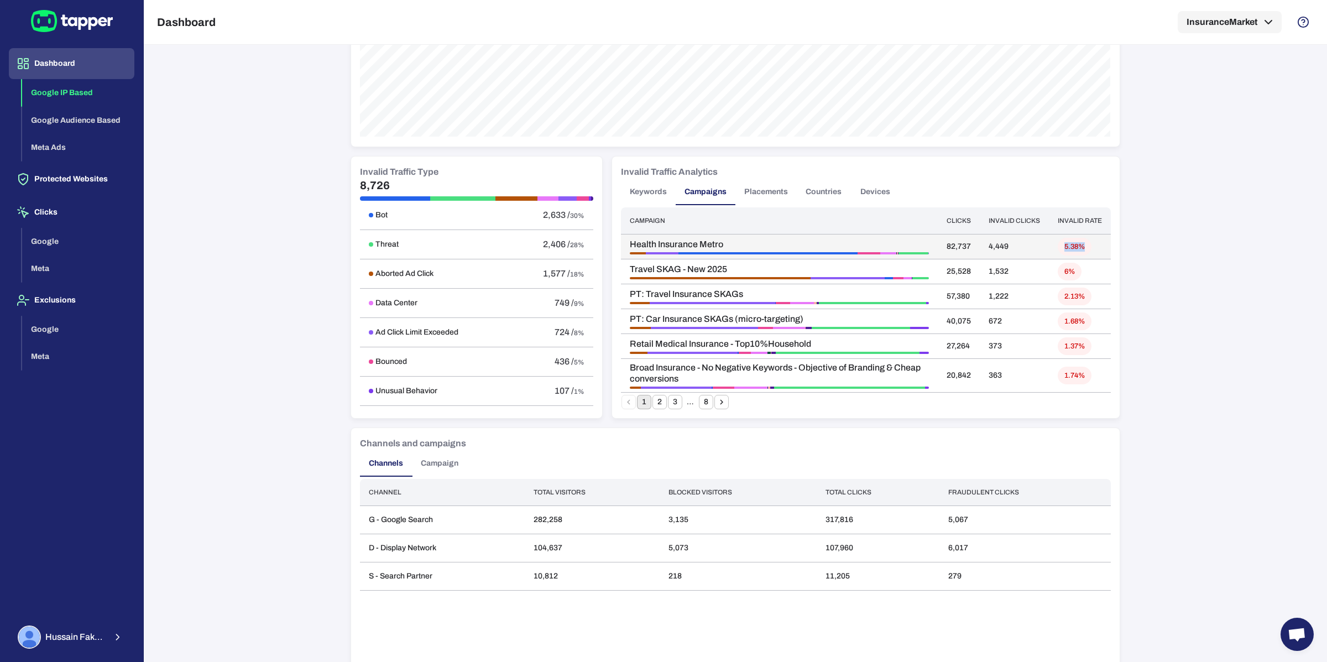
drag, startPoint x: 1060, startPoint y: 251, endPoint x: 1096, endPoint y: 251, distance: 36.5
click at [994, 251] on td "5.38%" at bounding box center [1080, 246] width 62 height 25
click at [994, 271] on span "6%" at bounding box center [1069, 271] width 24 height 9
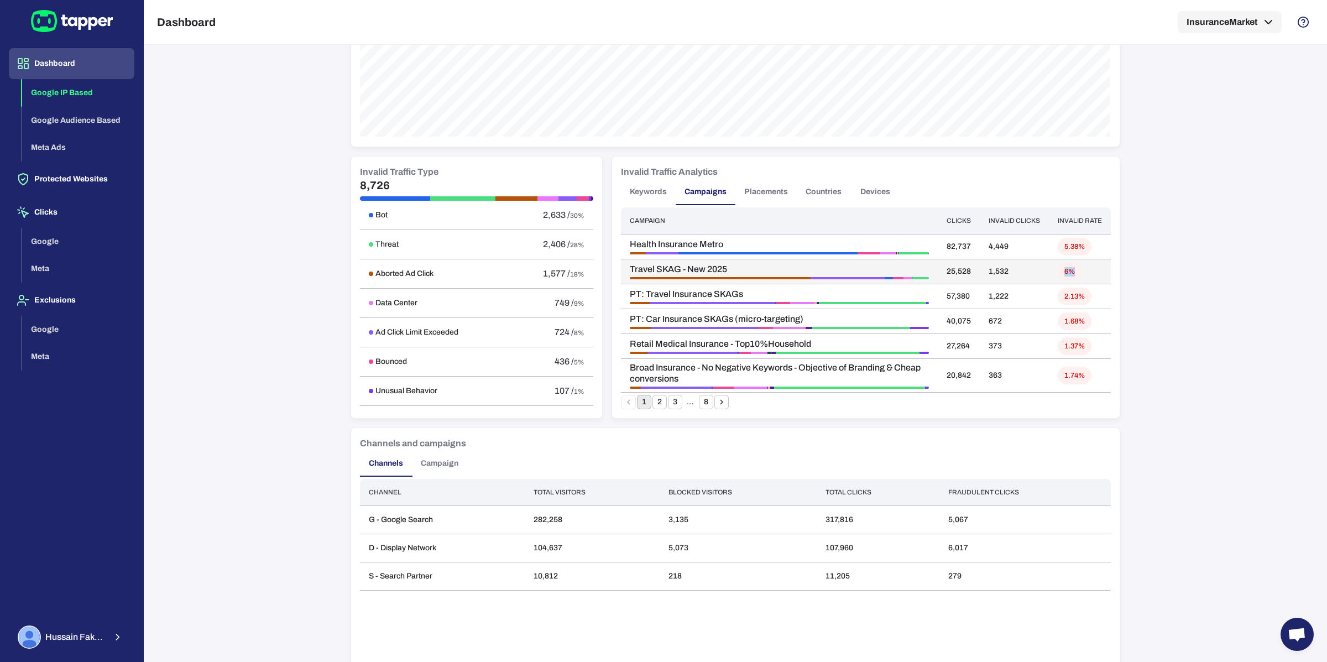
click at [994, 282] on td "6%" at bounding box center [1080, 271] width 62 height 25
click at [668, 269] on span "Travel SKAG - New 2025" at bounding box center [779, 269] width 299 height 11
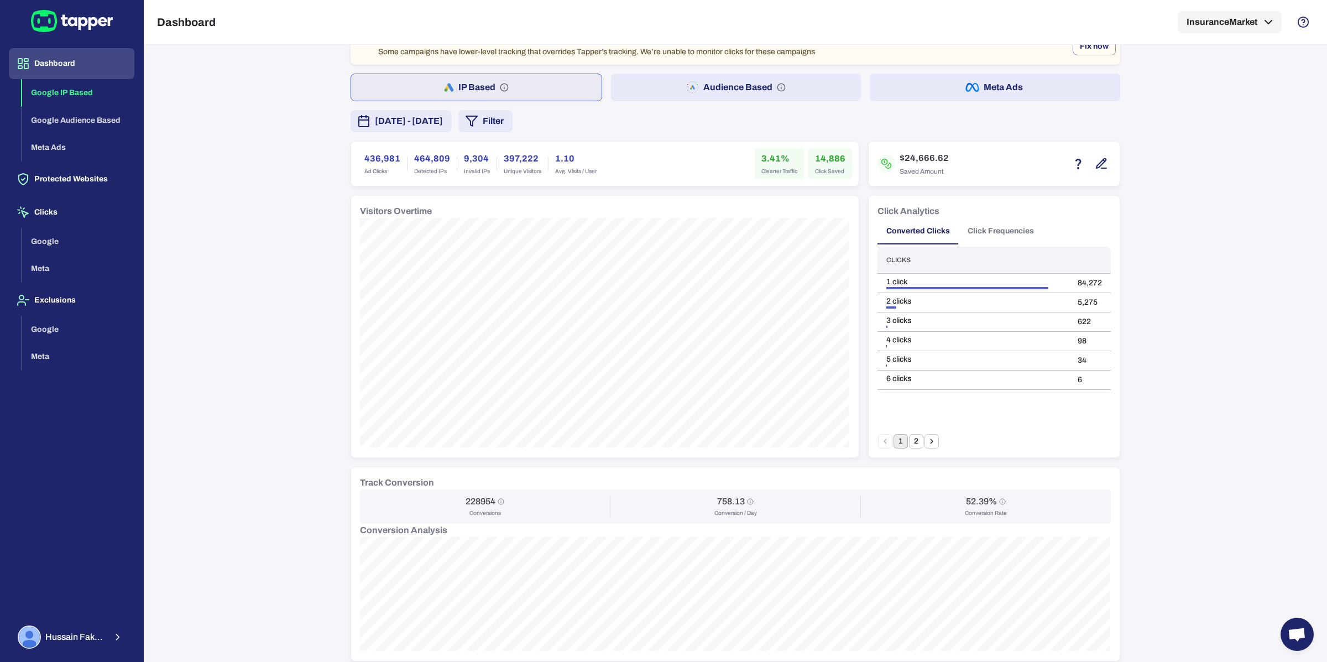
scroll to position [0, 0]
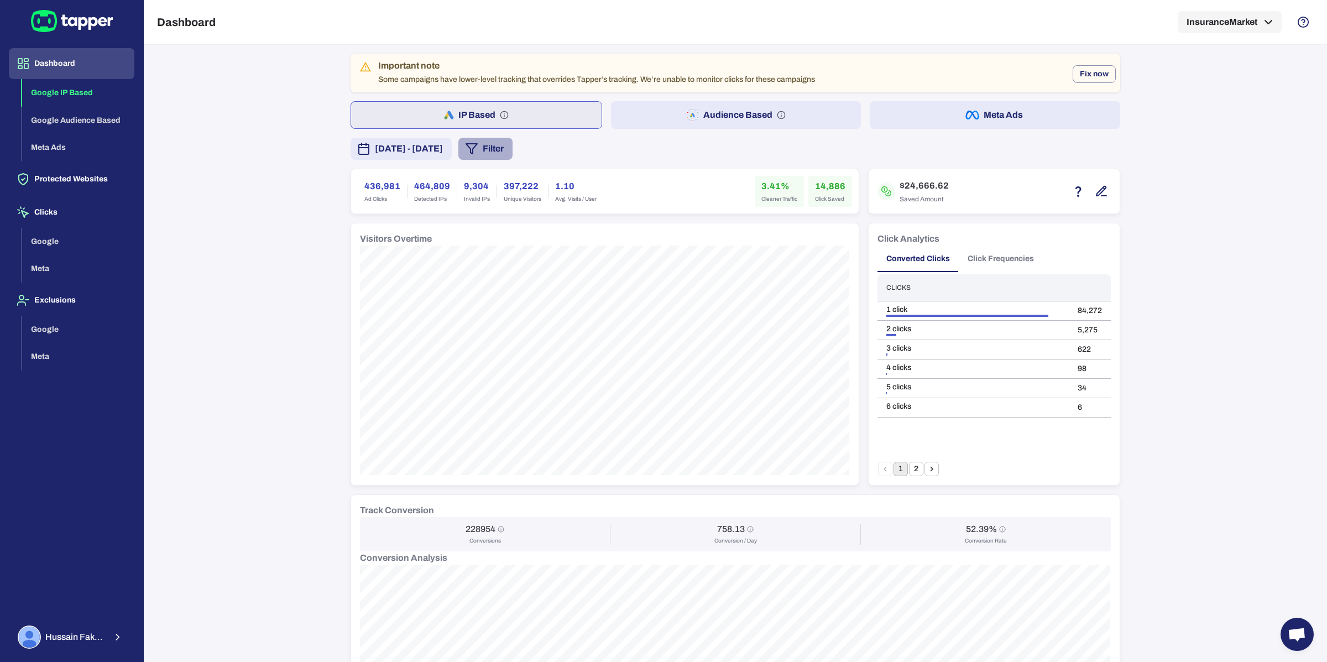
click at [512, 151] on button "Filter" at bounding box center [485, 149] width 54 height 22
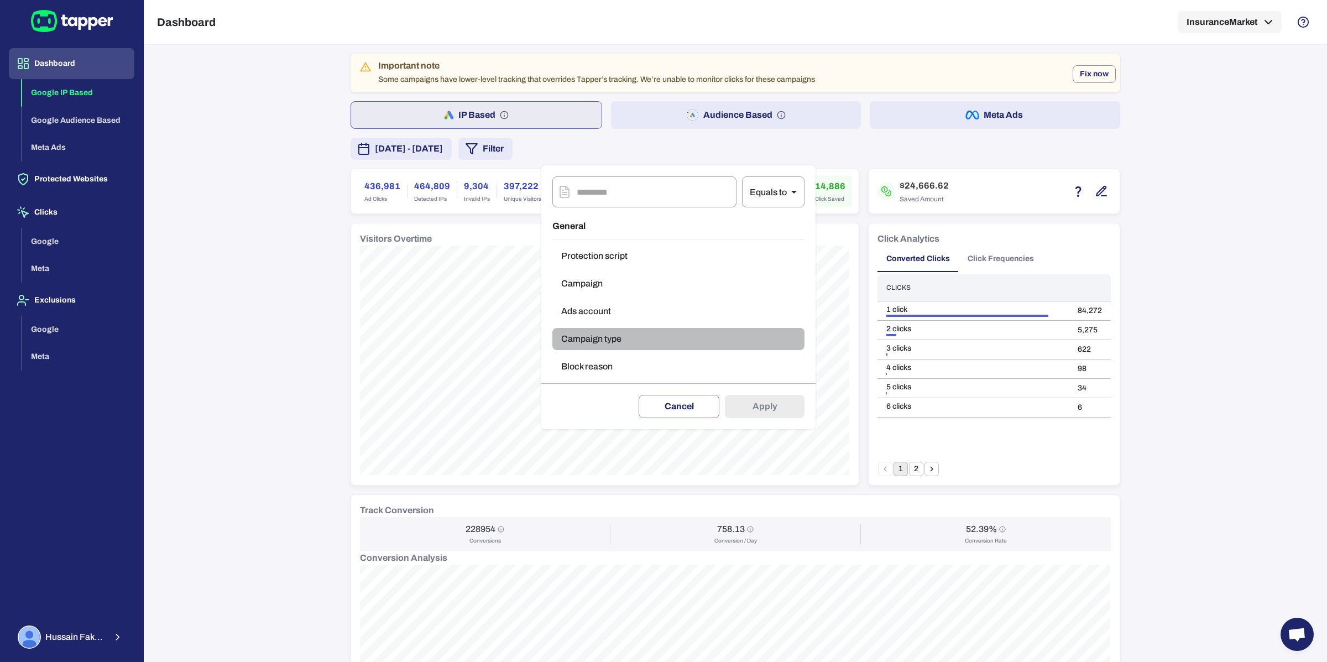
click at [646, 339] on button "Campaign type" at bounding box center [678, 339] width 252 height 22
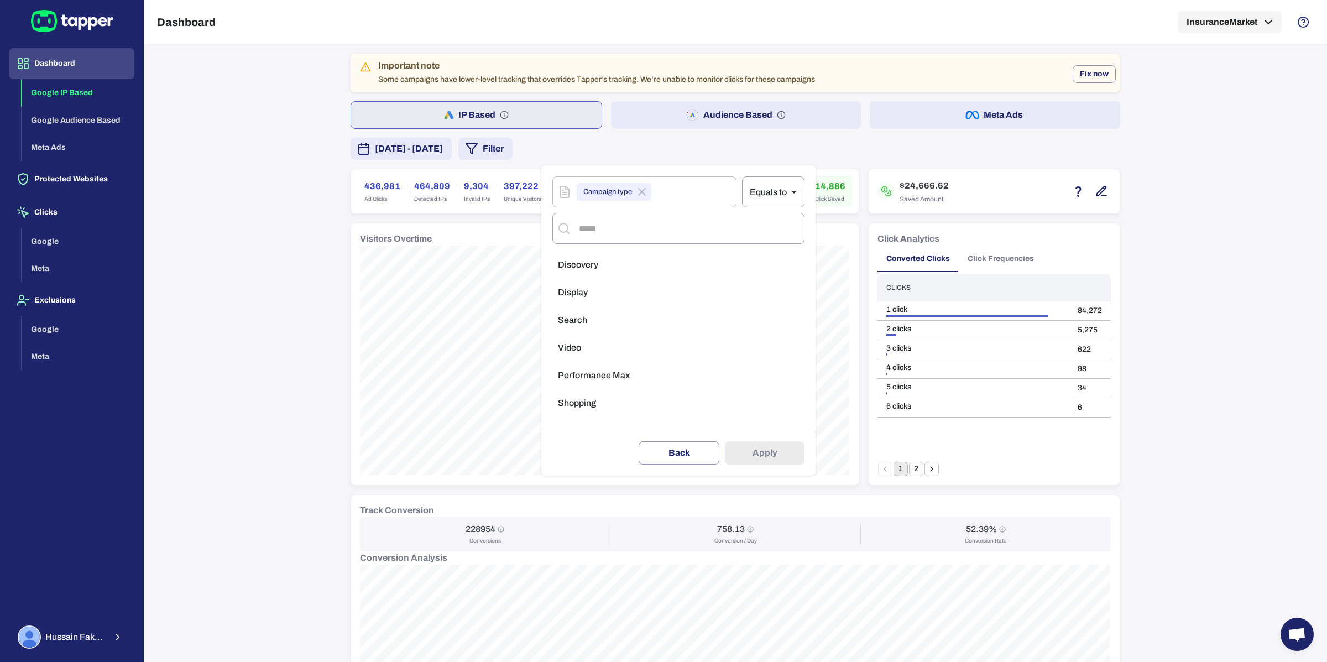
click at [271, 411] on div at bounding box center [663, 331] width 1327 height 662
click at [512, 154] on button "Filter" at bounding box center [485, 149] width 54 height 22
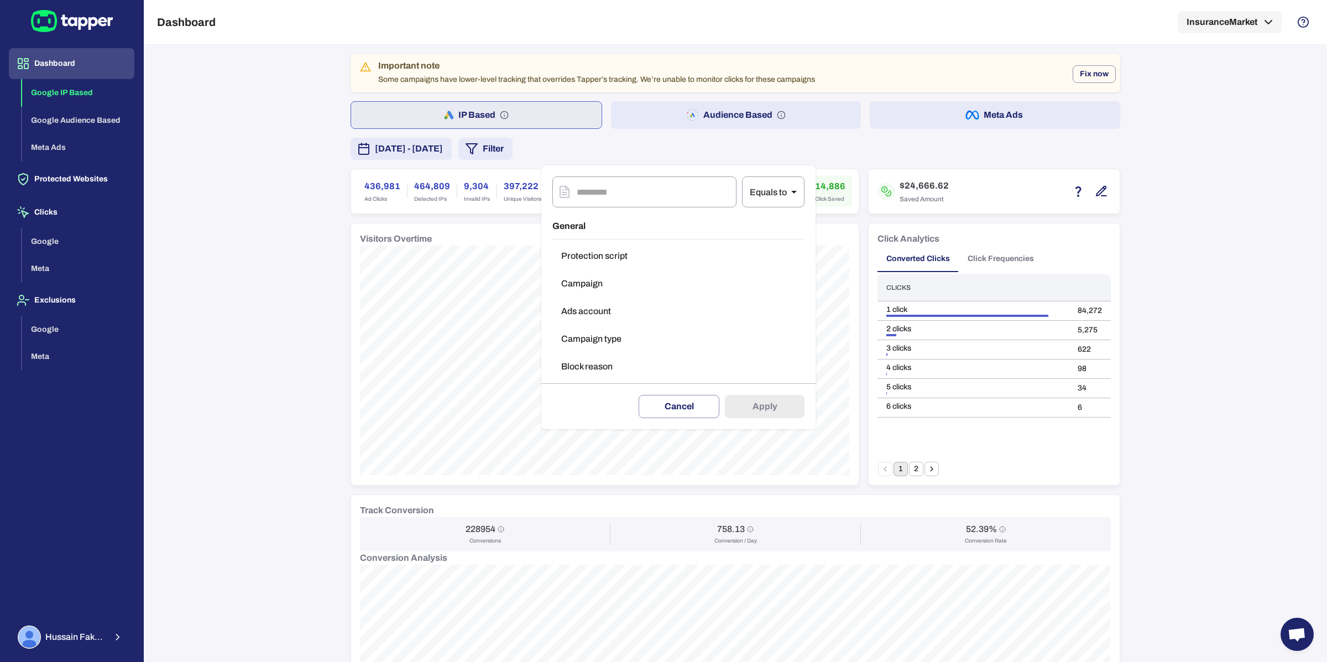
click at [622, 281] on button "Campaign" at bounding box center [678, 283] width 252 height 22
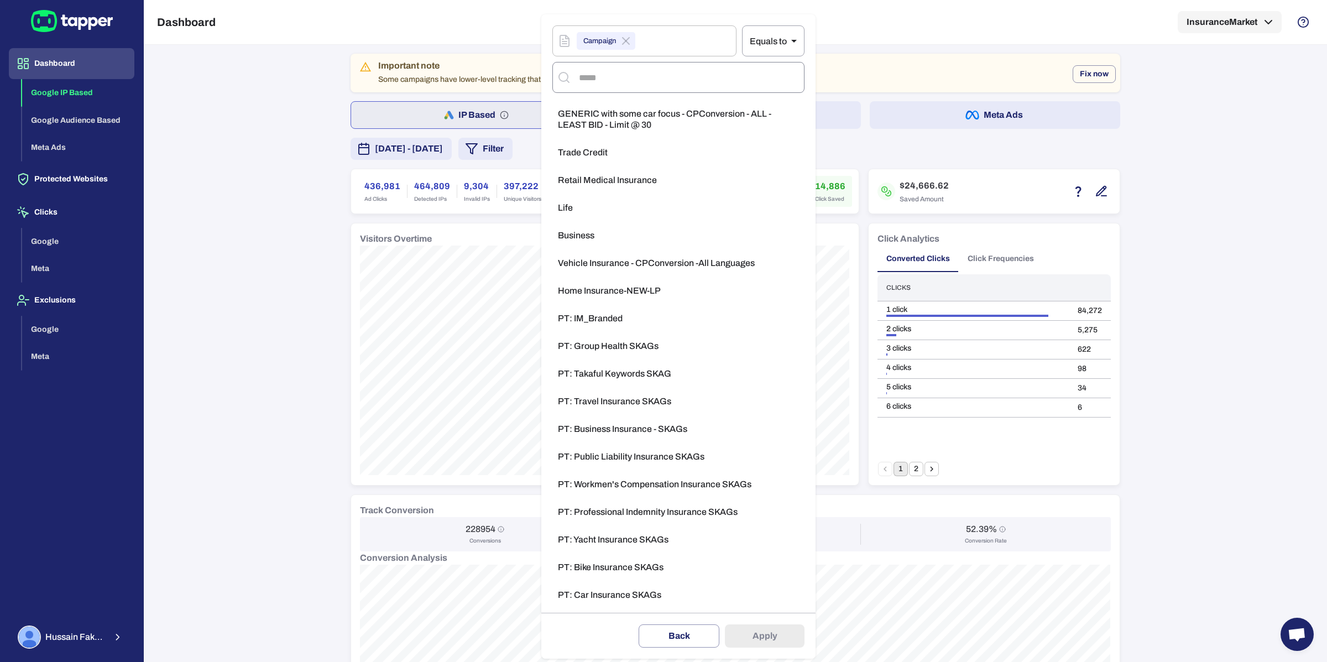
click at [621, 67] on input "text" at bounding box center [687, 77] width 223 height 21
type input "******"
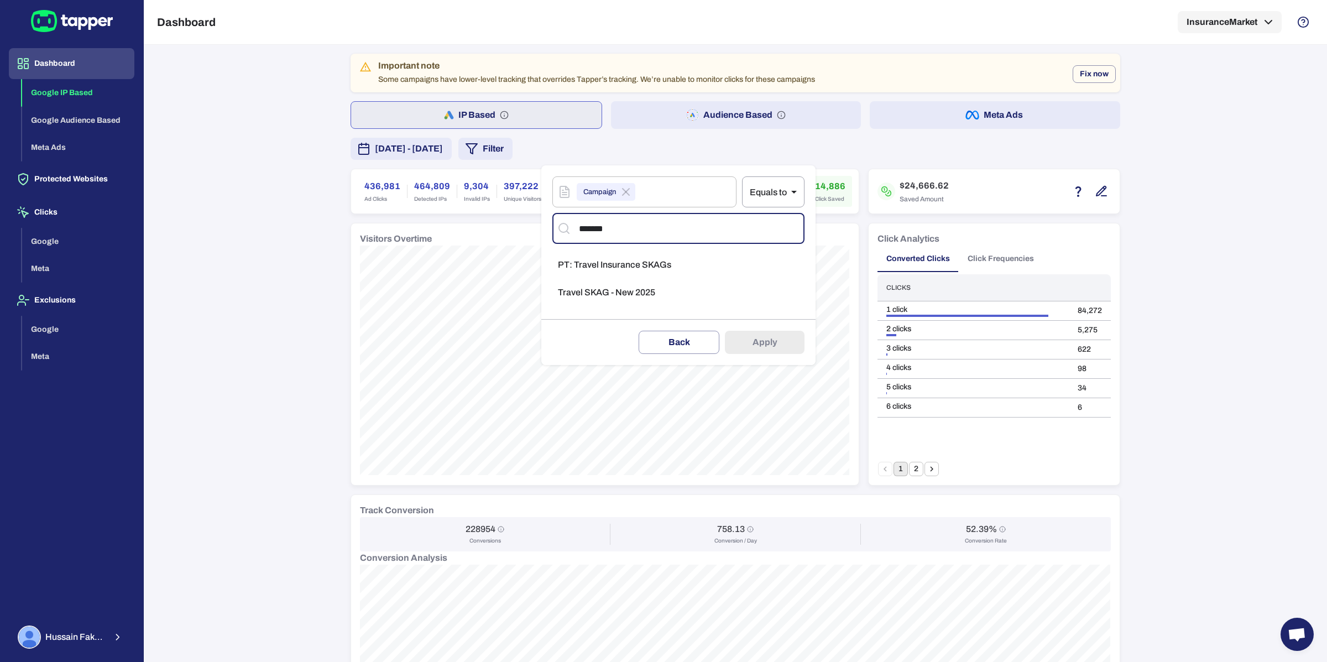
click at [639, 259] on span "PT: Travel Insurance SKAGs" at bounding box center [614, 264] width 113 height 11
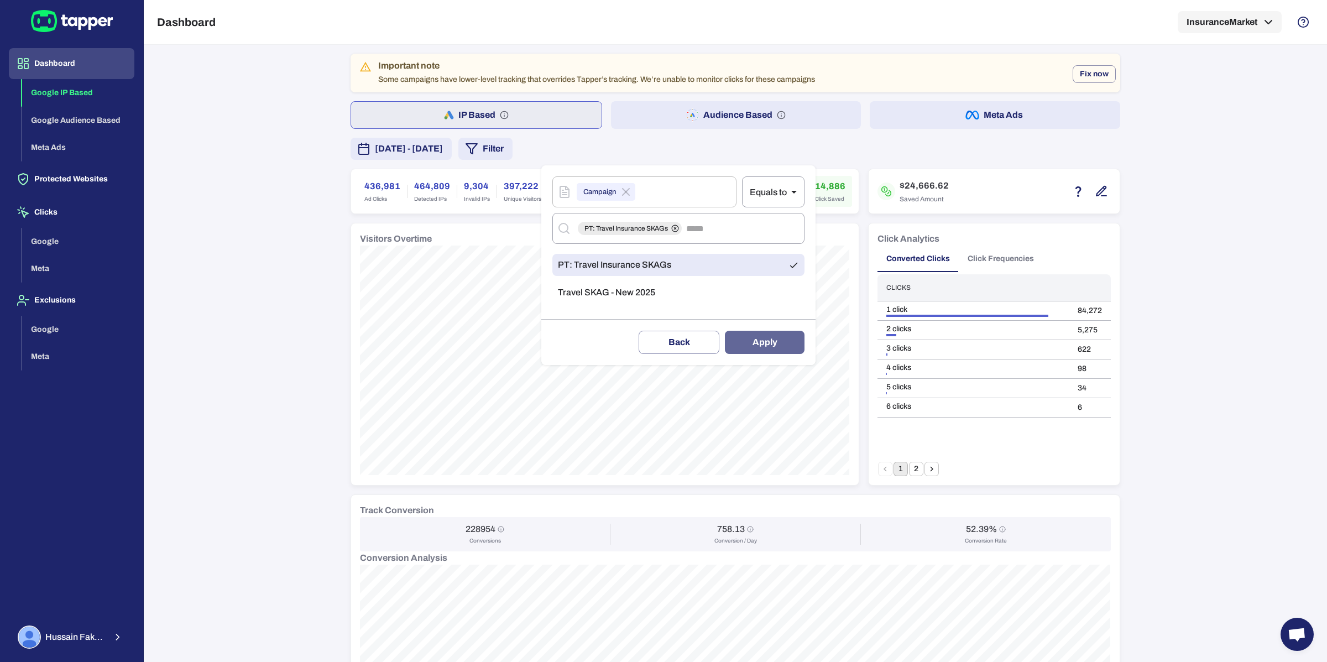
click at [769, 344] on button "Apply" at bounding box center [765, 342] width 80 height 23
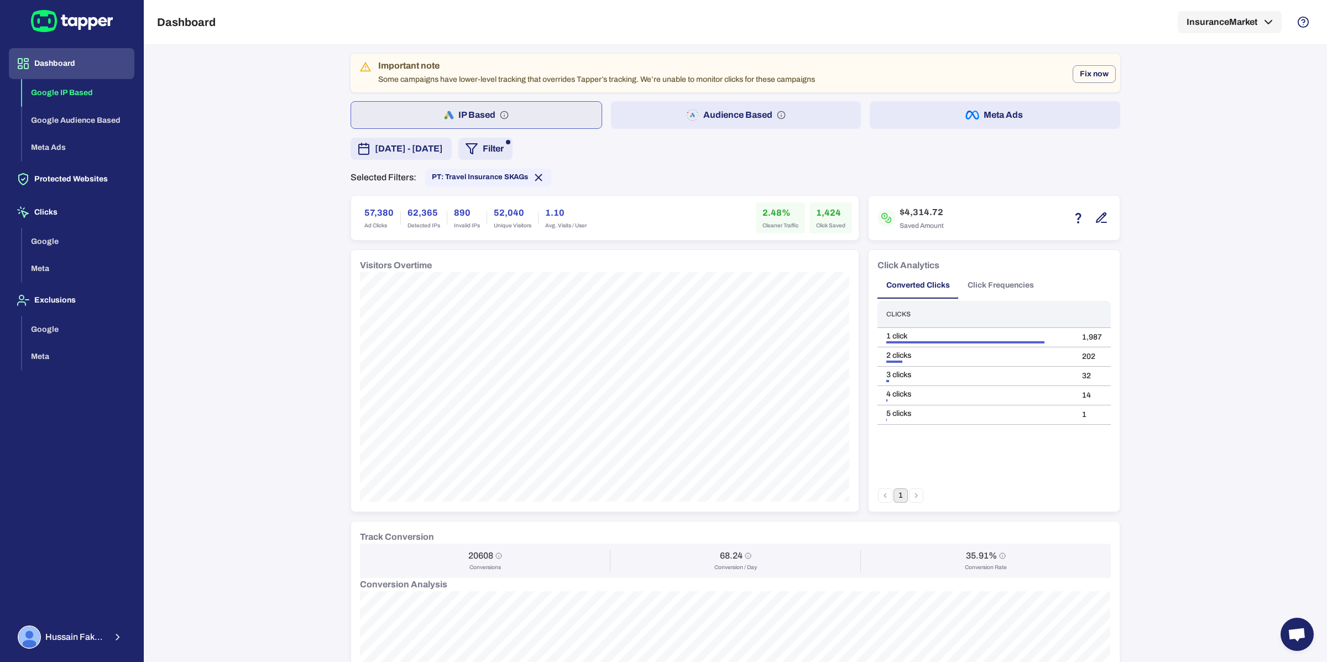
click at [428, 142] on span "[DATE] - [DATE]" at bounding box center [409, 148] width 68 height 13
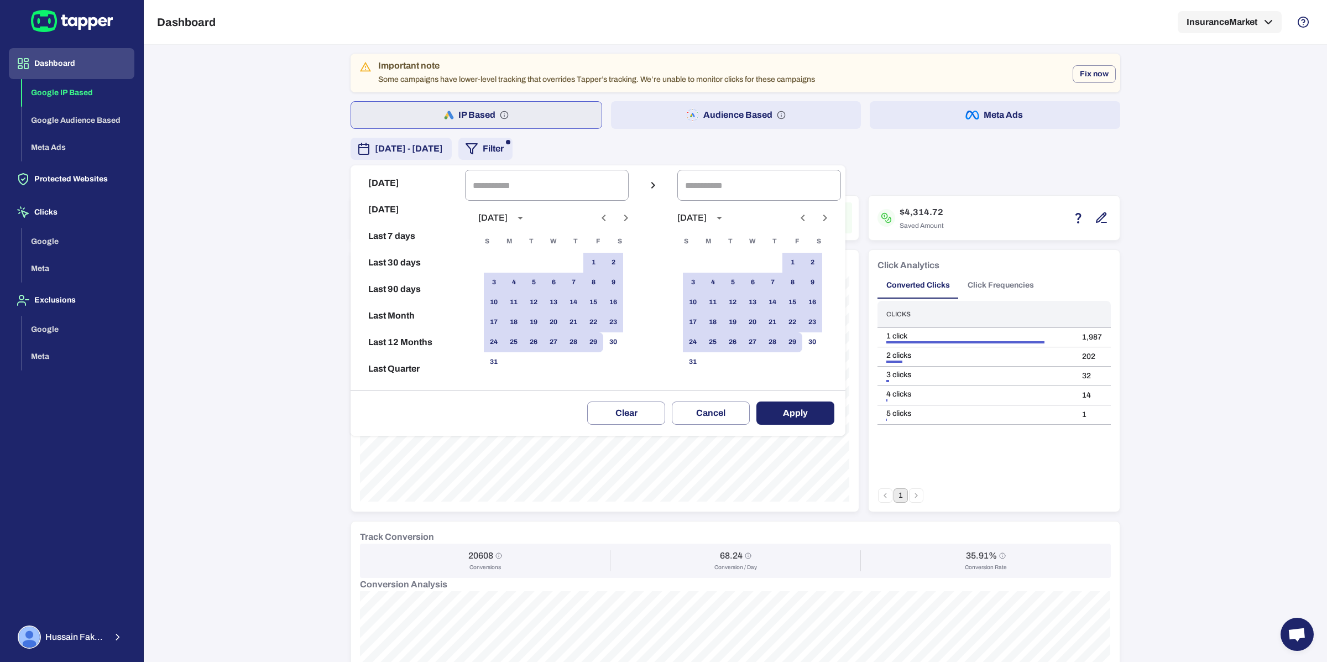
click at [630, 212] on icon "Next month" at bounding box center [625, 217] width 13 height 13
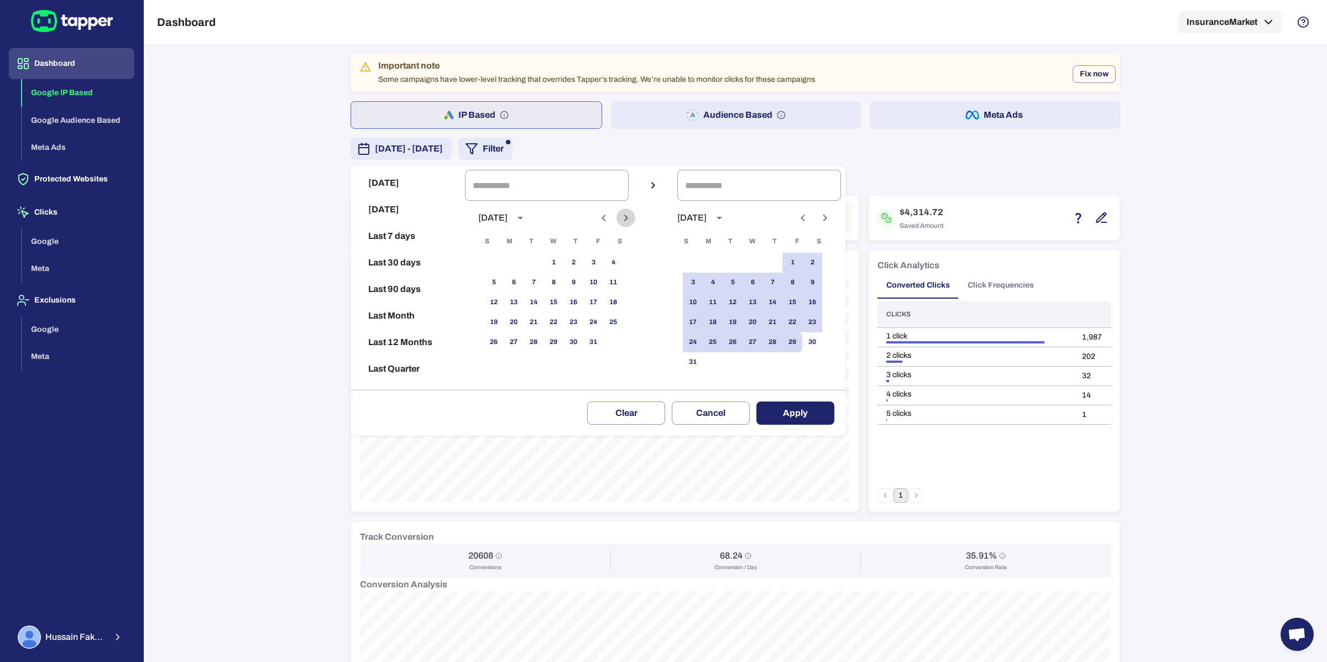
click at [630, 212] on icon "Next month" at bounding box center [625, 217] width 13 height 13
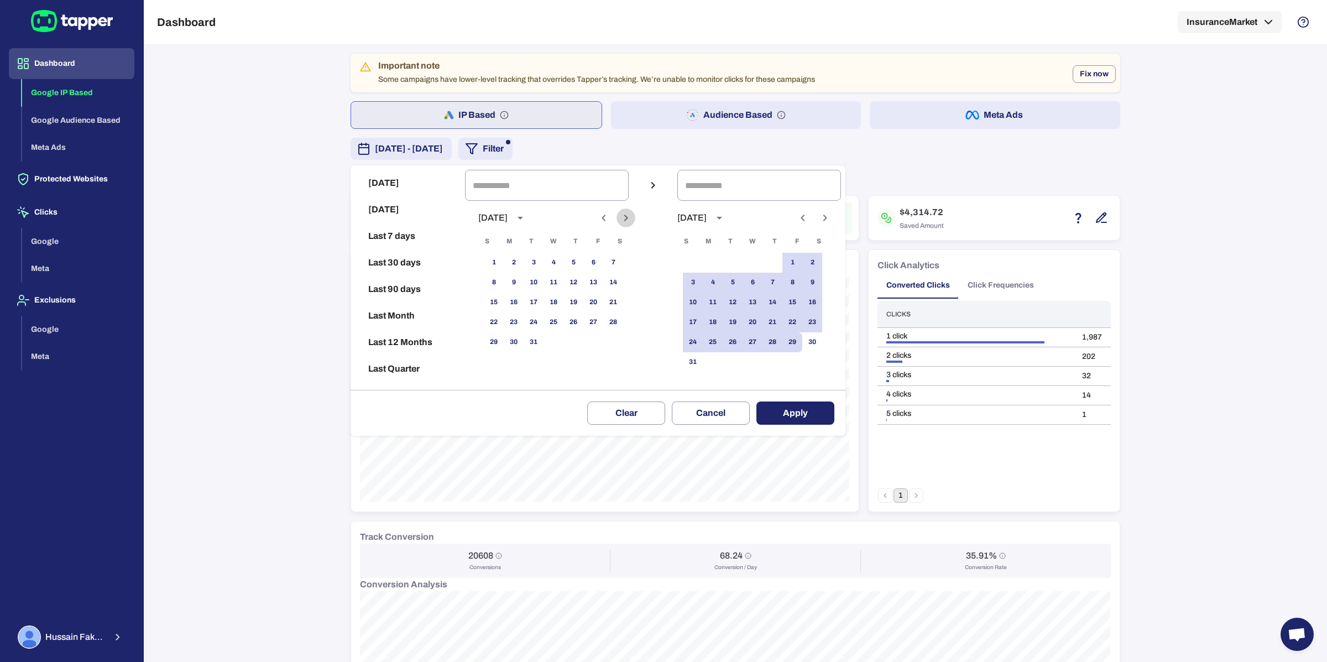
click at [630, 212] on icon "Next month" at bounding box center [625, 217] width 13 height 13
click at [552, 259] on button "1" at bounding box center [553, 263] width 20 height 20
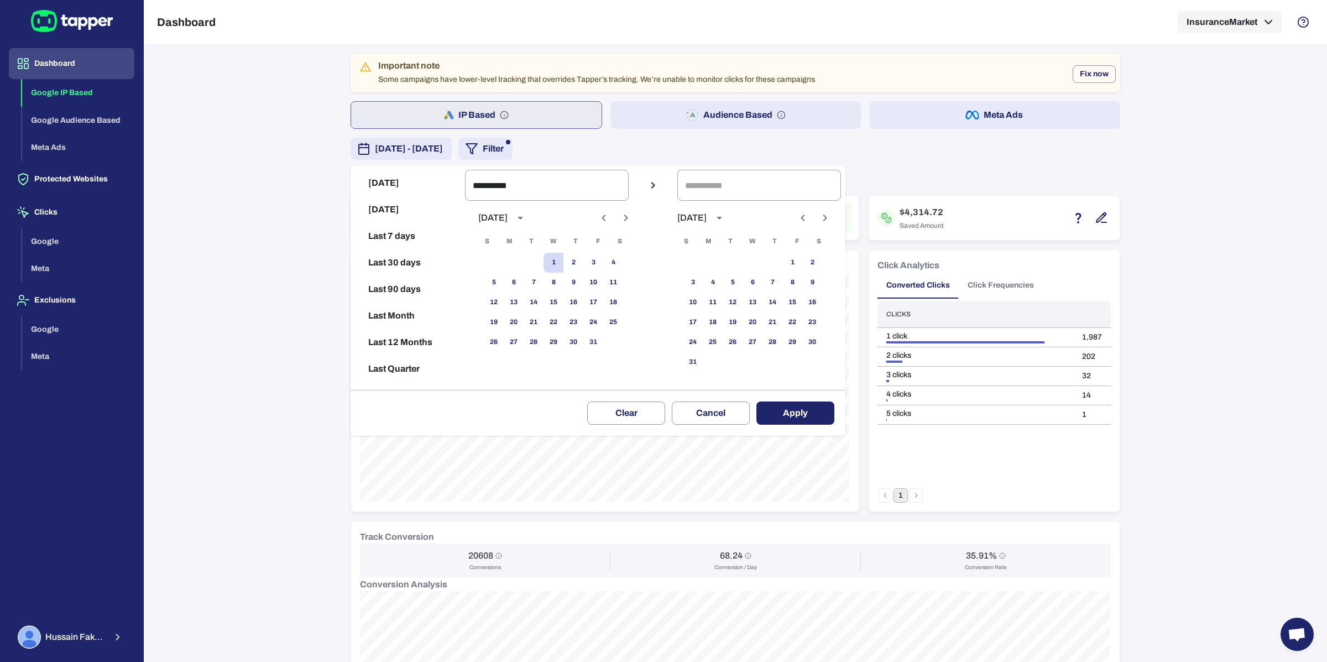
click at [527, 222] on icon "calendar view is open, switch to year view" at bounding box center [519, 217] width 13 height 13
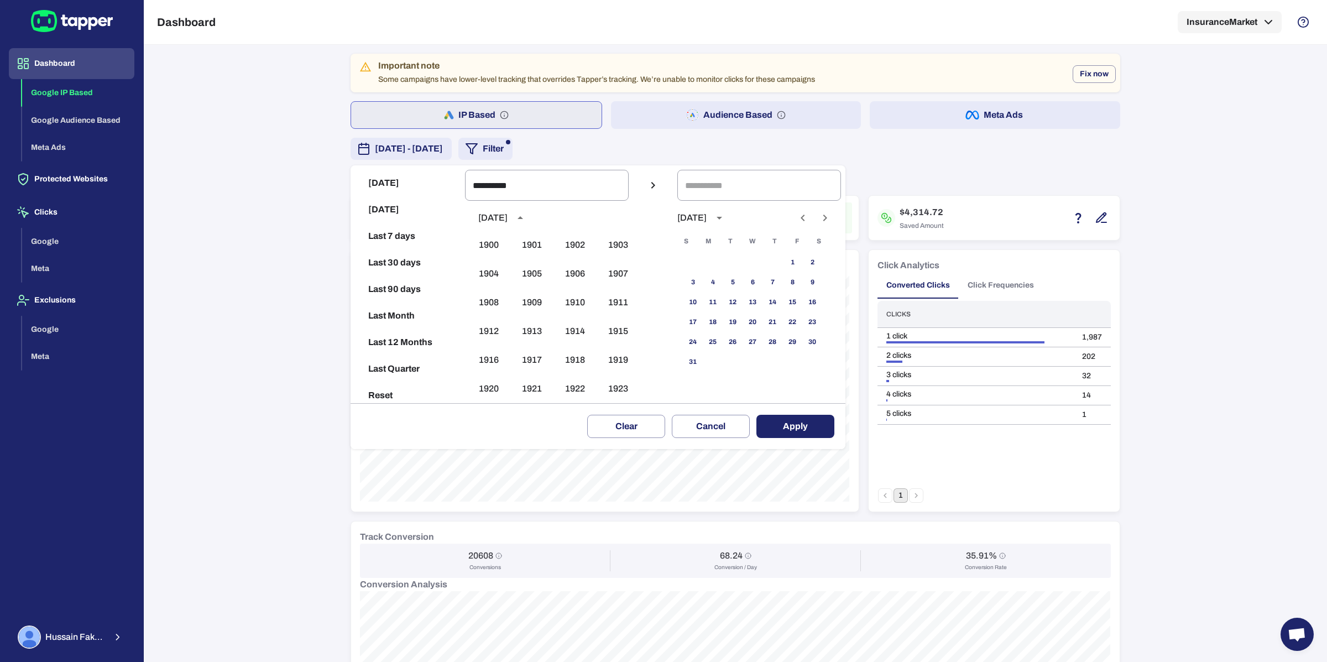
scroll to position [821, 0]
click at [531, 318] on button "2025" at bounding box center [532, 315] width 40 height 20
type input "**********"
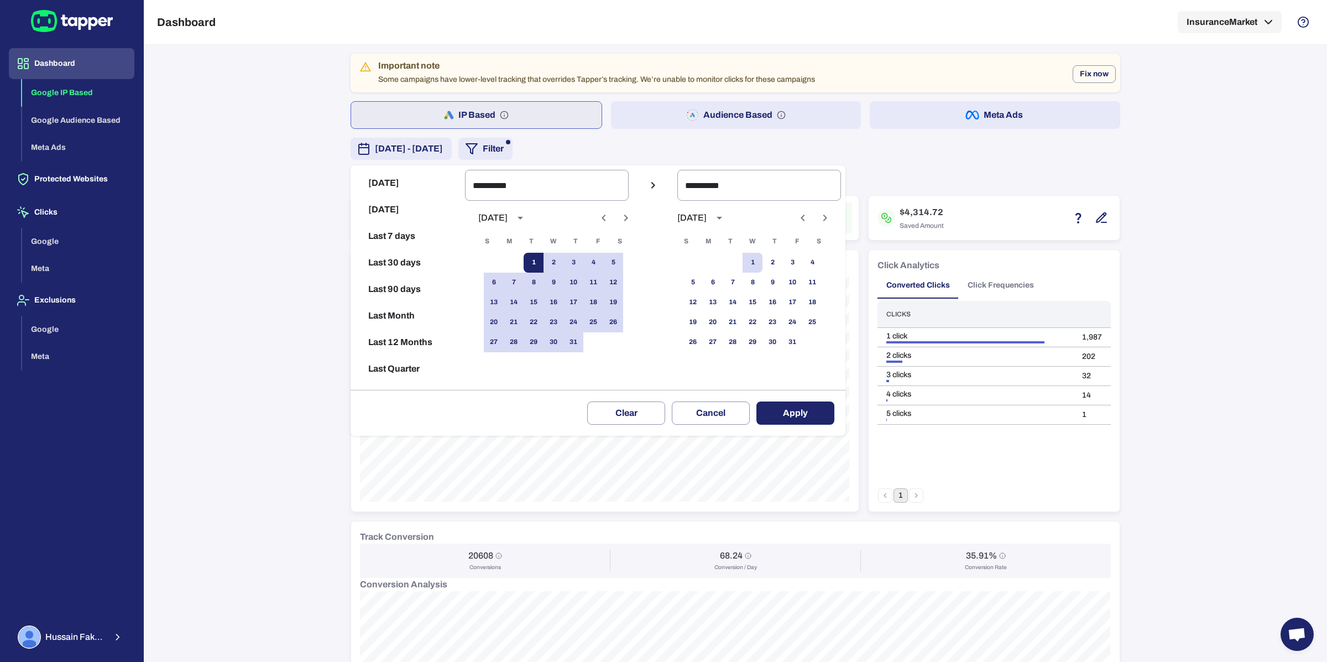
click at [533, 263] on button "1" at bounding box center [533, 263] width 20 height 20
click at [575, 334] on button "31" at bounding box center [573, 342] width 20 height 20
type input "**********"
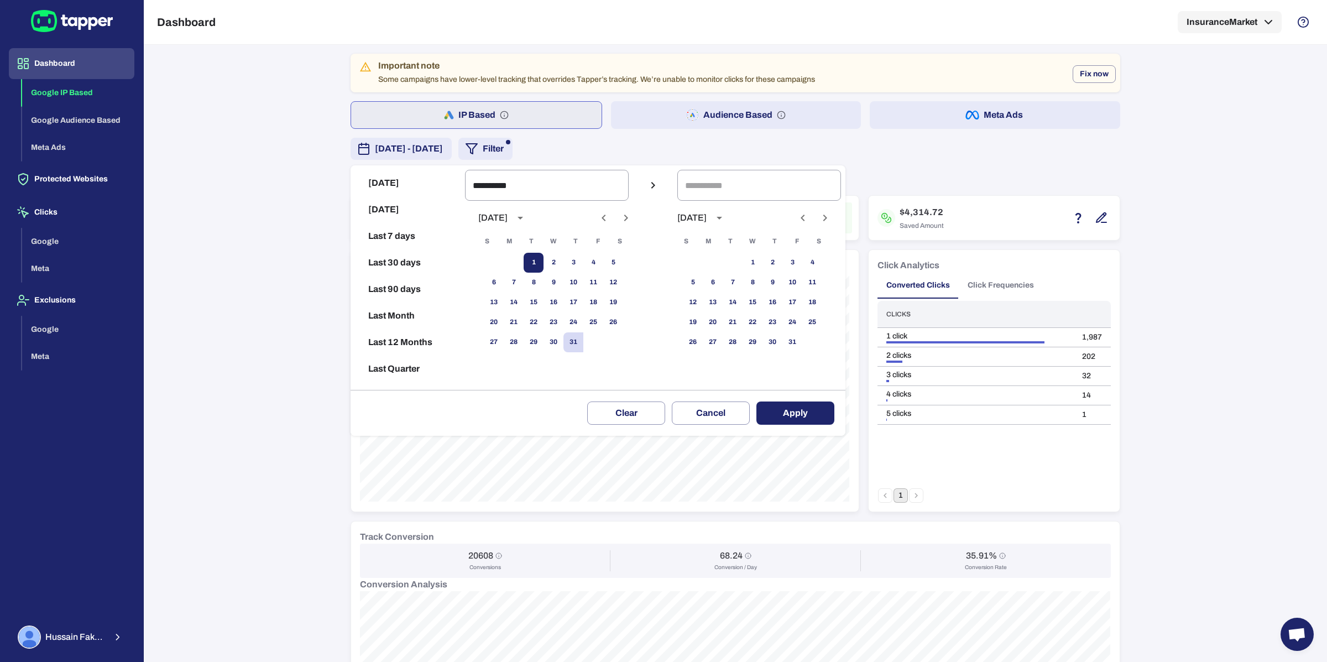
click at [533, 265] on button "1" at bounding box center [533, 263] width 20 height 20
type input "**********"
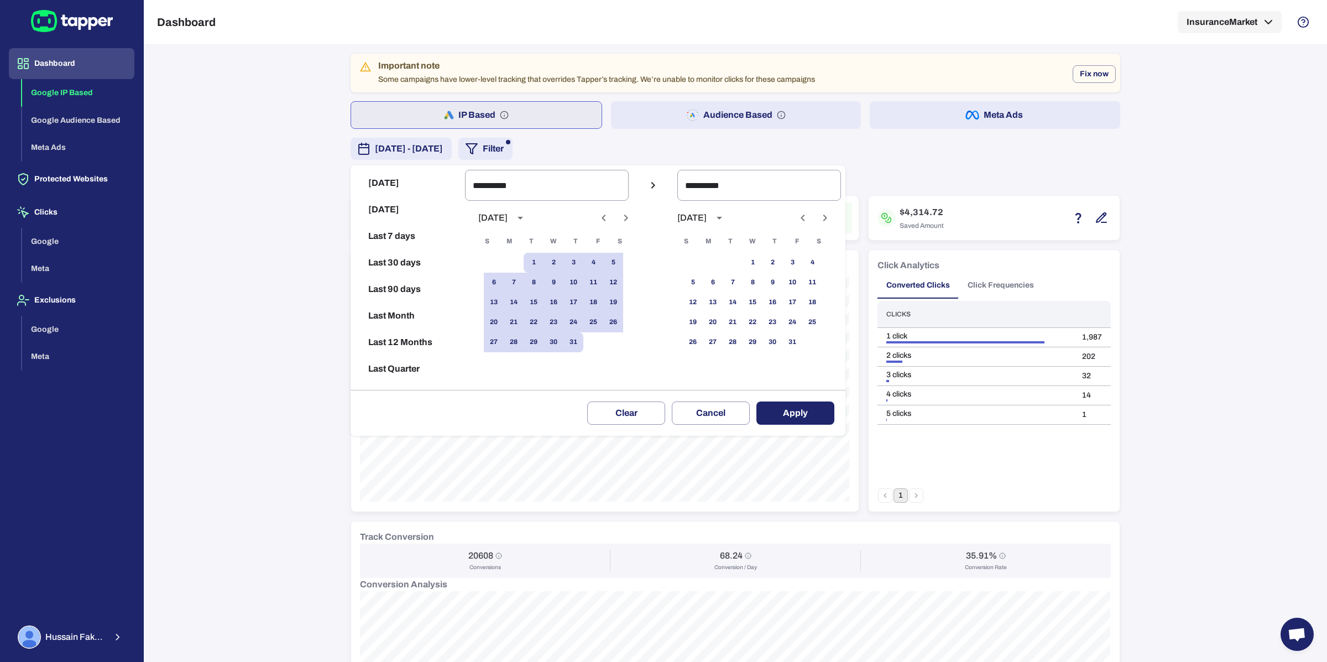
click at [798, 414] on button "Apply" at bounding box center [795, 412] width 78 height 23
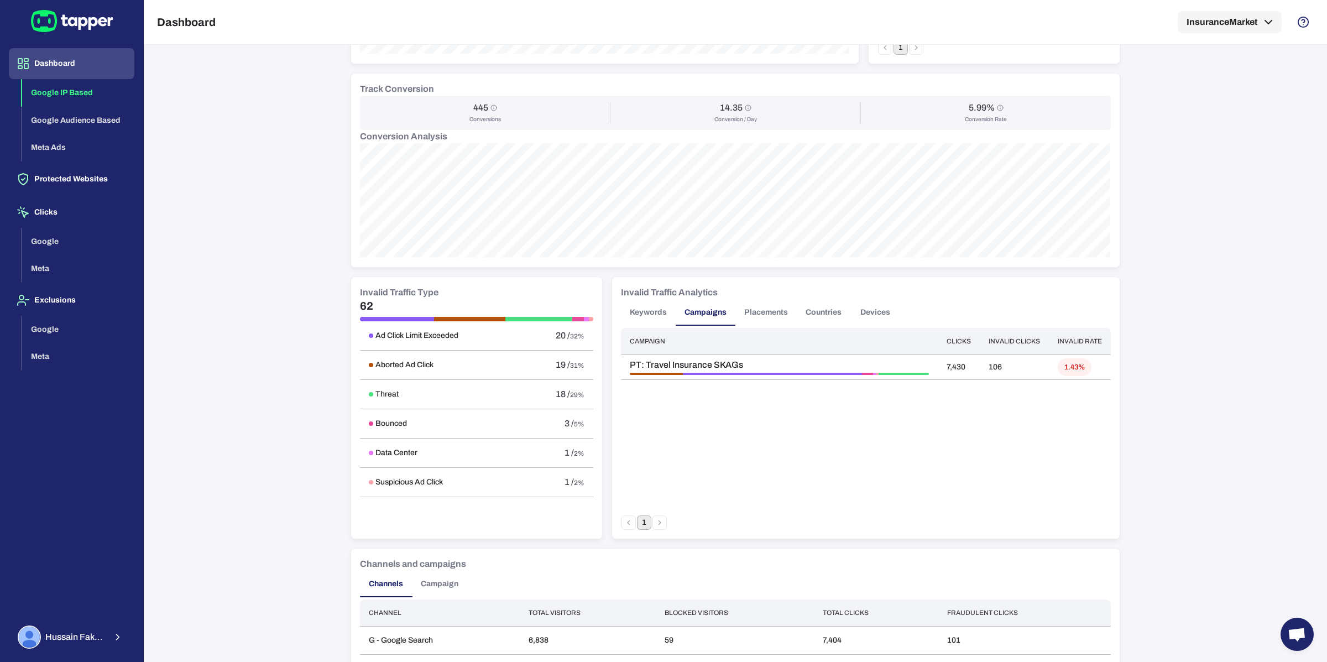
scroll to position [558, 0]
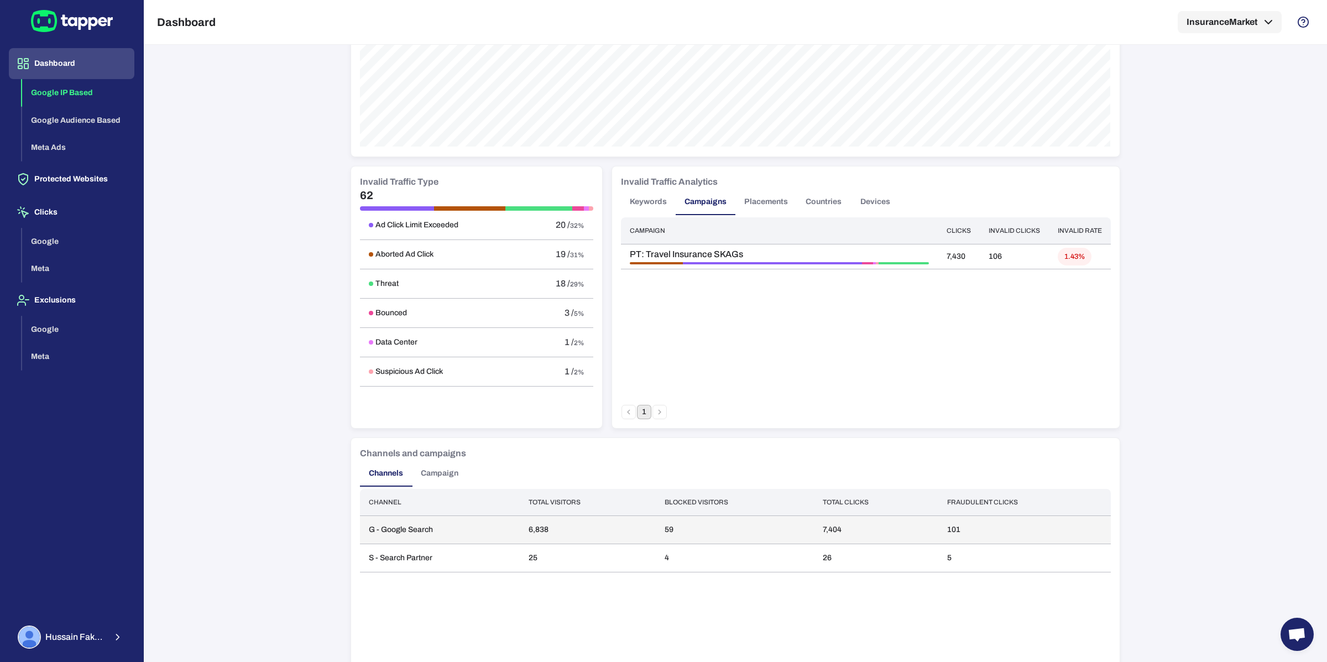
click at [421, 536] on td "G - Google Search" at bounding box center [440, 530] width 160 height 28
click at [454, 469] on button "Campaign" at bounding box center [439, 473] width 55 height 27
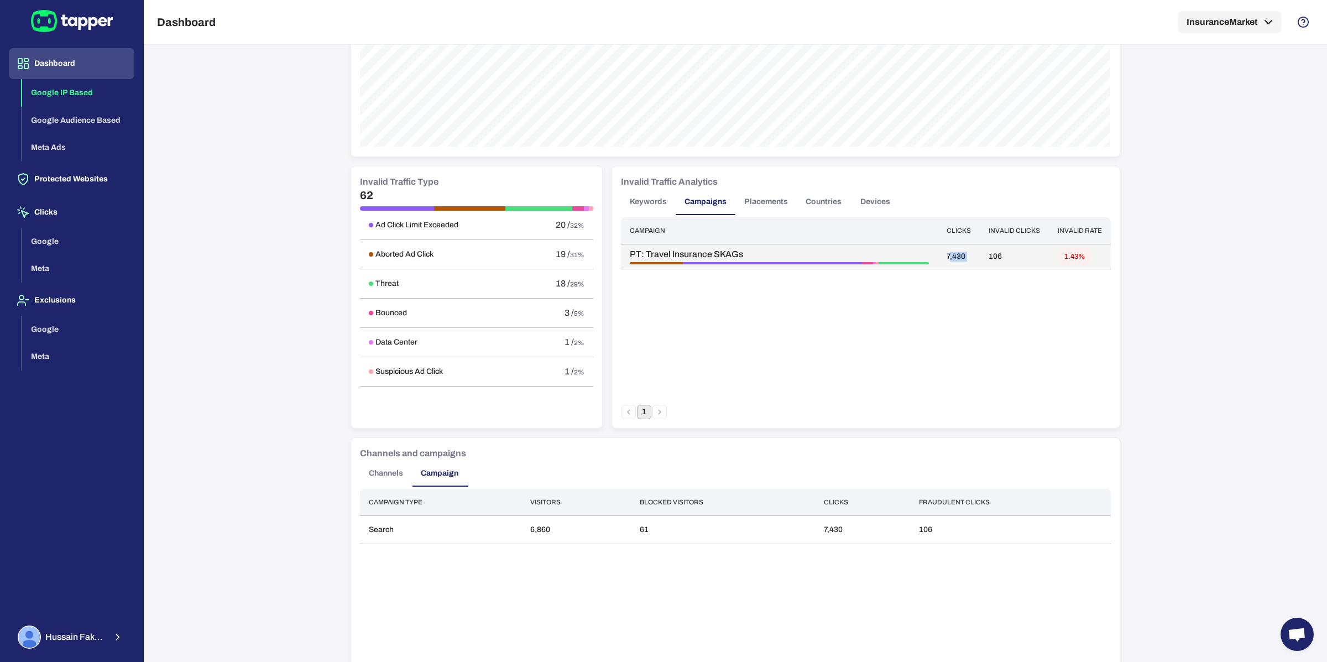
drag, startPoint x: 950, startPoint y: 255, endPoint x: 979, endPoint y: 255, distance: 29.3
click at [979, 255] on tr "PT: Travel Insurance SKAGs 7,430 106 1.43%" at bounding box center [866, 256] width 490 height 25
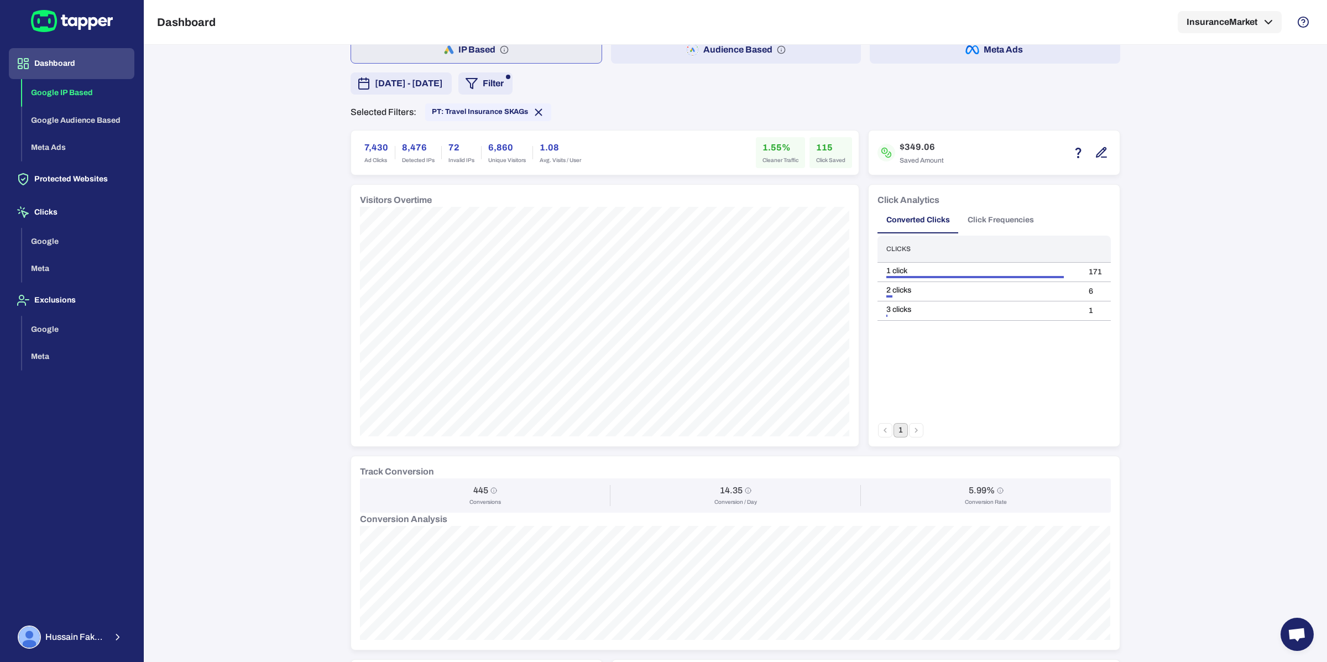
scroll to position [0, 0]
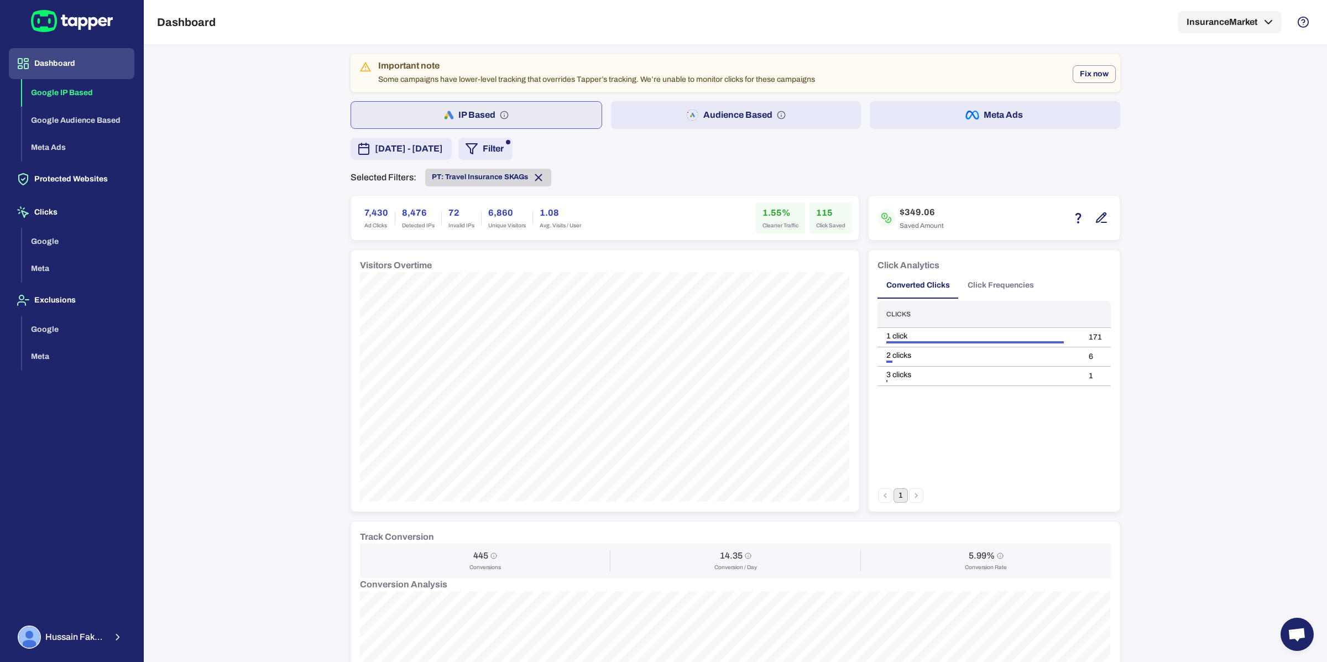
click at [541, 172] on icon at bounding box center [538, 177] width 12 height 12
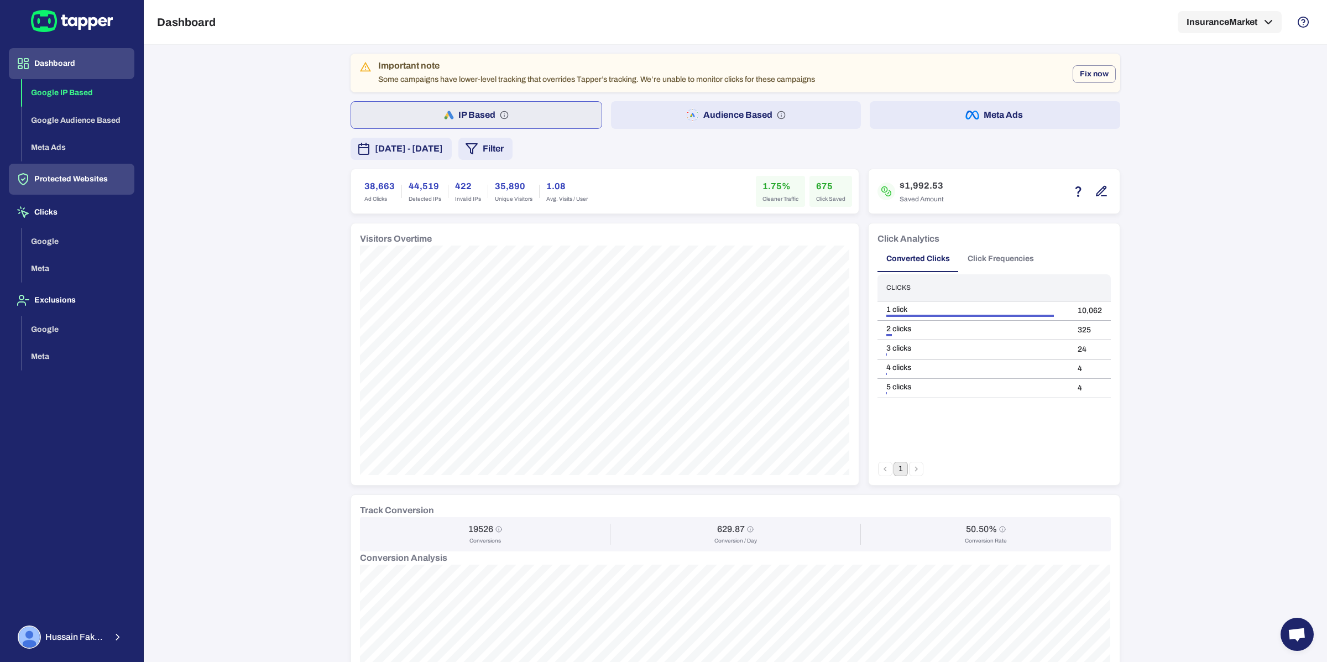
click at [66, 180] on button "Protected Websites" at bounding box center [71, 179] width 125 height 31
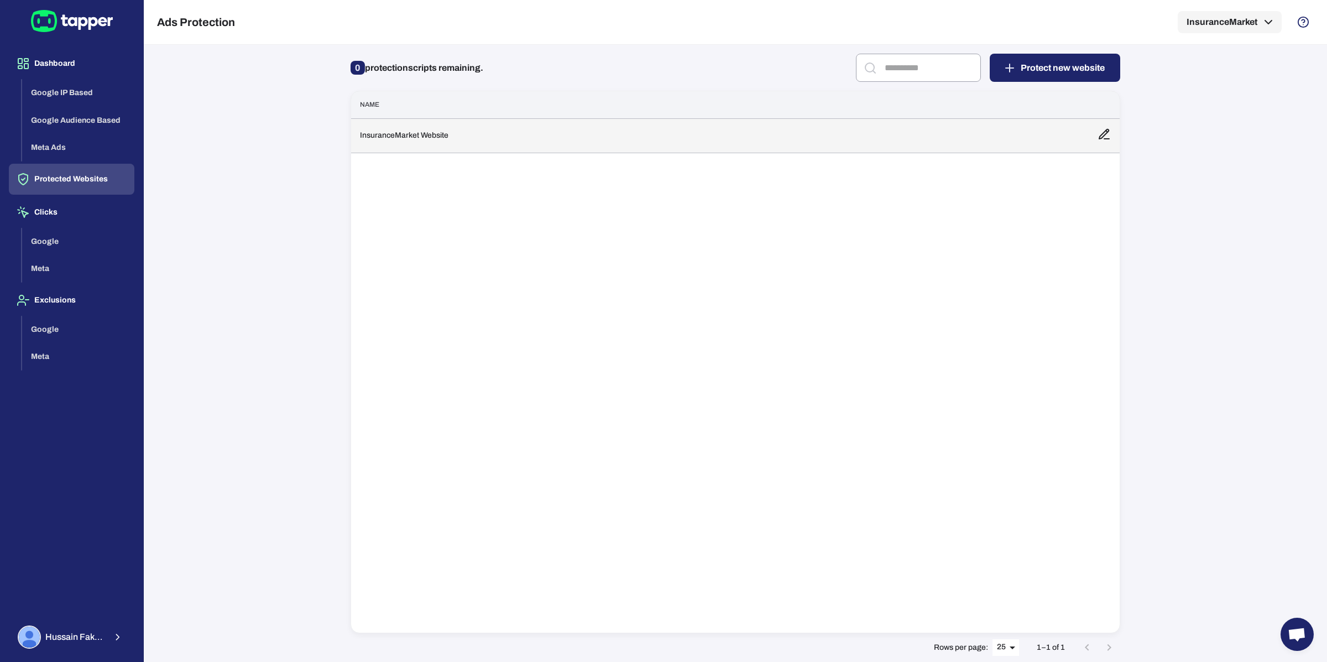
click at [449, 127] on td "InsuranceMarket Website" at bounding box center [719, 135] width 737 height 34
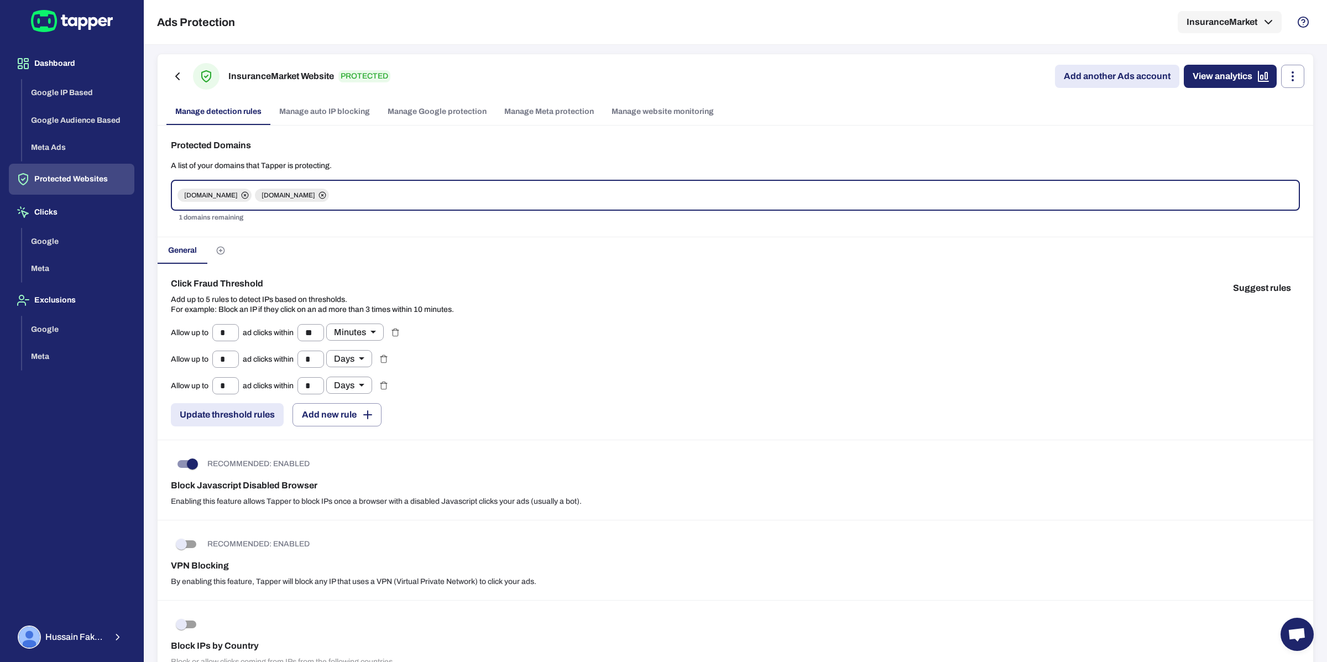
click at [447, 112] on link "Manage Google protection" at bounding box center [437, 111] width 117 height 27
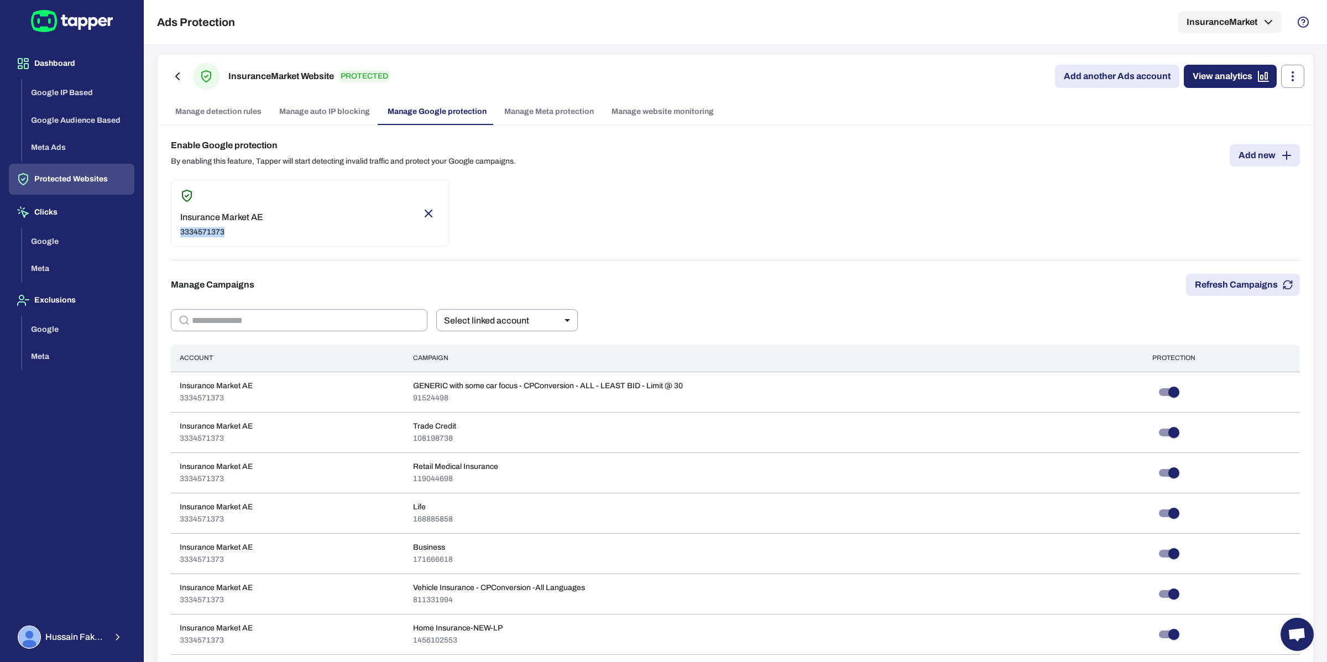
drag, startPoint x: 230, startPoint y: 237, endPoint x: 181, endPoint y: 238, distance: 49.2
click at [181, 237] on p "3334571373" at bounding box center [221, 232] width 83 height 10
type input "***"
click at [558, 227] on div "Insurance Market AE 3334571373" at bounding box center [735, 213] width 1129 height 67
click at [63, 88] on button "Google IP Based" at bounding box center [78, 93] width 112 height 28
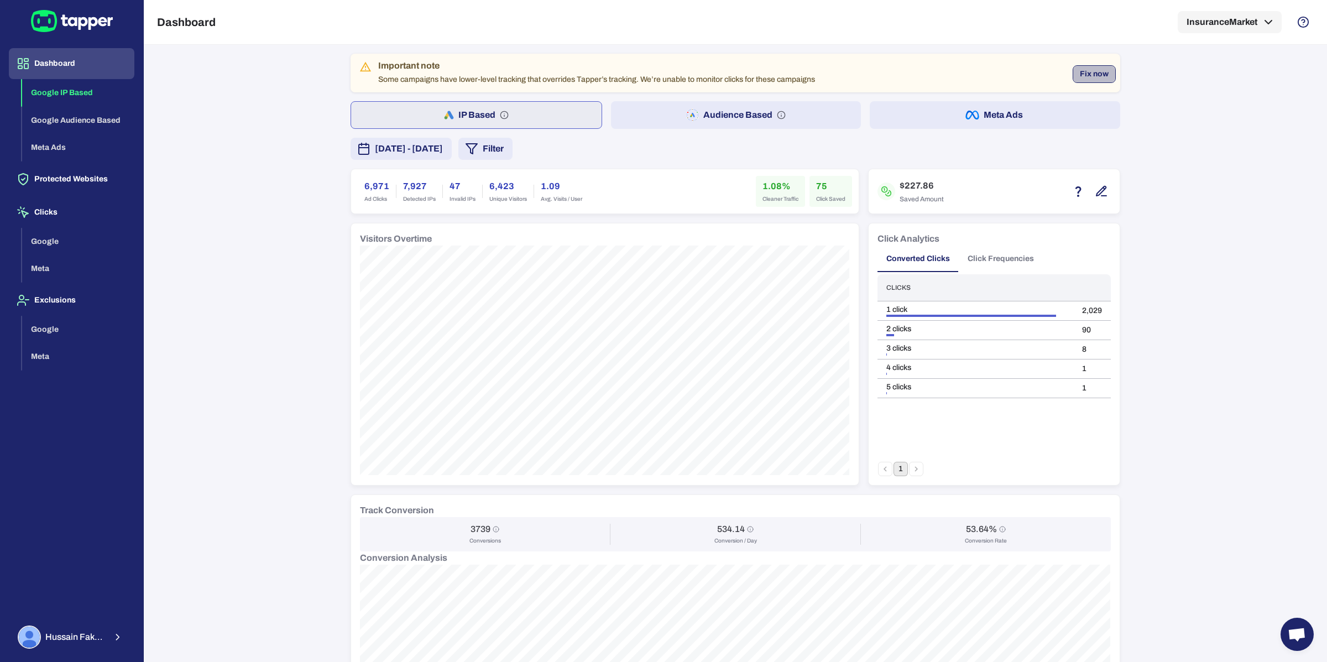
click at [994, 72] on button "Fix now" at bounding box center [1093, 74] width 43 height 18
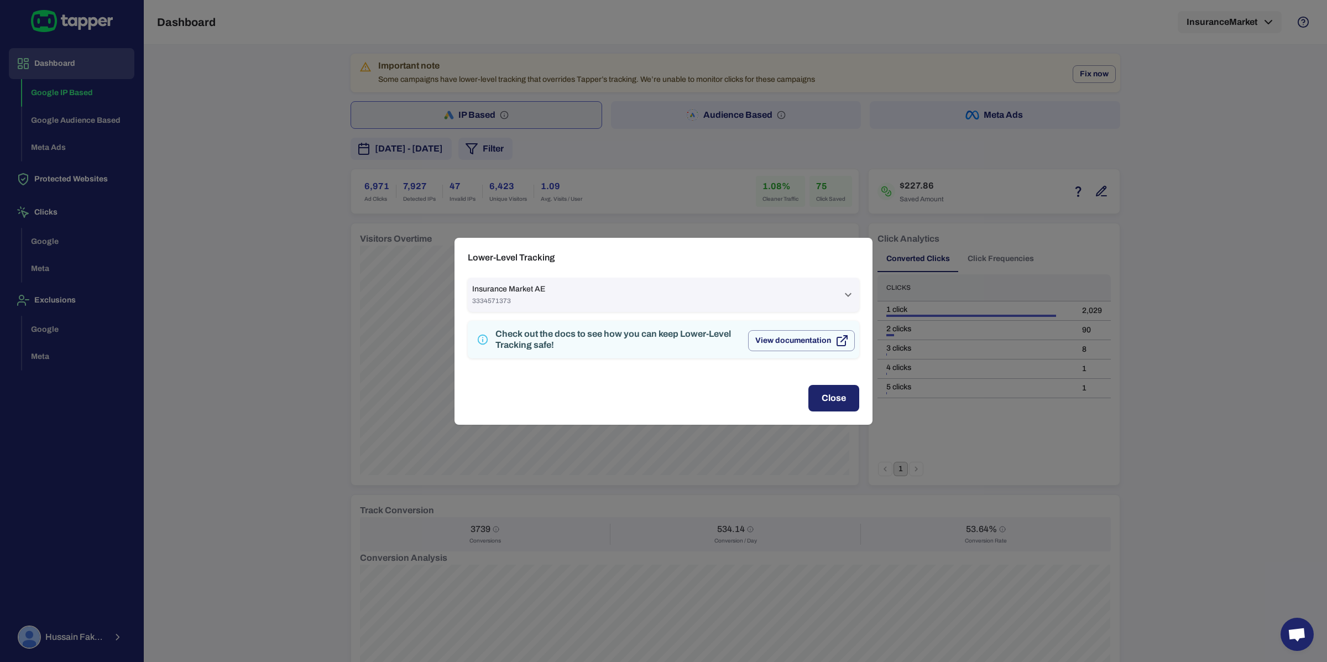
click at [741, 300] on div "Insurance Market AE 3334571373" at bounding box center [656, 294] width 369 height 21
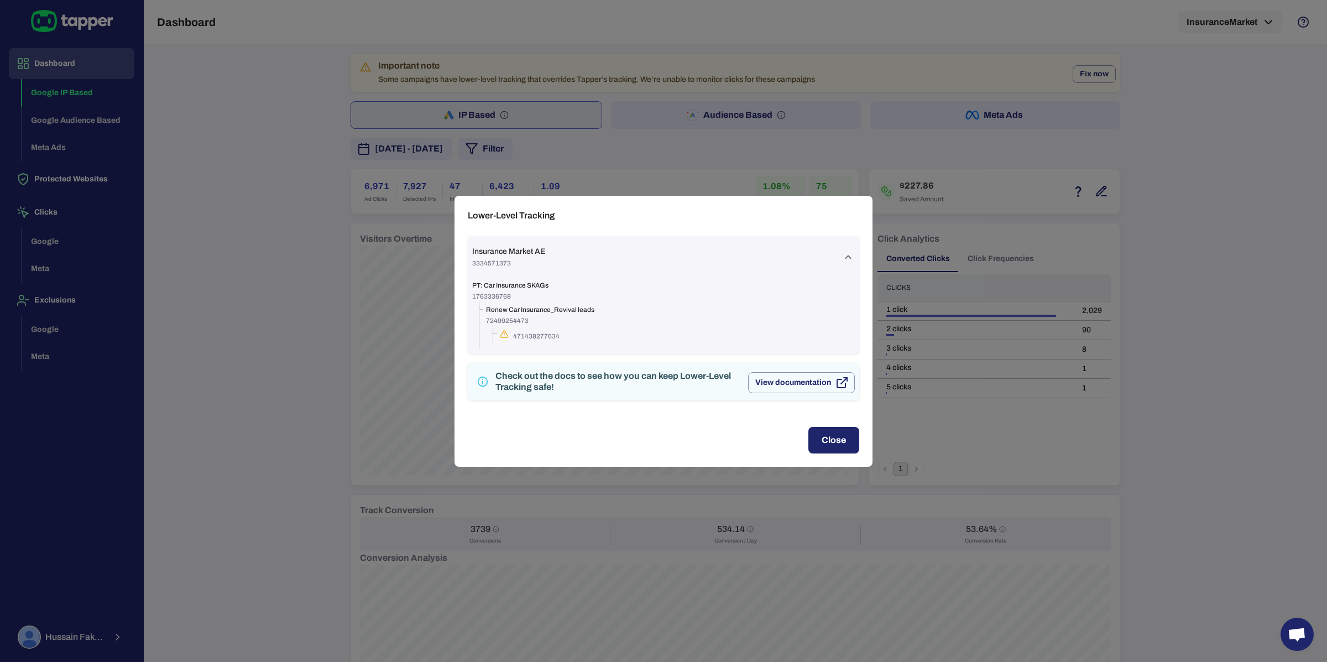
drag, startPoint x: 474, startPoint y: 283, endPoint x: 567, endPoint y: 279, distance: 92.9
click at [567, 279] on div "PT: Car Insurance SKAGs 1763336768 Renew Car Insurance_Revival leads 7249925447…" at bounding box center [663, 316] width 391 height 75
click at [846, 260] on icon at bounding box center [847, 256] width 13 height 13
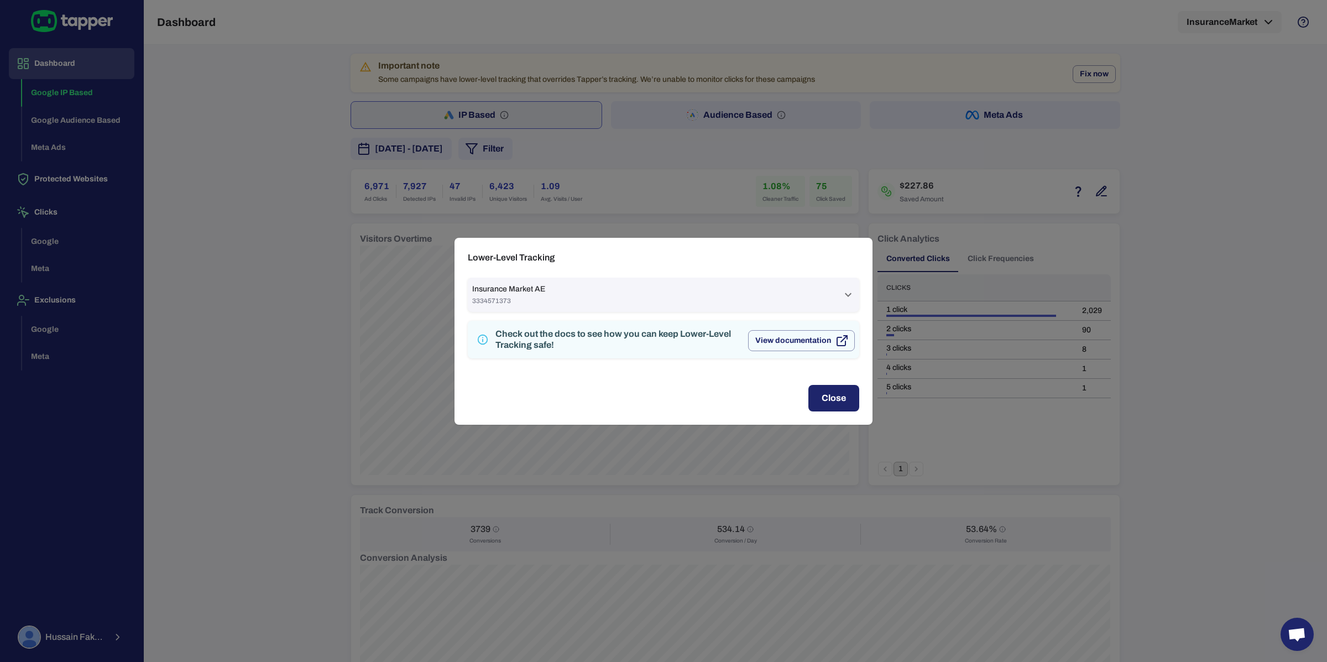
click at [568, 196] on div "Lower-Level Tracking Insurance Market AE 3334571373 PT: Car Insurance SKAGs 176…" at bounding box center [663, 331] width 1327 height 662
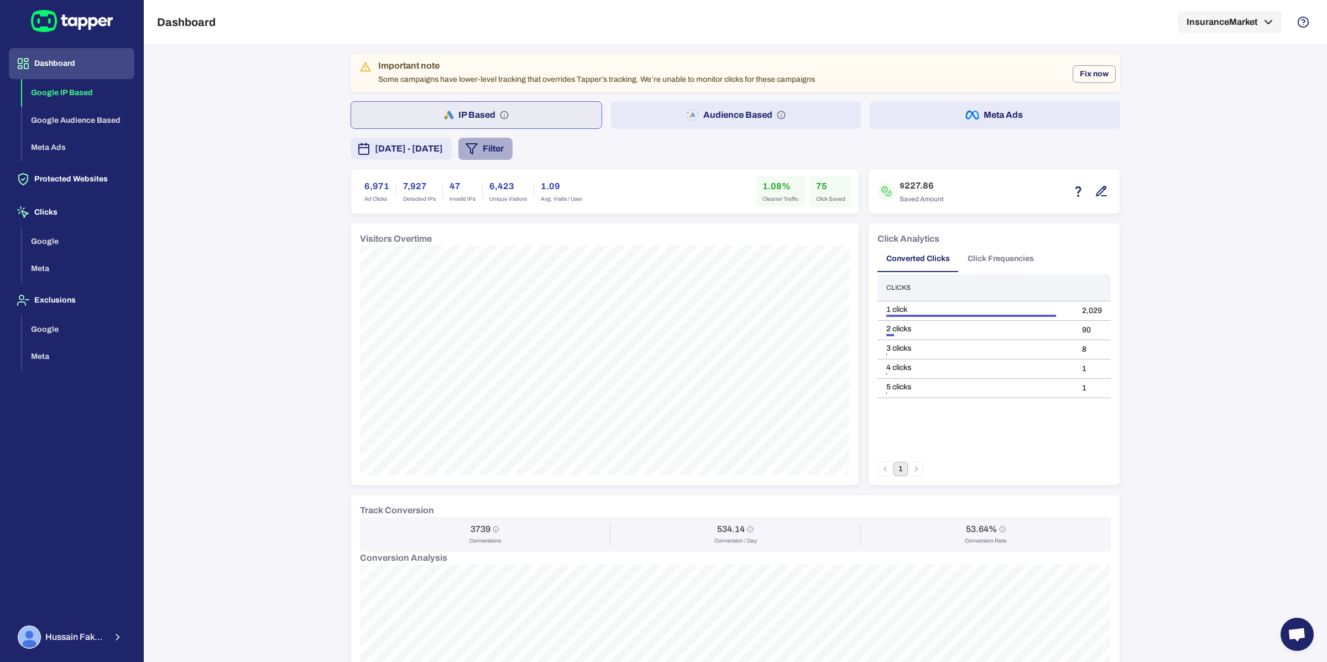
click at [512, 147] on button "Filter" at bounding box center [485, 149] width 54 height 22
click at [268, 213] on div at bounding box center [663, 331] width 1327 height 662
click at [430, 145] on span "[DATE] - [DATE]" at bounding box center [409, 148] width 68 height 13
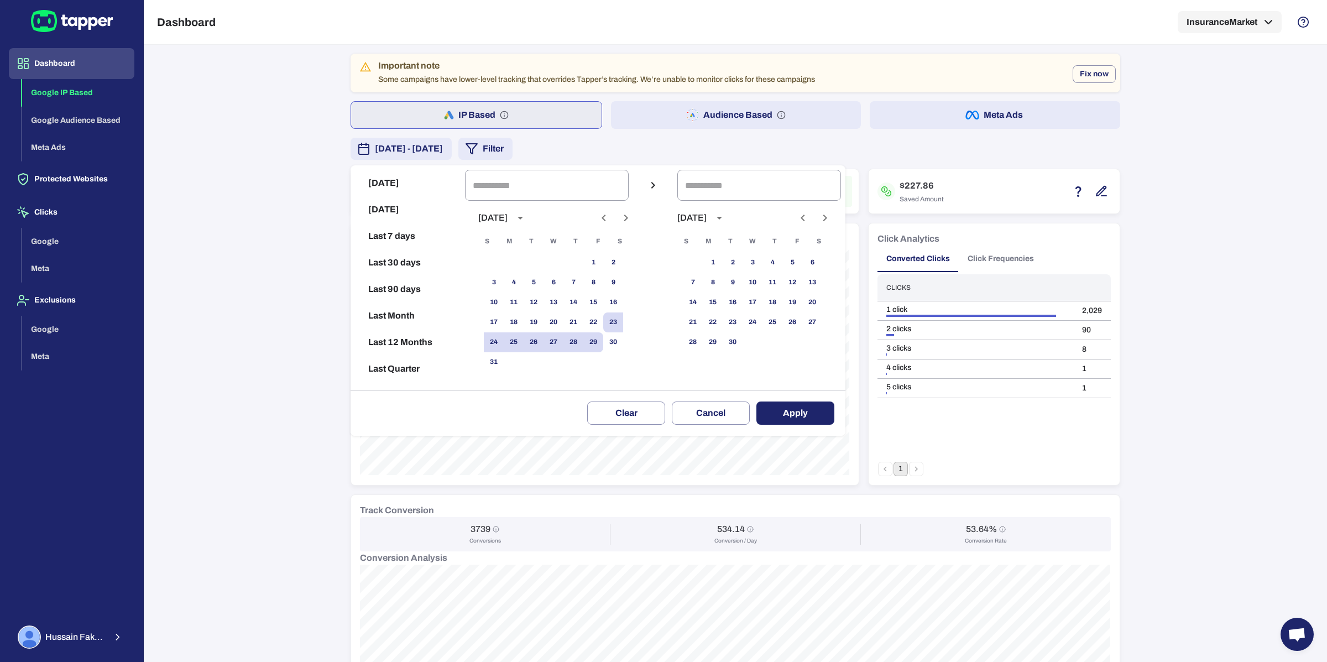
click at [607, 222] on icon "Previous month" at bounding box center [603, 217] width 13 height 13
click at [539, 261] on button "1" at bounding box center [533, 263] width 20 height 20
type input "**********"
click at [568, 343] on button "31" at bounding box center [573, 342] width 20 height 20
type input "**********"
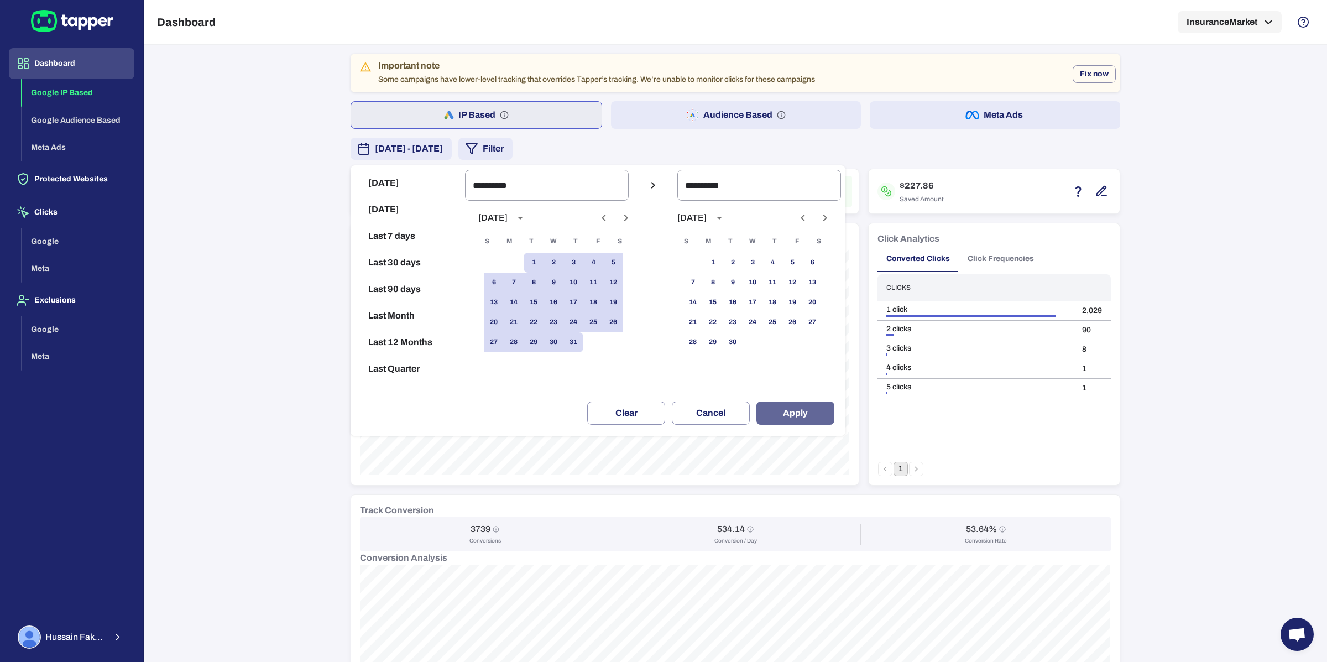
click at [787, 409] on button "Apply" at bounding box center [795, 412] width 78 height 23
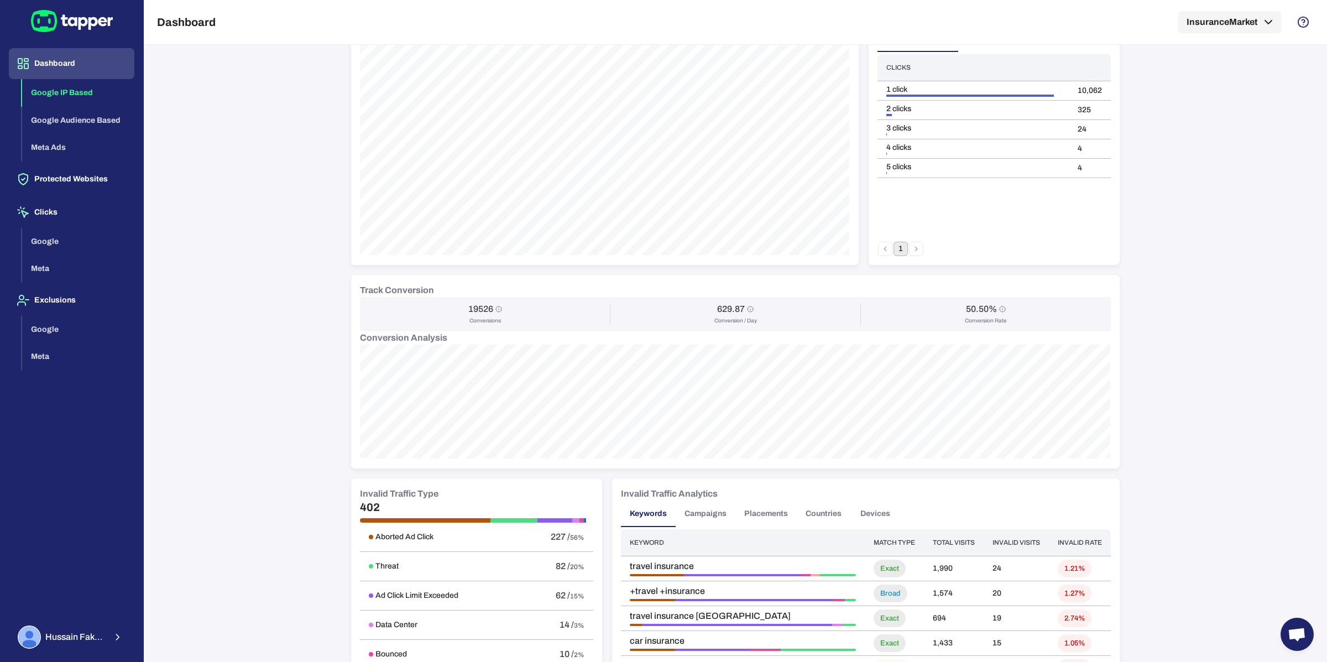
scroll to position [385, 0]
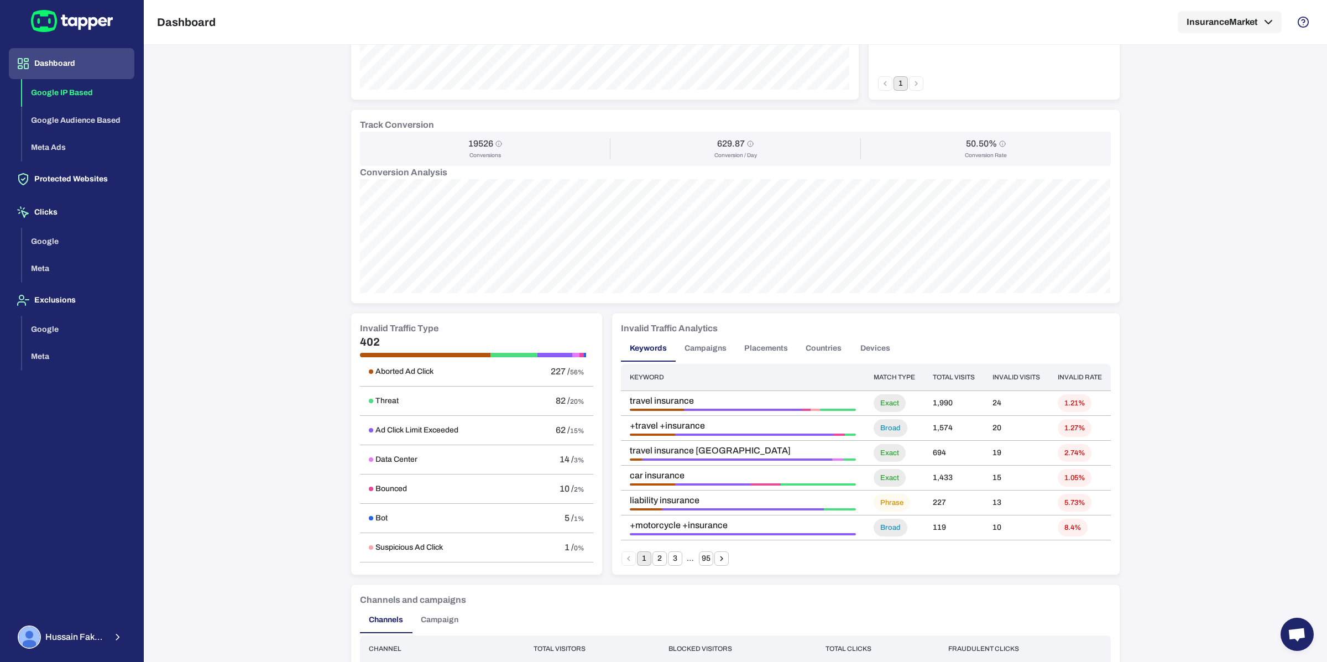
click at [706, 354] on button "Campaigns" at bounding box center [705, 348] width 60 height 27
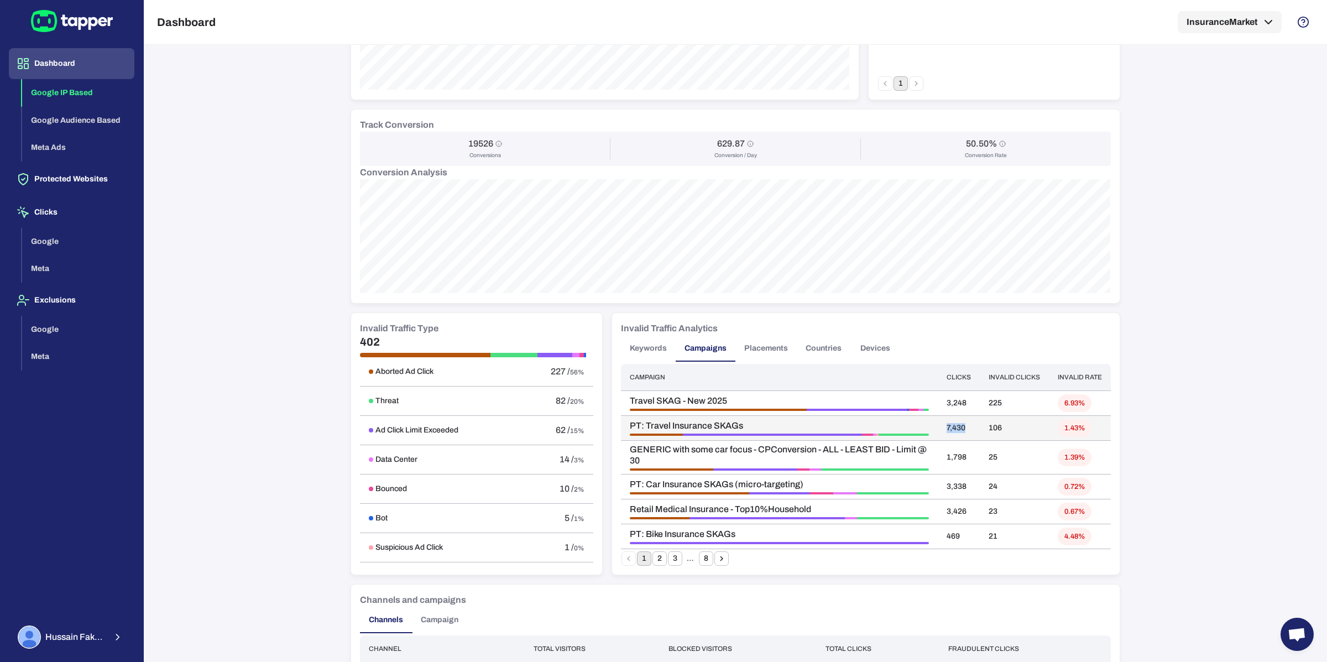
drag, startPoint x: 948, startPoint y: 428, endPoint x: 972, endPoint y: 424, distance: 24.5
click at [972, 425] on td "7,430" at bounding box center [958, 428] width 42 height 25
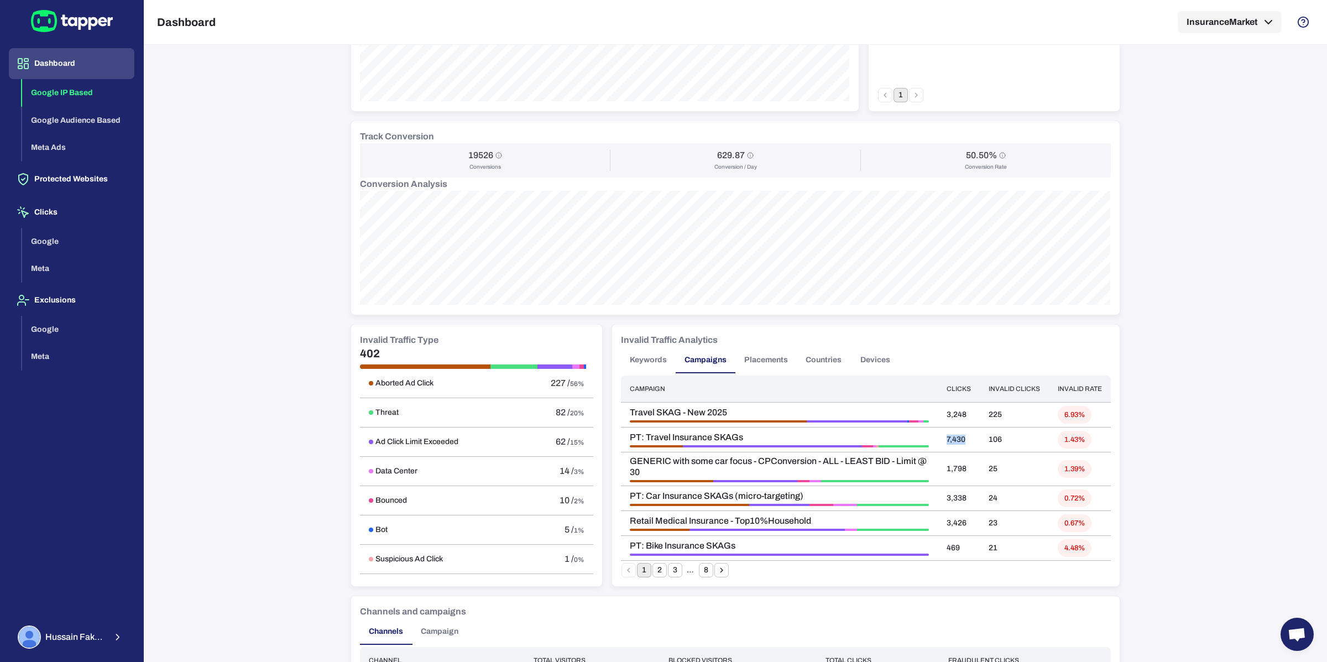
scroll to position [374, 0]
drag, startPoint x: 470, startPoint y: 153, endPoint x: 491, endPoint y: 153, distance: 21.6
click at [491, 153] on h6 "19526" at bounding box center [480, 154] width 25 height 11
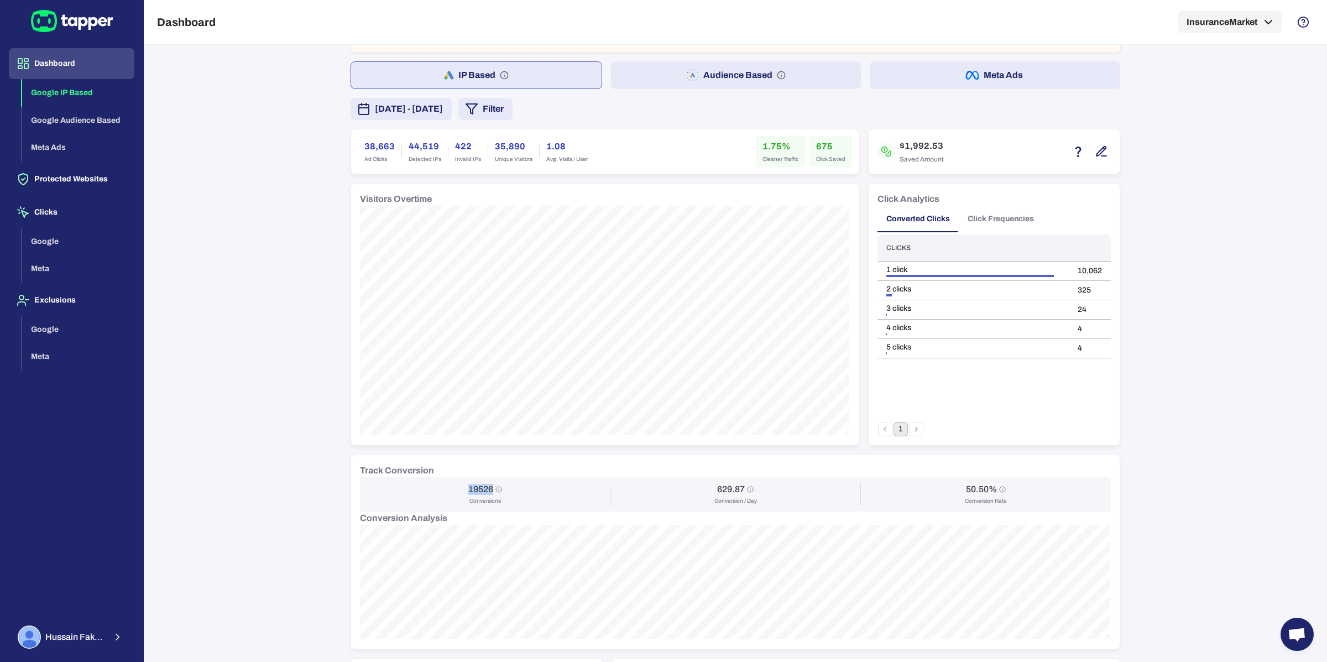
scroll to position [0, 0]
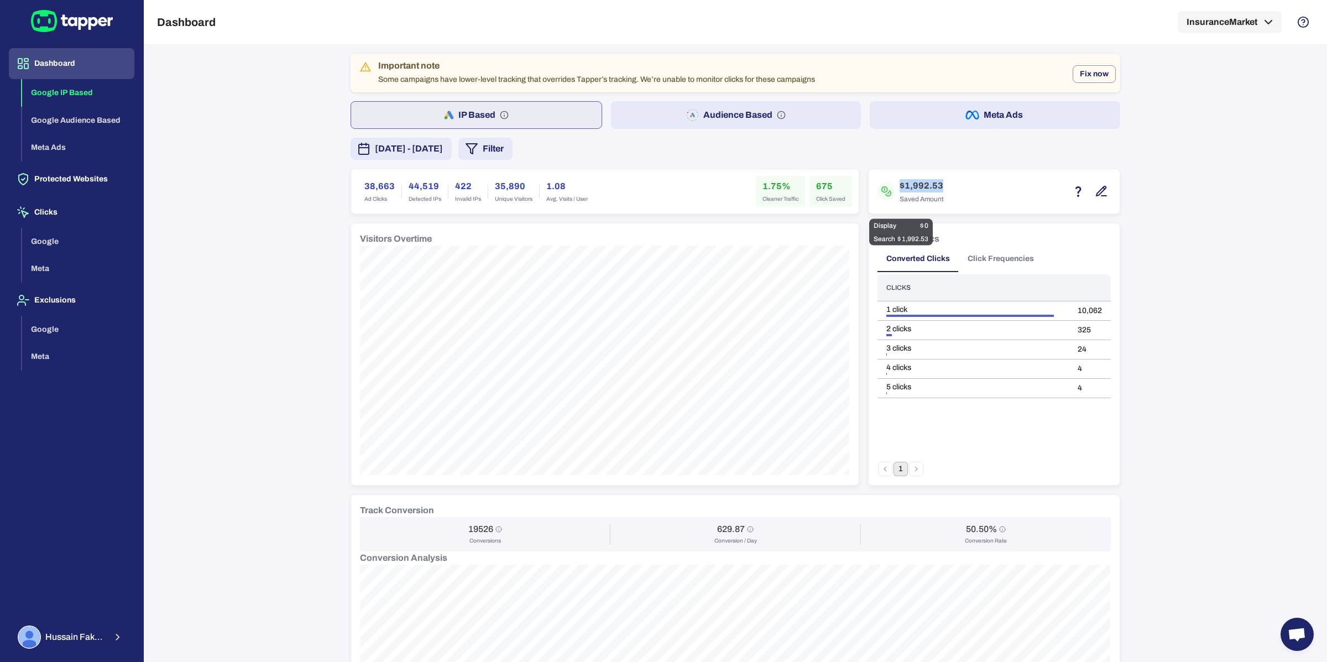
drag, startPoint x: 899, startPoint y: 182, endPoint x: 946, endPoint y: 182, distance: 46.4
click at [946, 182] on div "$1,992.53 Saved Amount" at bounding box center [993, 191] width 233 height 27
click at [84, 537] on span "[PERSON_NAME]" at bounding box center [75, 636] width 60 height 11
click at [177, 537] on p "Settings" at bounding box center [186, 603] width 34 height 11
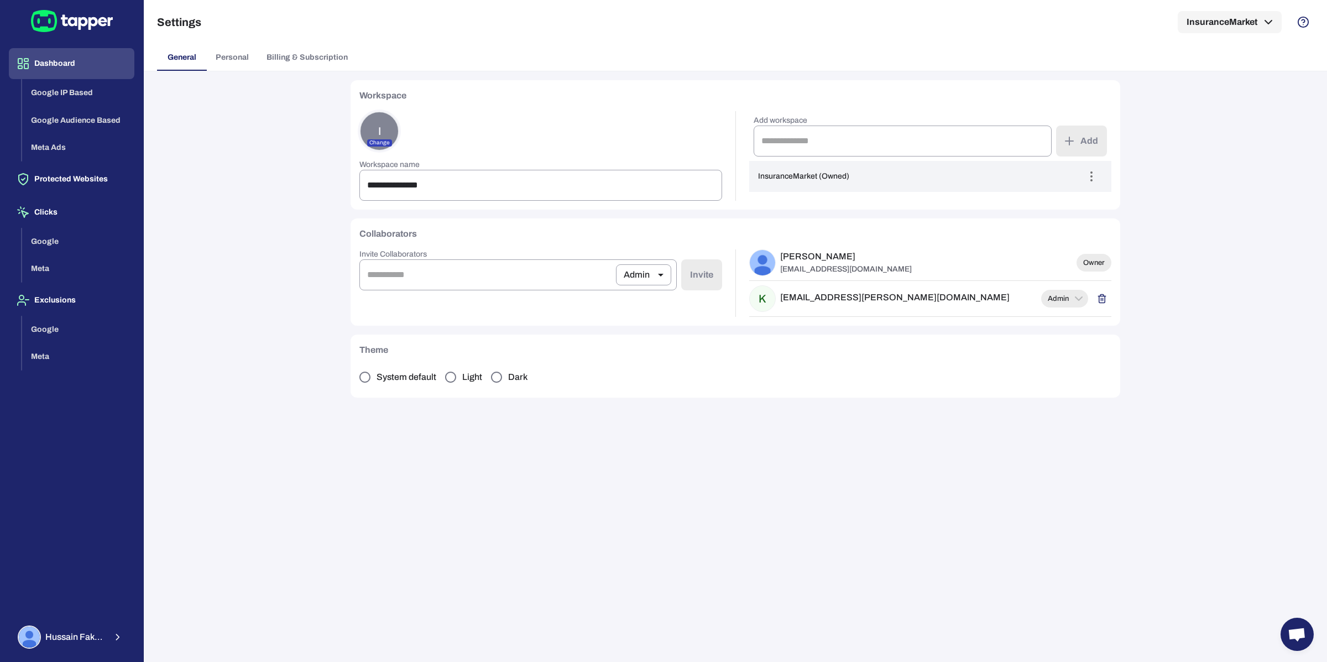
click at [47, 69] on button "Dashboard" at bounding box center [71, 63] width 125 height 31
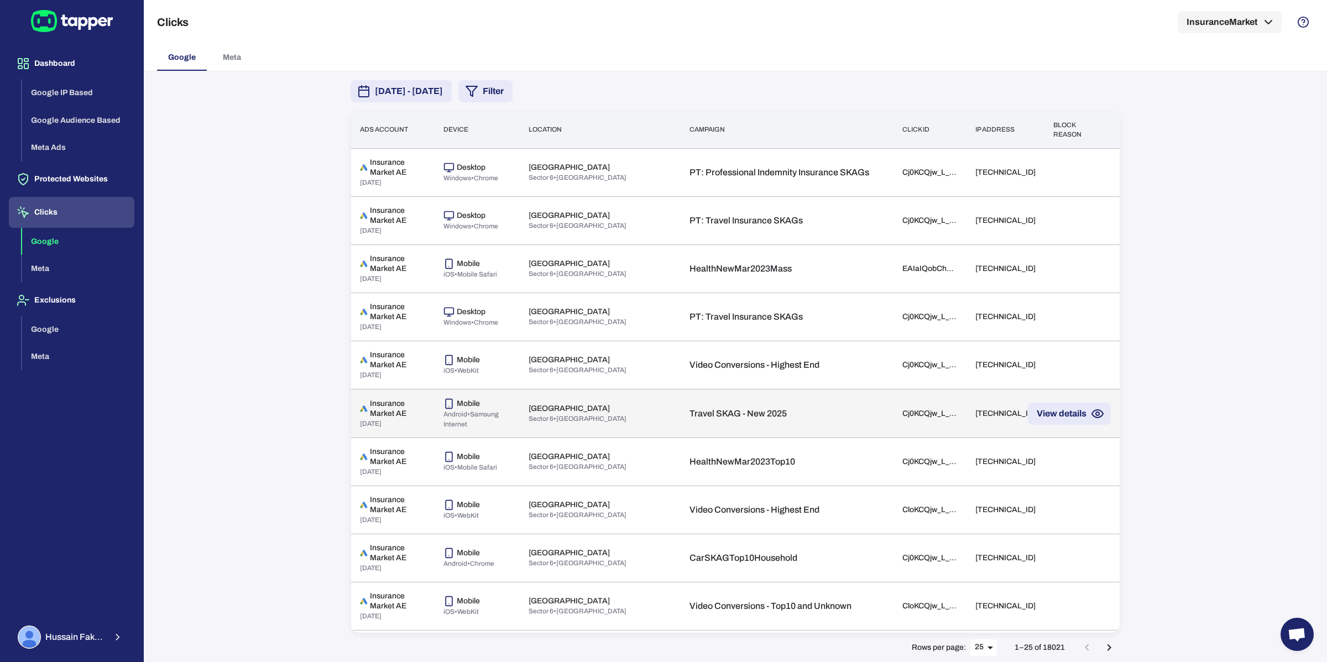
click at [720, 411] on p "Travel SKAG - New 2025" at bounding box center [786, 413] width 195 height 11
